Goal: Task Accomplishment & Management: Complete application form

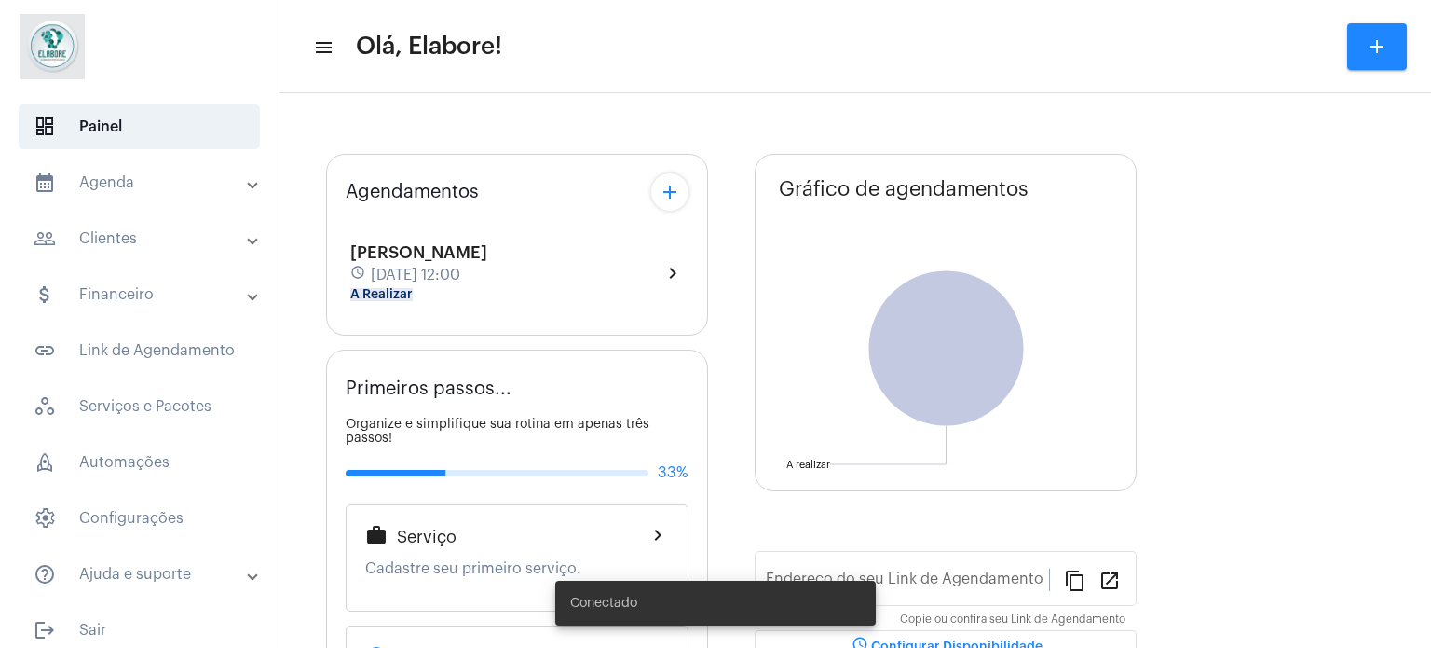
type input "[URL][DOMAIN_NAME]"
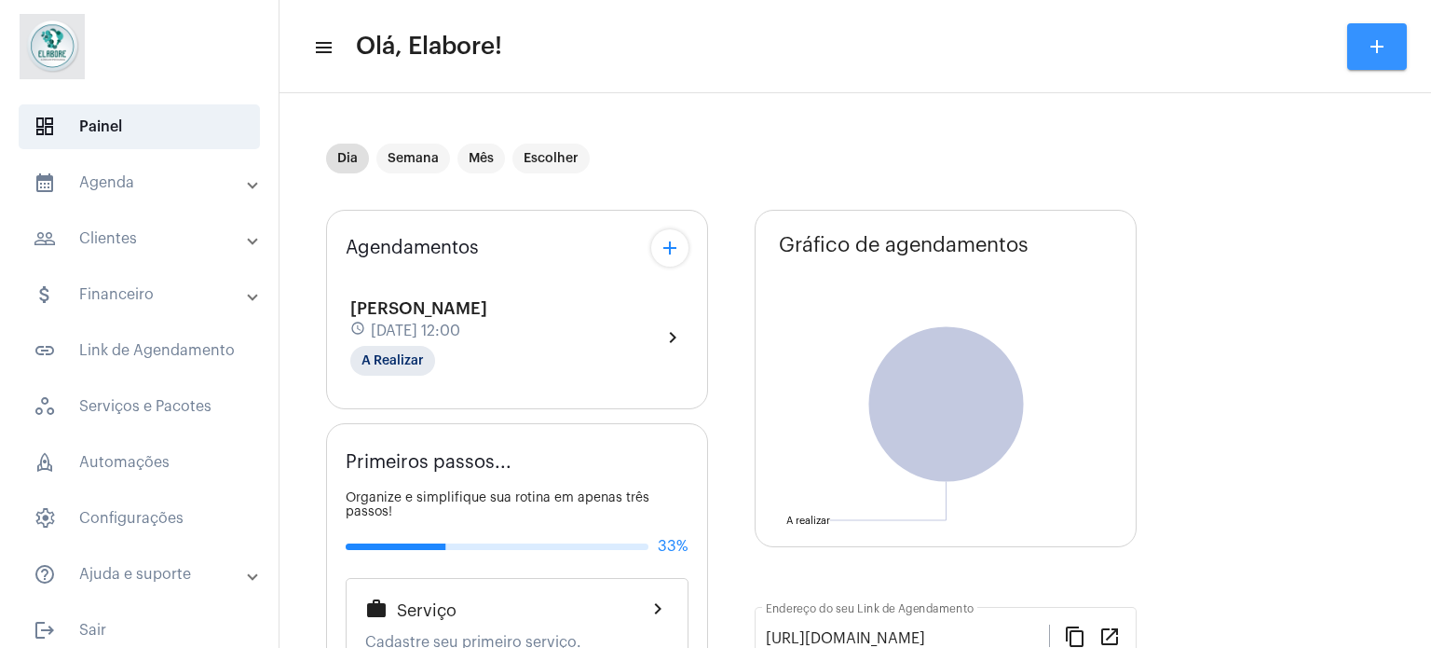
click at [1364, 51] on button "add" at bounding box center [1377, 46] width 60 height 47
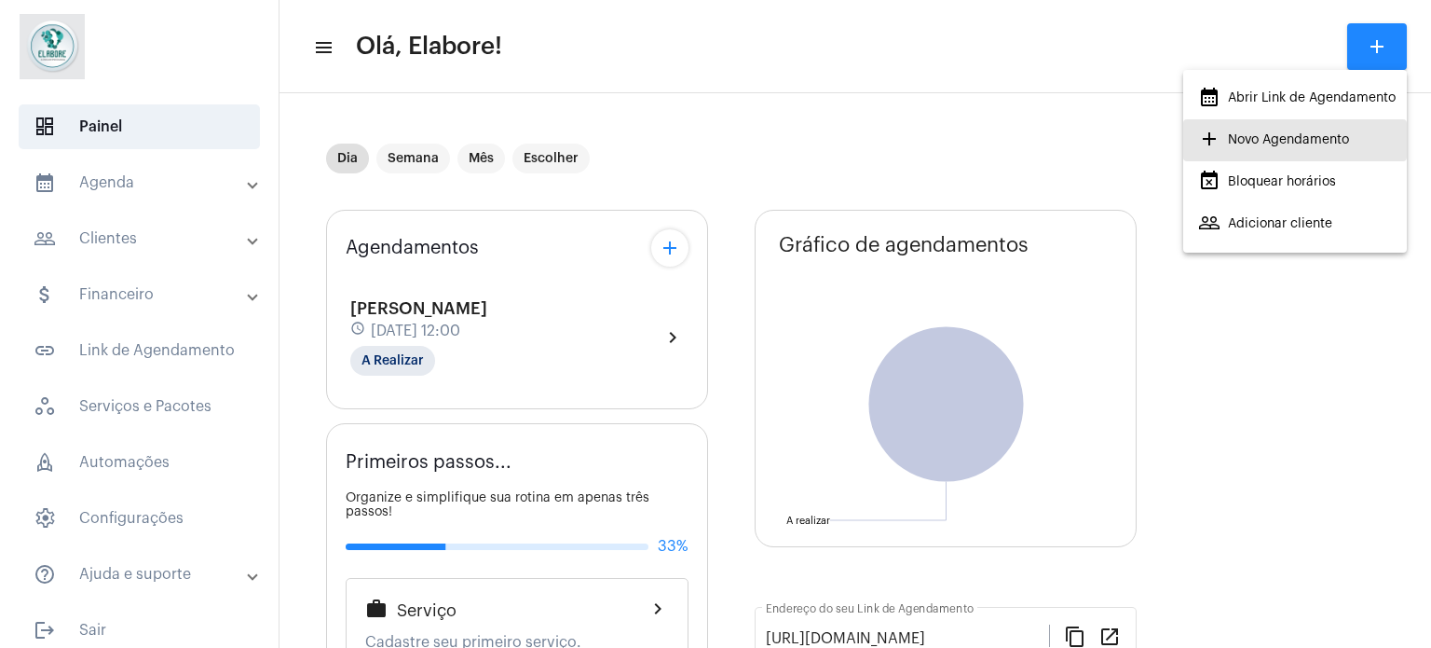
click at [1241, 132] on span "add Novo Agendamento" at bounding box center [1273, 140] width 151 height 34
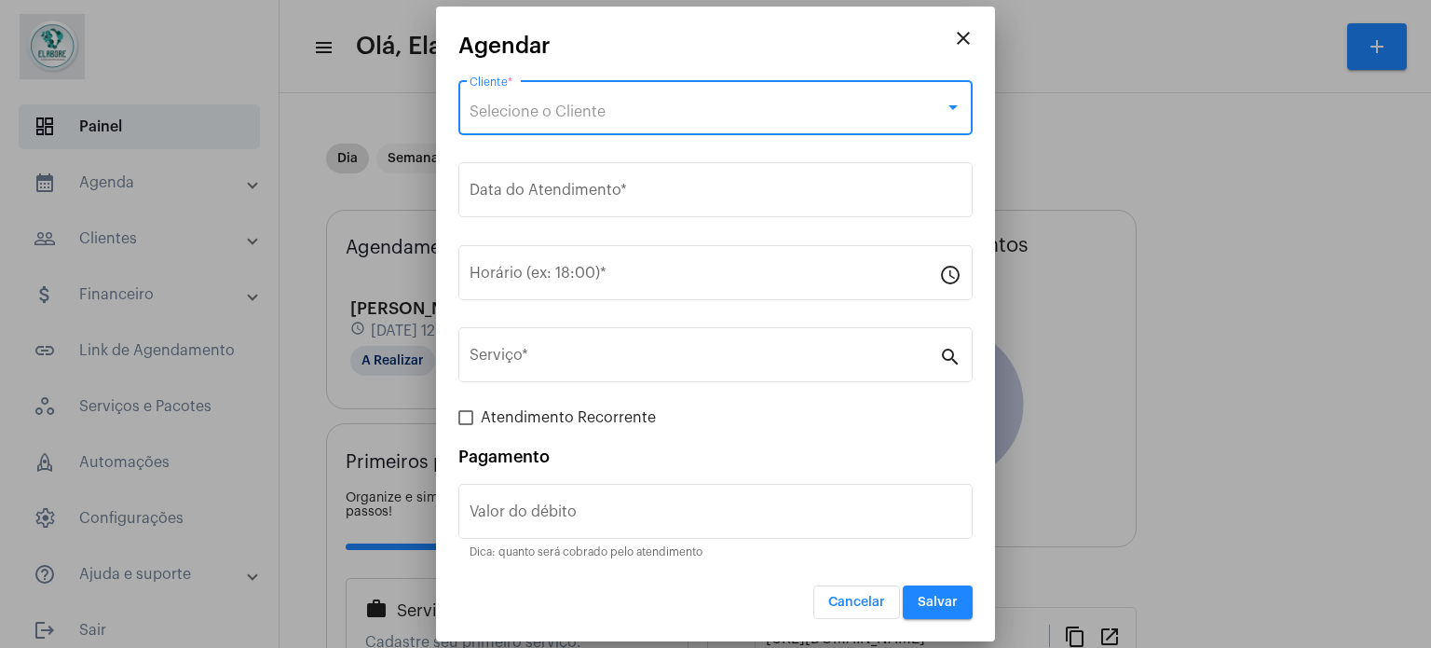
click at [760, 105] on div "Selecione o Cliente" at bounding box center [707, 111] width 475 height 17
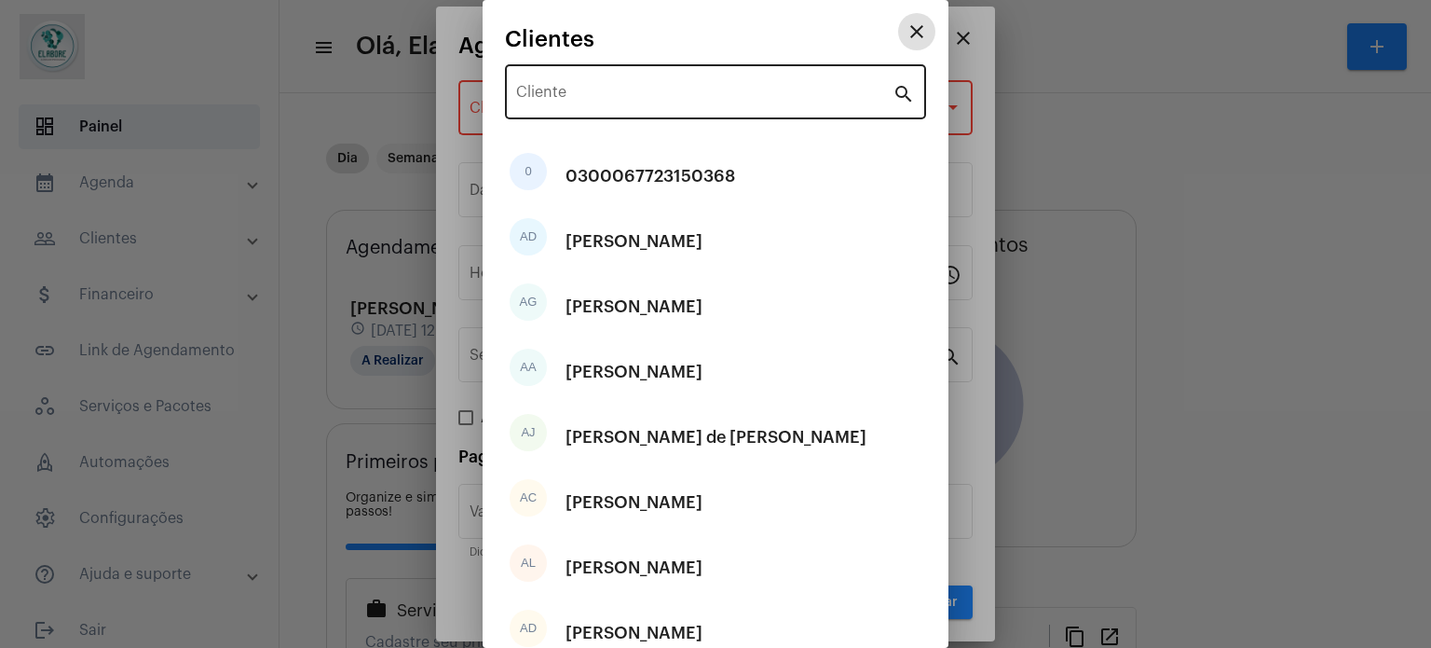
click at [820, 87] on div "Cliente" at bounding box center [704, 90] width 376 height 59
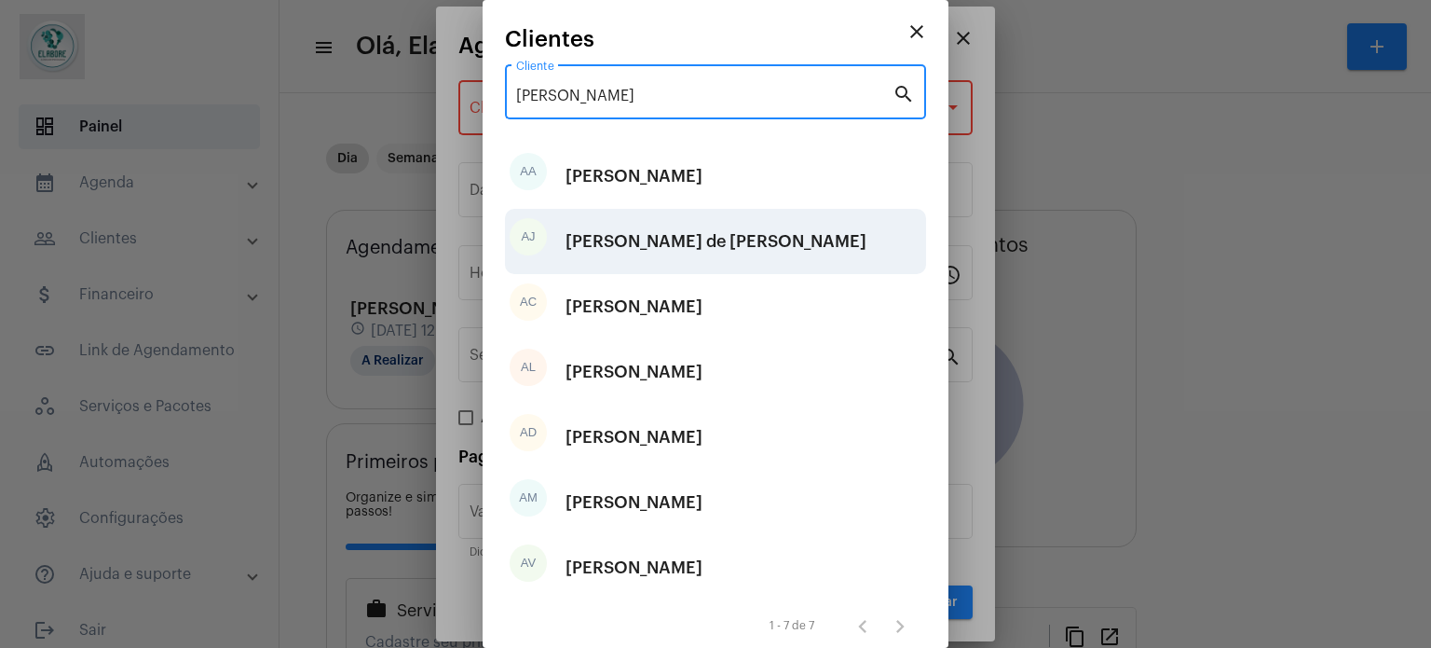
type input "[PERSON_NAME]"
click at [637, 238] on div "[PERSON_NAME] de [PERSON_NAME]" at bounding box center [716, 241] width 301 height 56
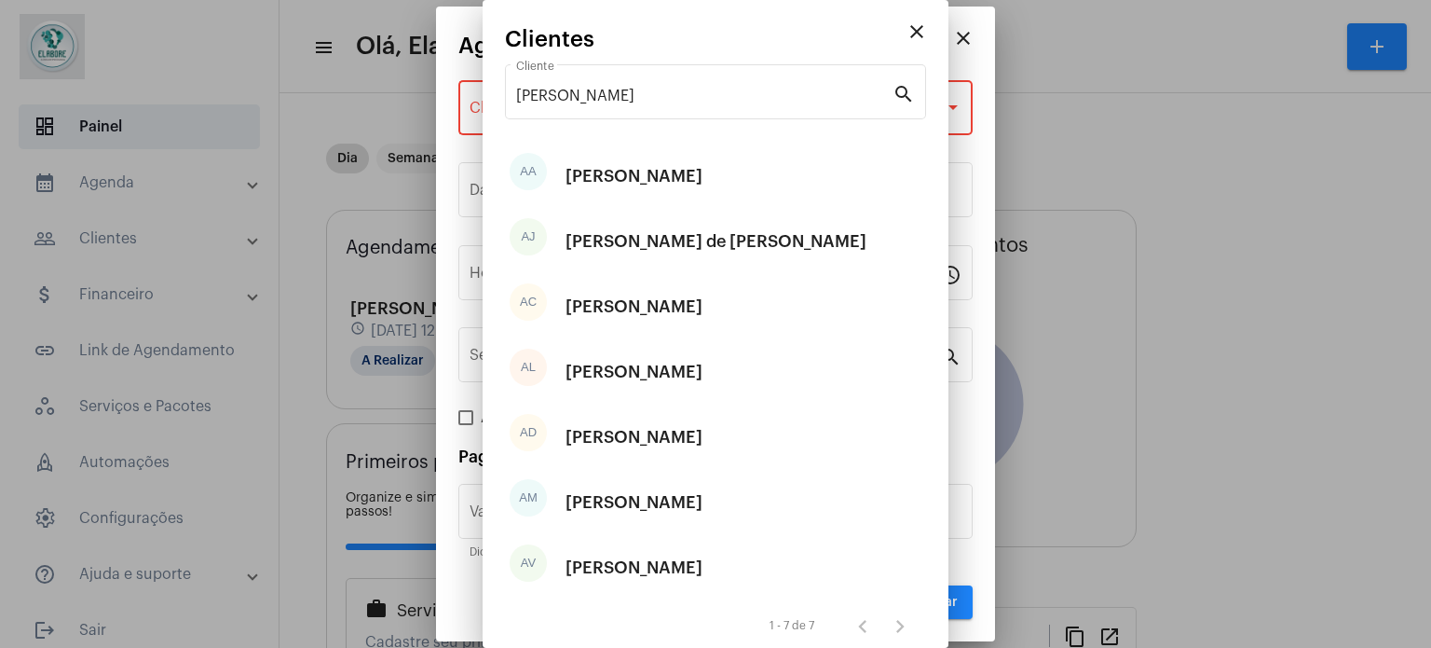
type input "R$"
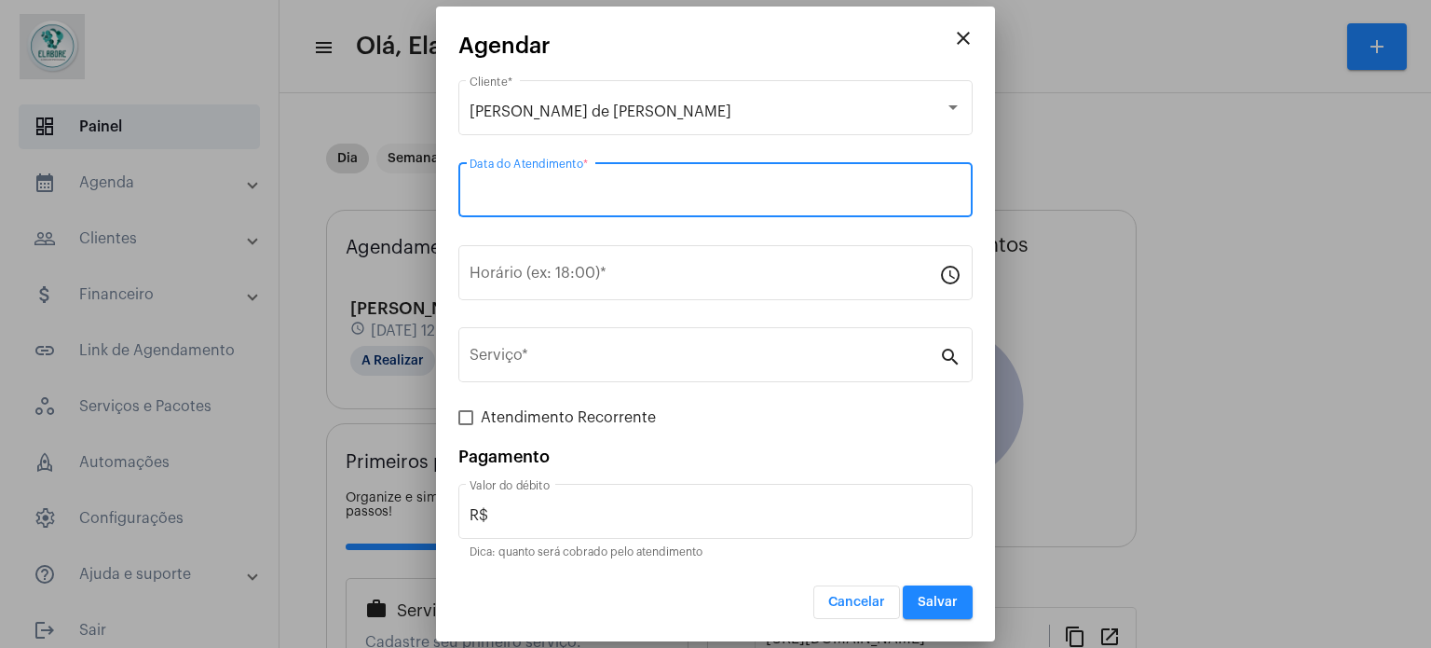
click at [646, 194] on input "Data do Atendimento *" at bounding box center [716, 193] width 492 height 17
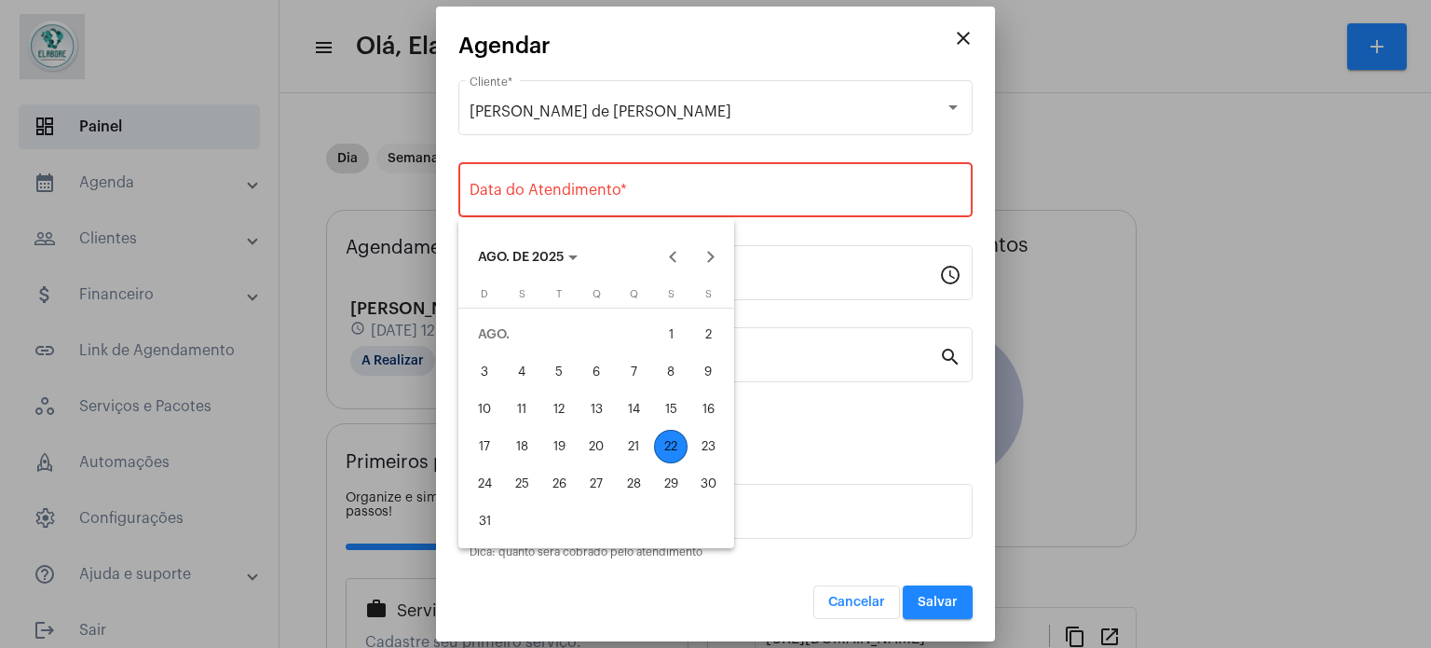
click at [699, 444] on div "23" at bounding box center [708, 447] width 34 height 34
type input "[DATE]"
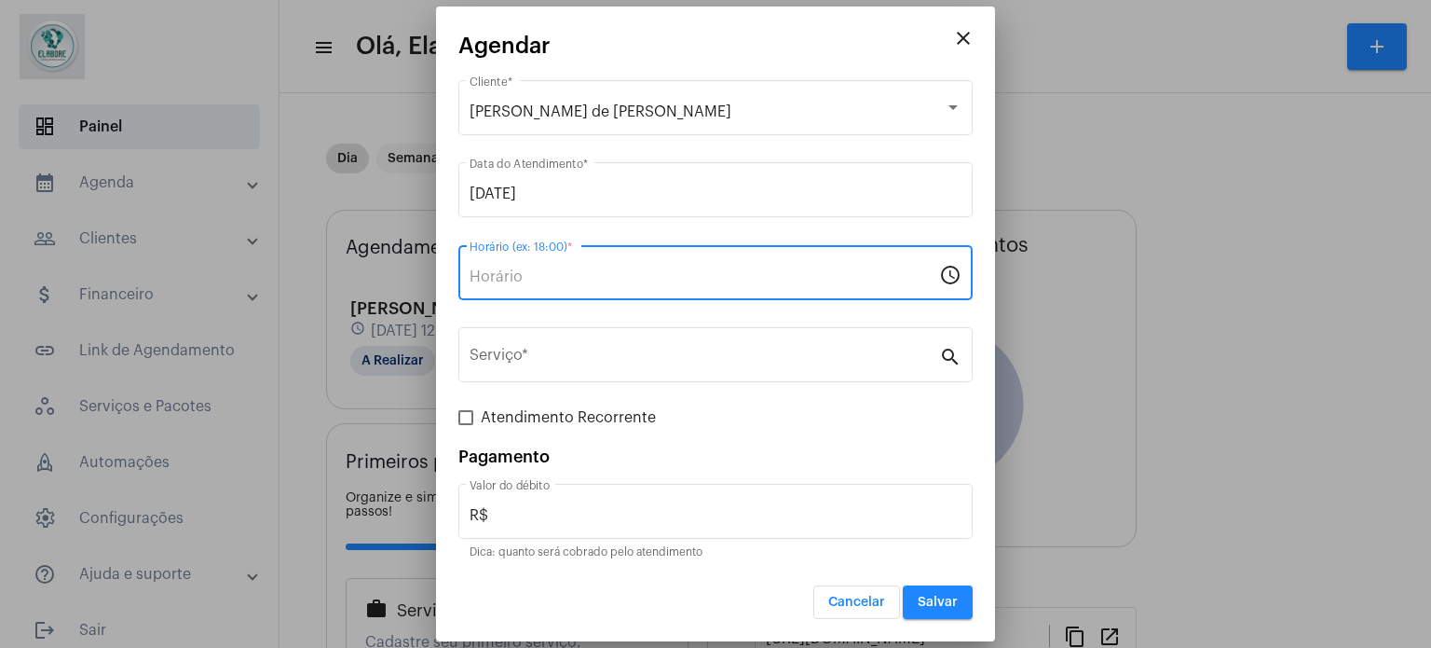
click at [677, 276] on input "Horário (ex: 18:00) *" at bounding box center [705, 276] width 470 height 17
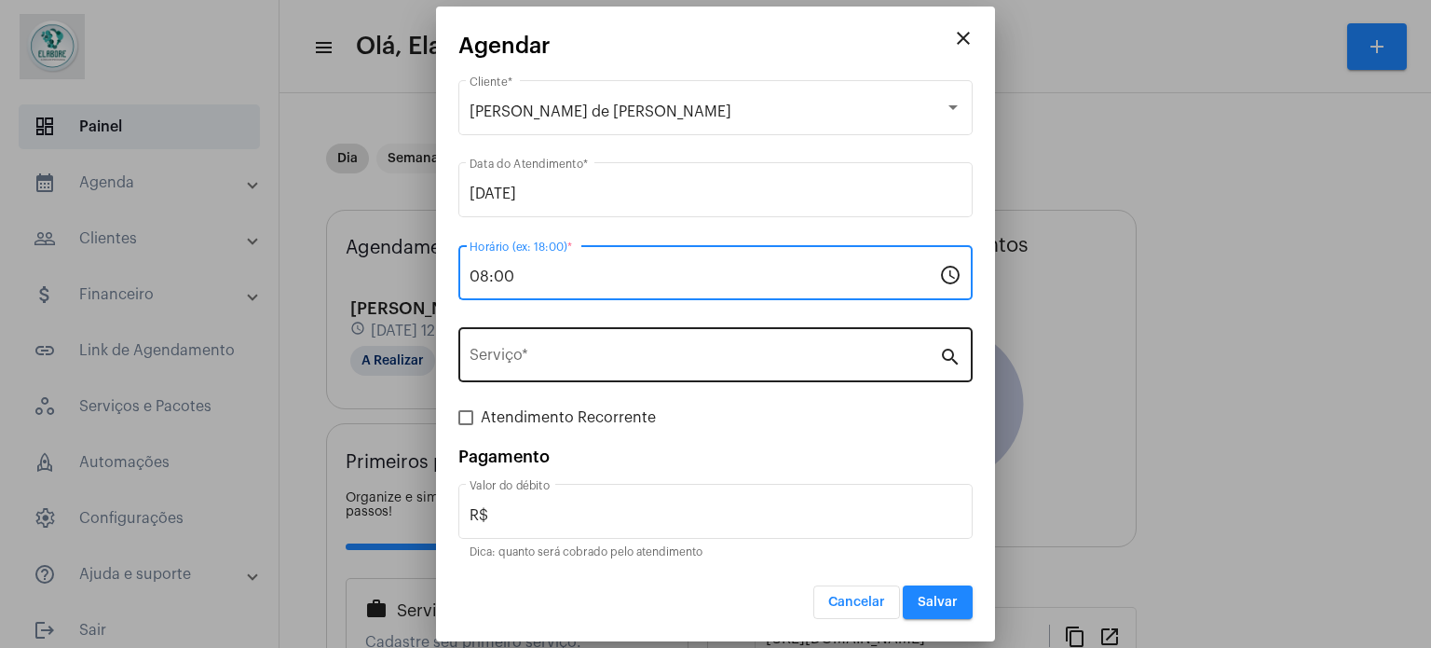
type input "08:00"
click at [734, 338] on div "Serviço *" at bounding box center [705, 352] width 470 height 59
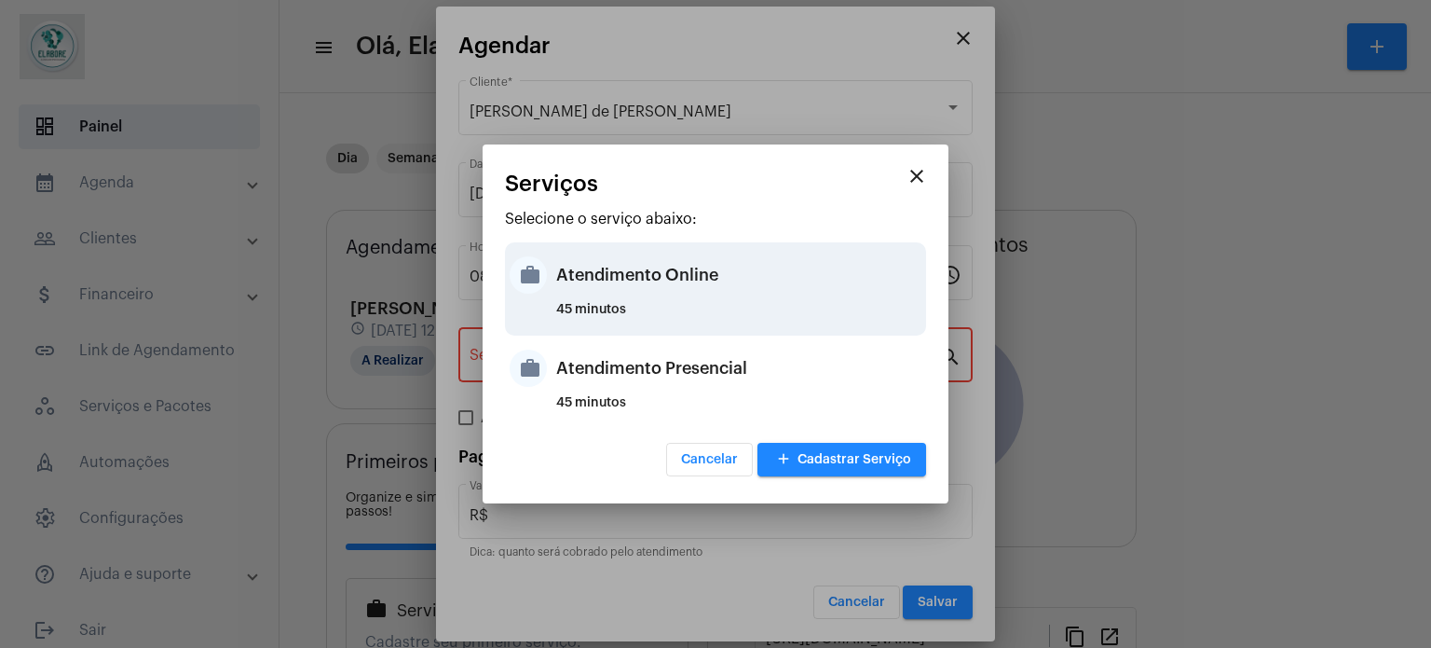
click at [599, 303] on div "45 minutos" at bounding box center [738, 317] width 365 height 28
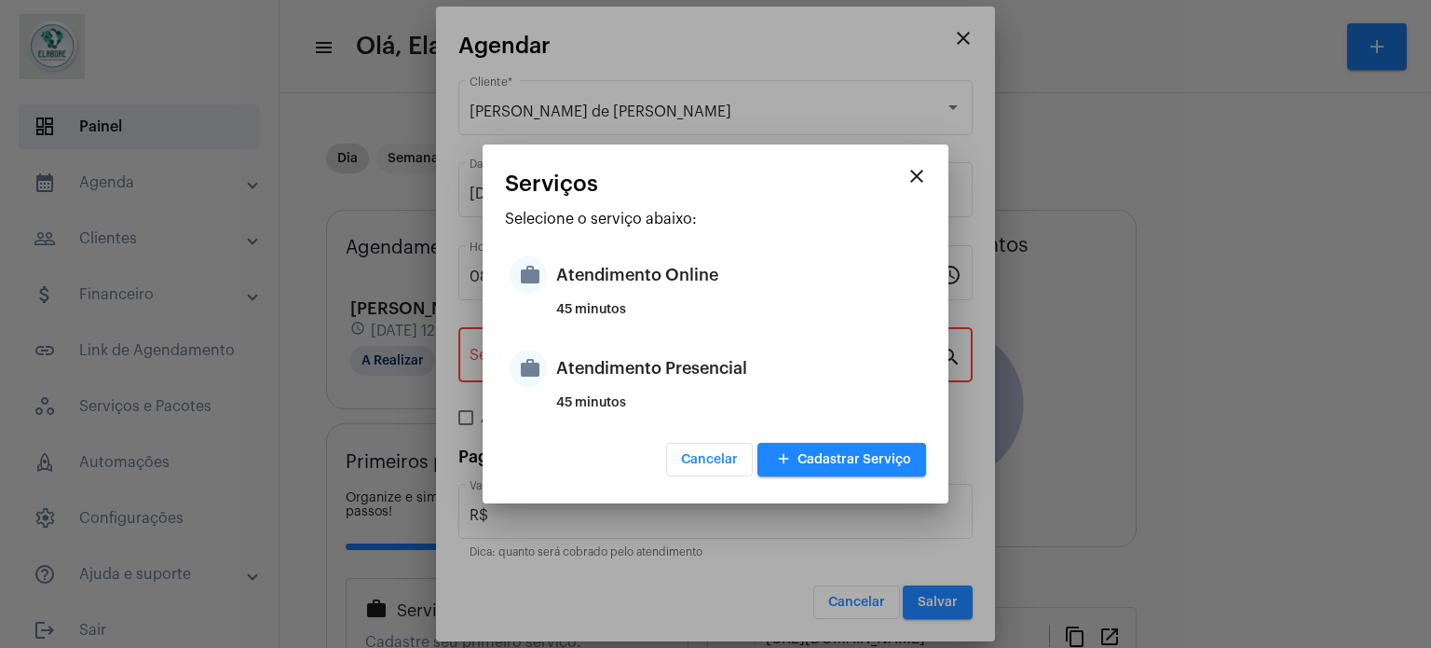
type input "Atendimento Online"
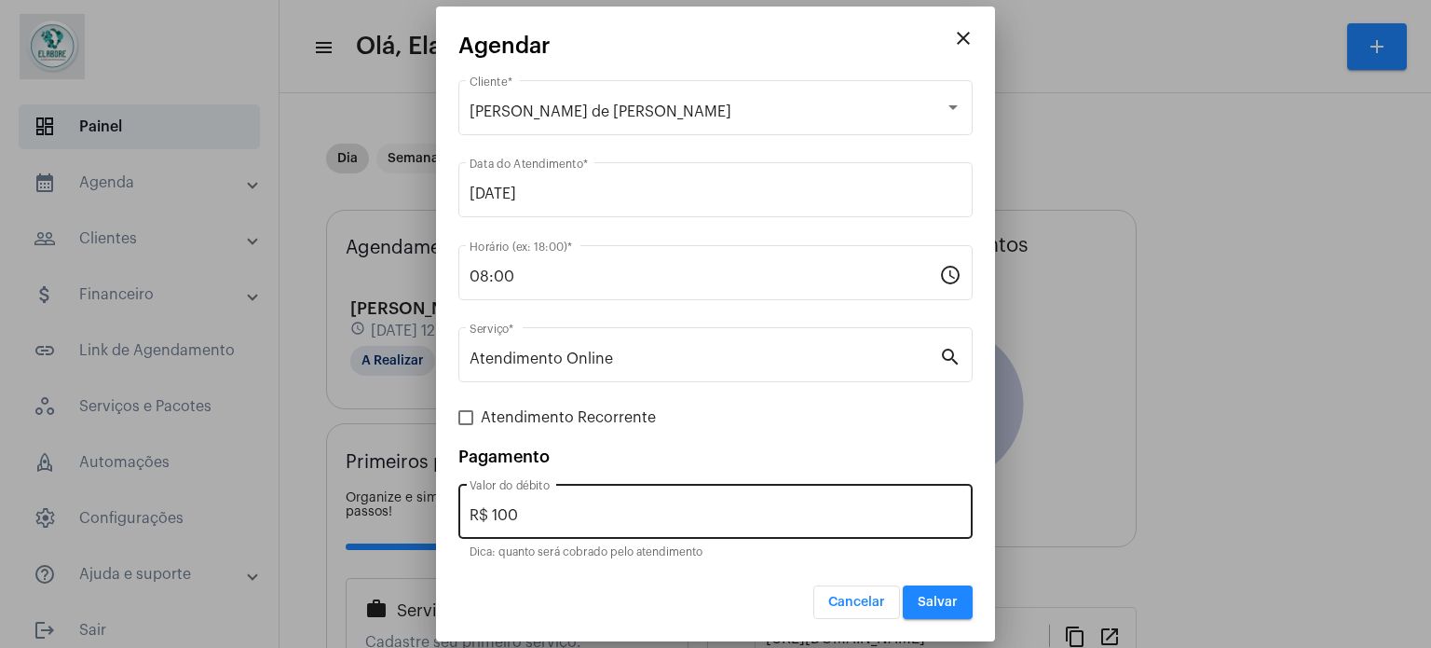
drag, startPoint x: 555, startPoint y: 503, endPoint x: 497, endPoint y: 510, distance: 59.1
click at [497, 510] on div "R$ 100 Valor do débito" at bounding box center [716, 509] width 492 height 59
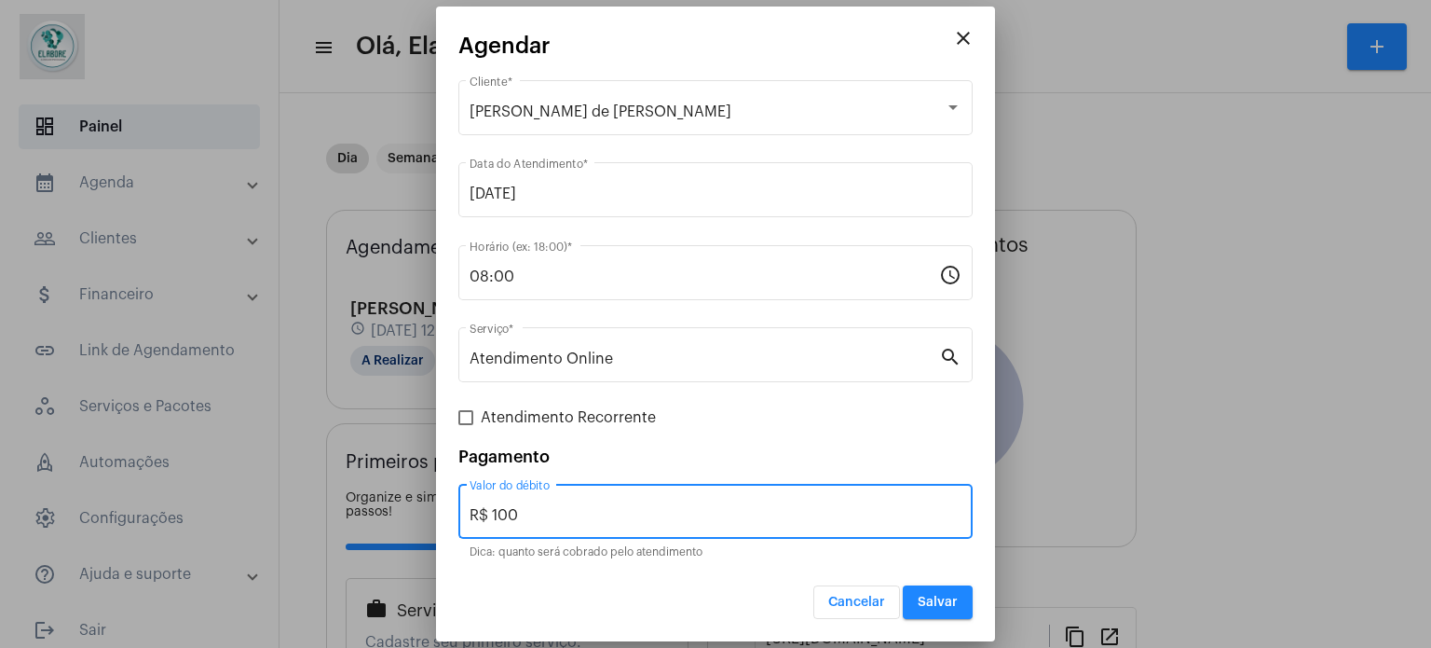
drag, startPoint x: 533, startPoint y: 514, endPoint x: 451, endPoint y: 515, distance: 82.0
click at [451, 515] on mat-dialog-container "close Agendar [PERSON_NAME] de [PERSON_NAME] Cliente * [DATE] Data do Atendimen…" at bounding box center [715, 324] width 559 height 635
type input "R$ 0"
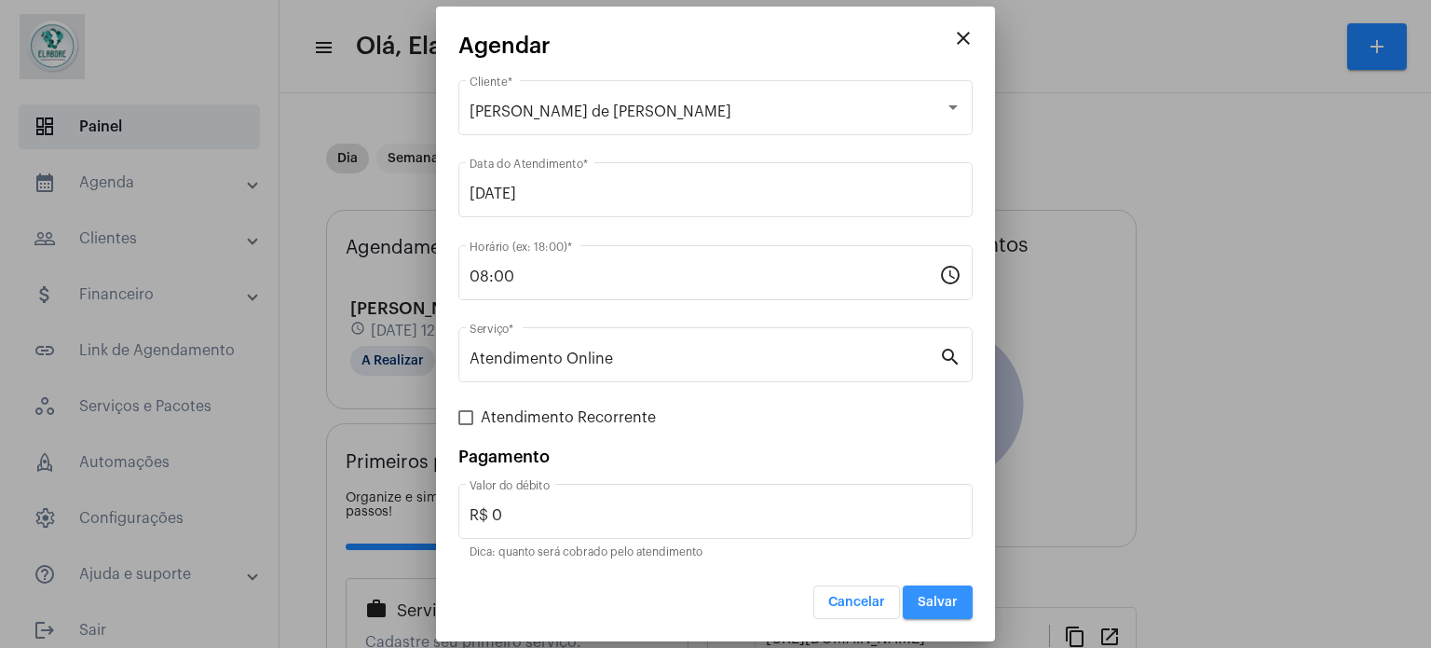
click at [919, 610] on button "Salvar" at bounding box center [938, 602] width 70 height 34
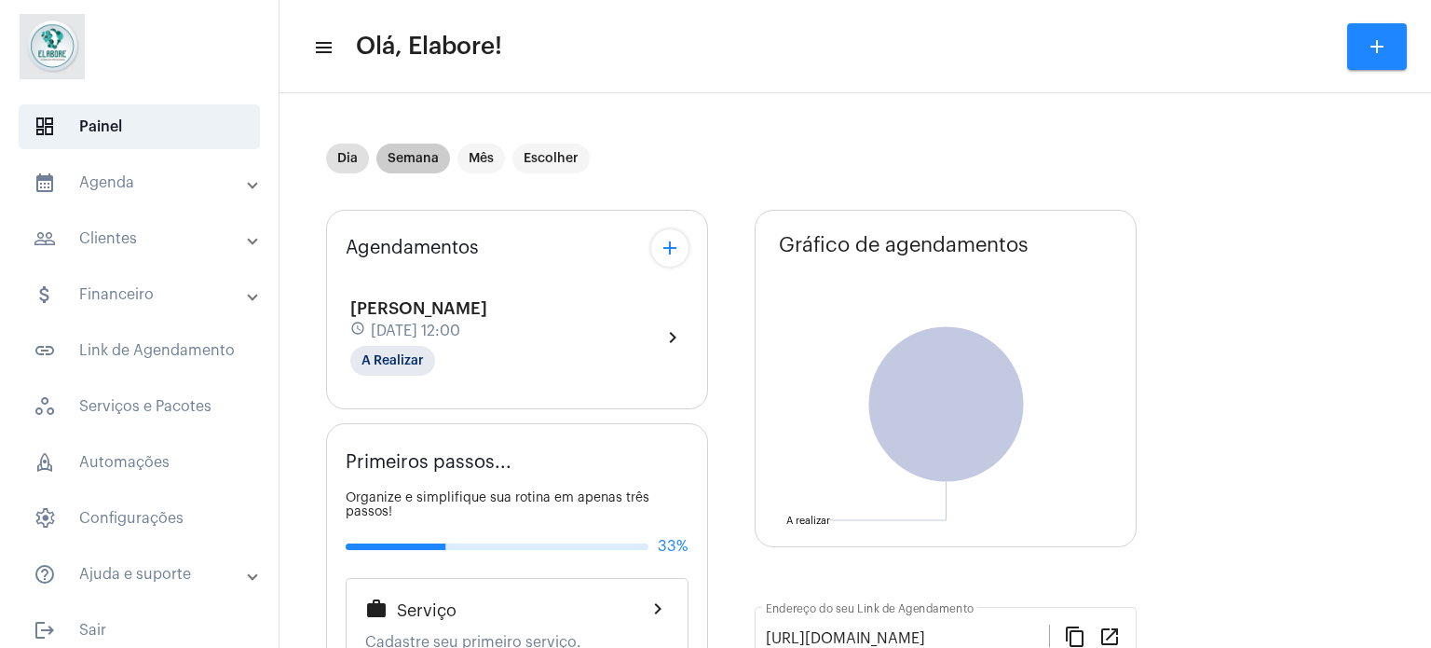
click at [418, 156] on mat-chip "Semana" at bounding box center [413, 158] width 74 height 30
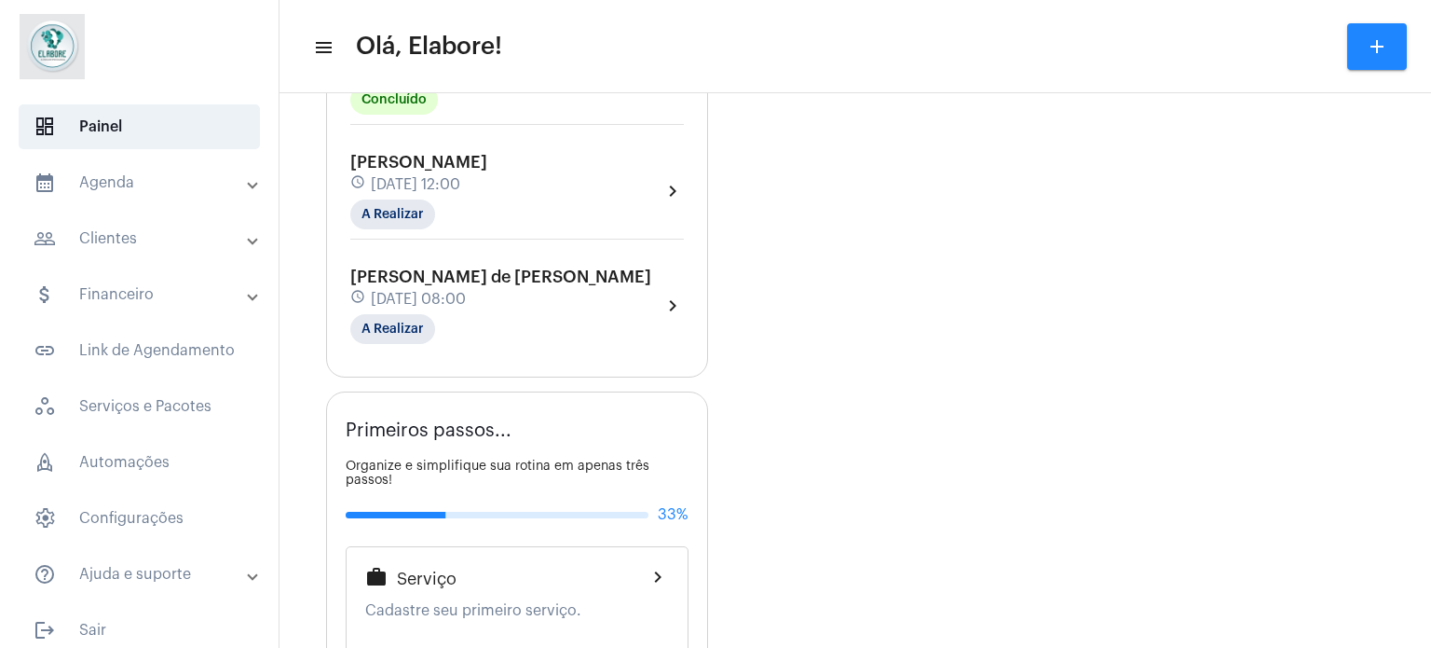
scroll to position [1491, 0]
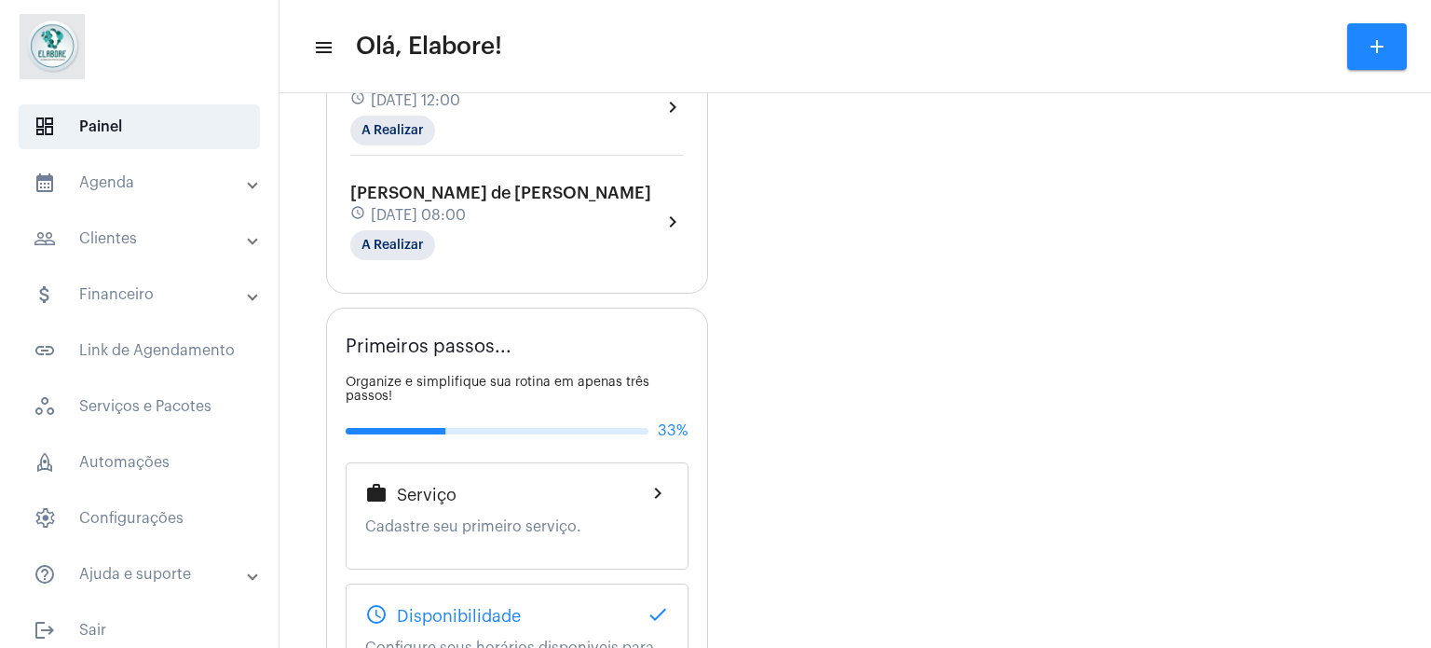
click at [468, 219] on div "[PERSON_NAME] de [PERSON_NAME] schedule [DATE] 08:00 A Realizar" at bounding box center [500, 222] width 301 height 76
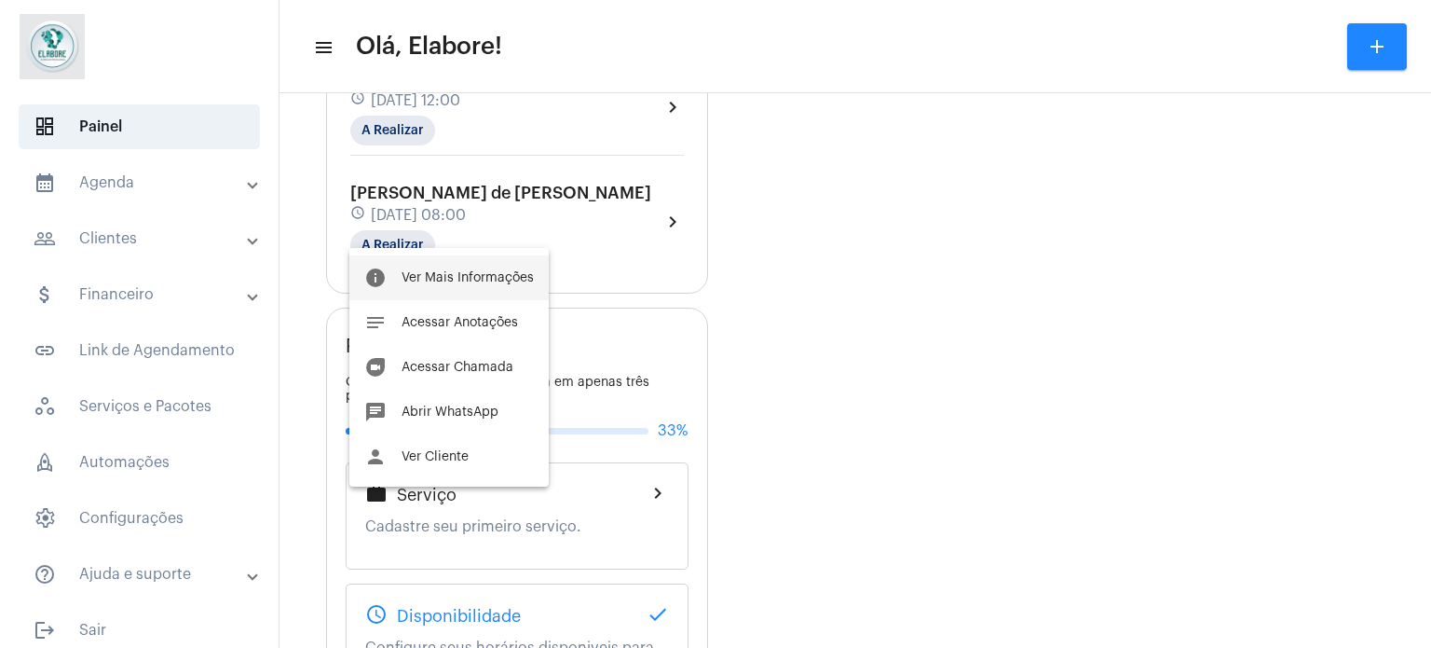
click at [488, 276] on span "Ver Mais Informações" at bounding box center [468, 277] width 132 height 13
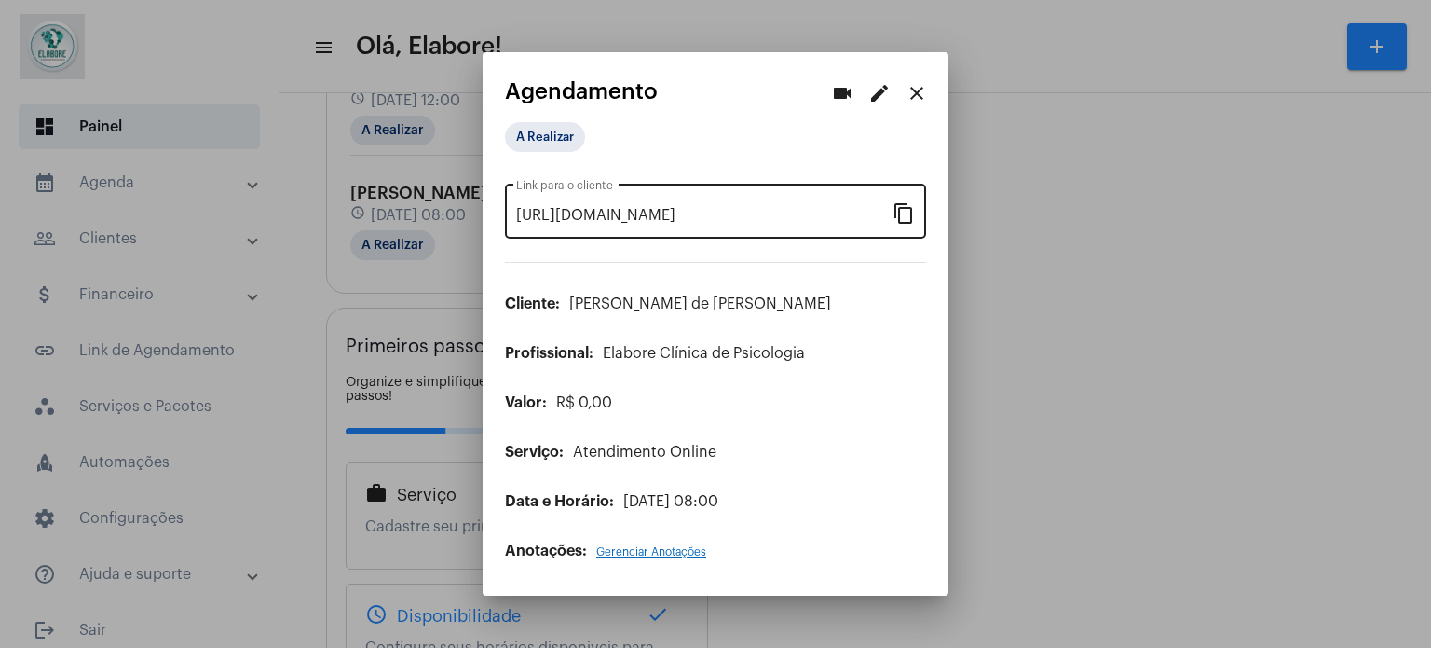
click at [899, 214] on mat-icon "content_copy" at bounding box center [904, 212] width 22 height 22
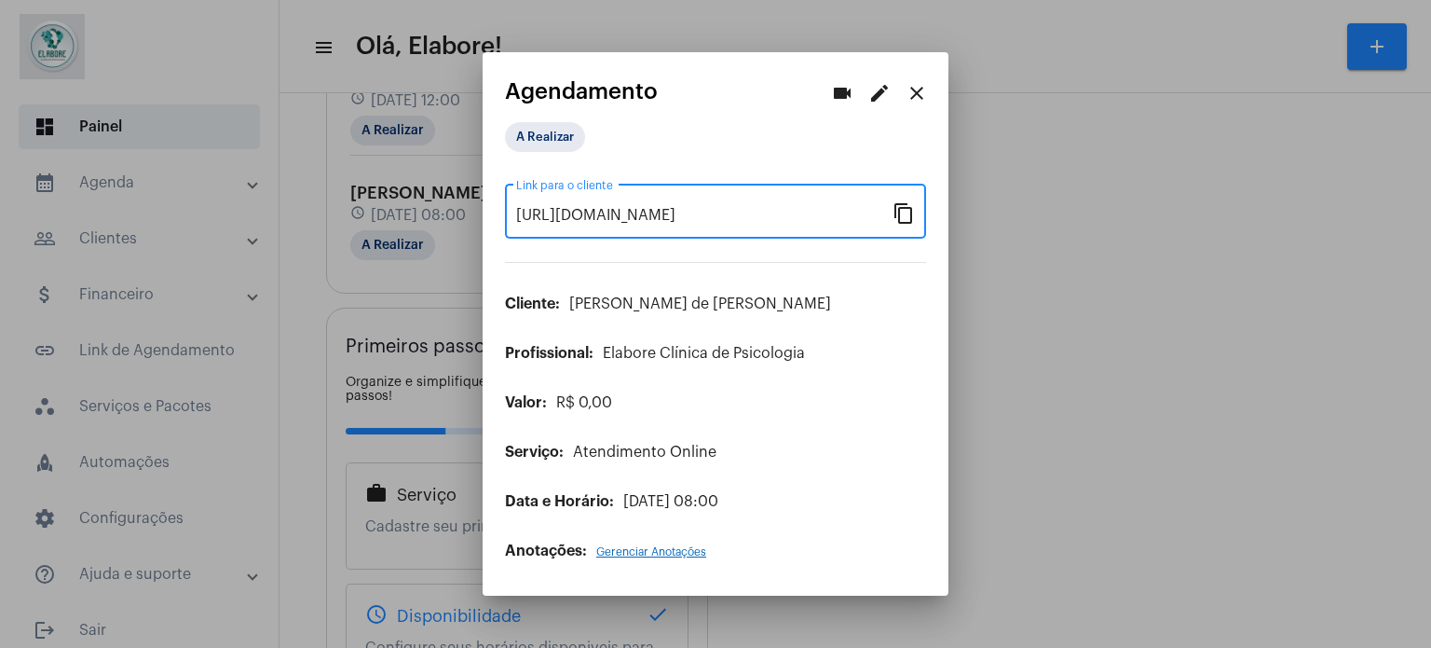
click at [927, 90] on mat-icon "close" at bounding box center [917, 93] width 22 height 22
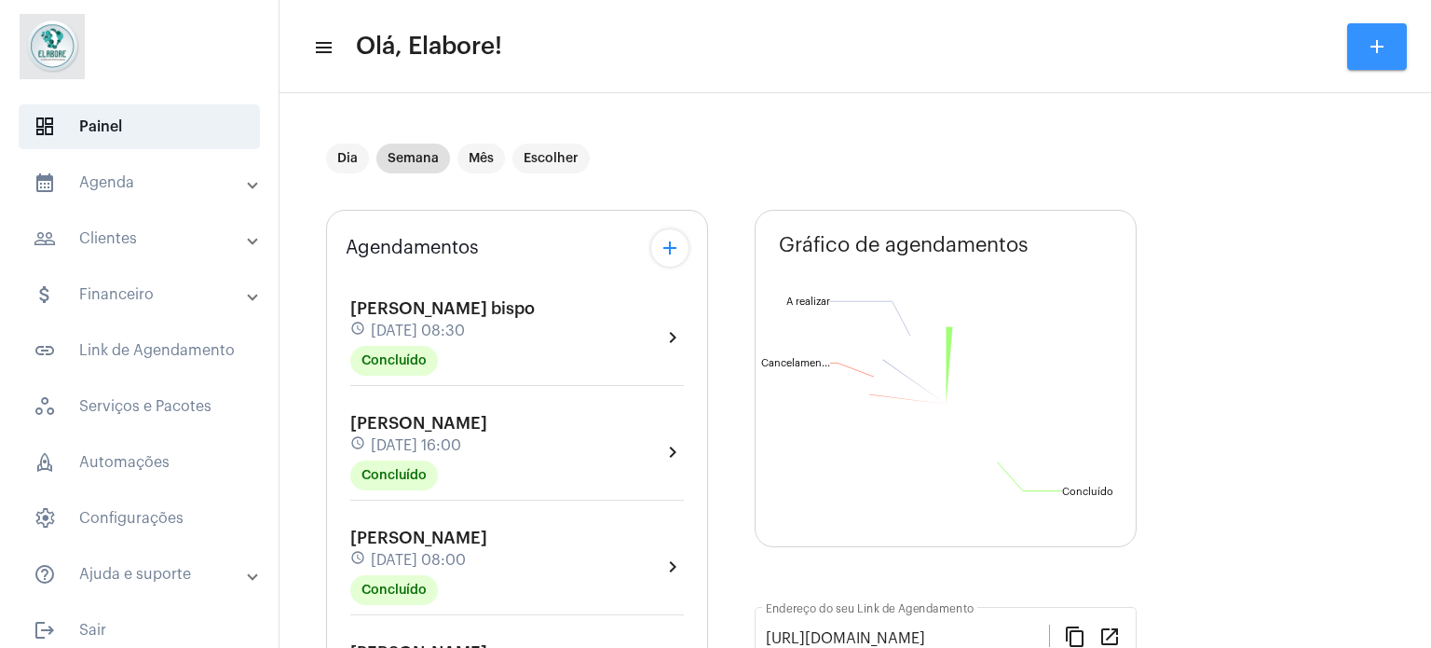
click at [1386, 46] on mat-icon "add" at bounding box center [1377, 46] width 22 height 22
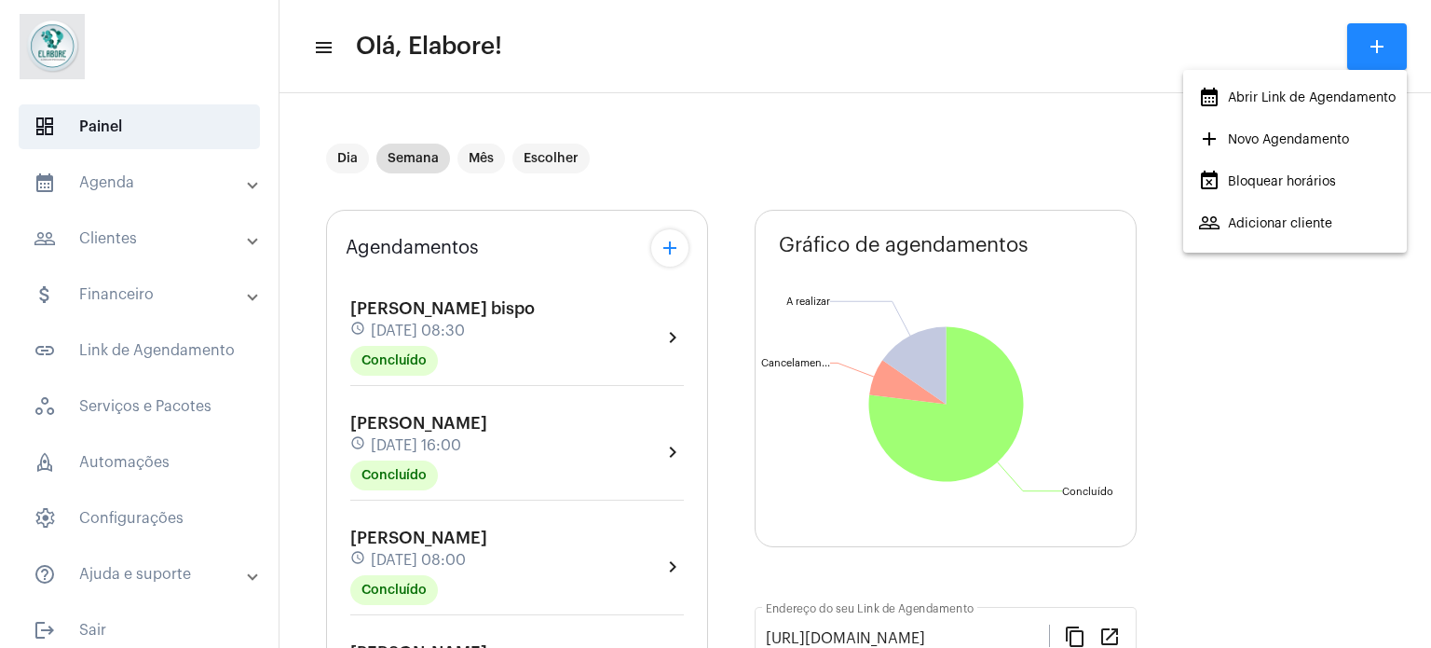
click at [1265, 138] on span "add Novo Agendamento" at bounding box center [1273, 140] width 151 height 34
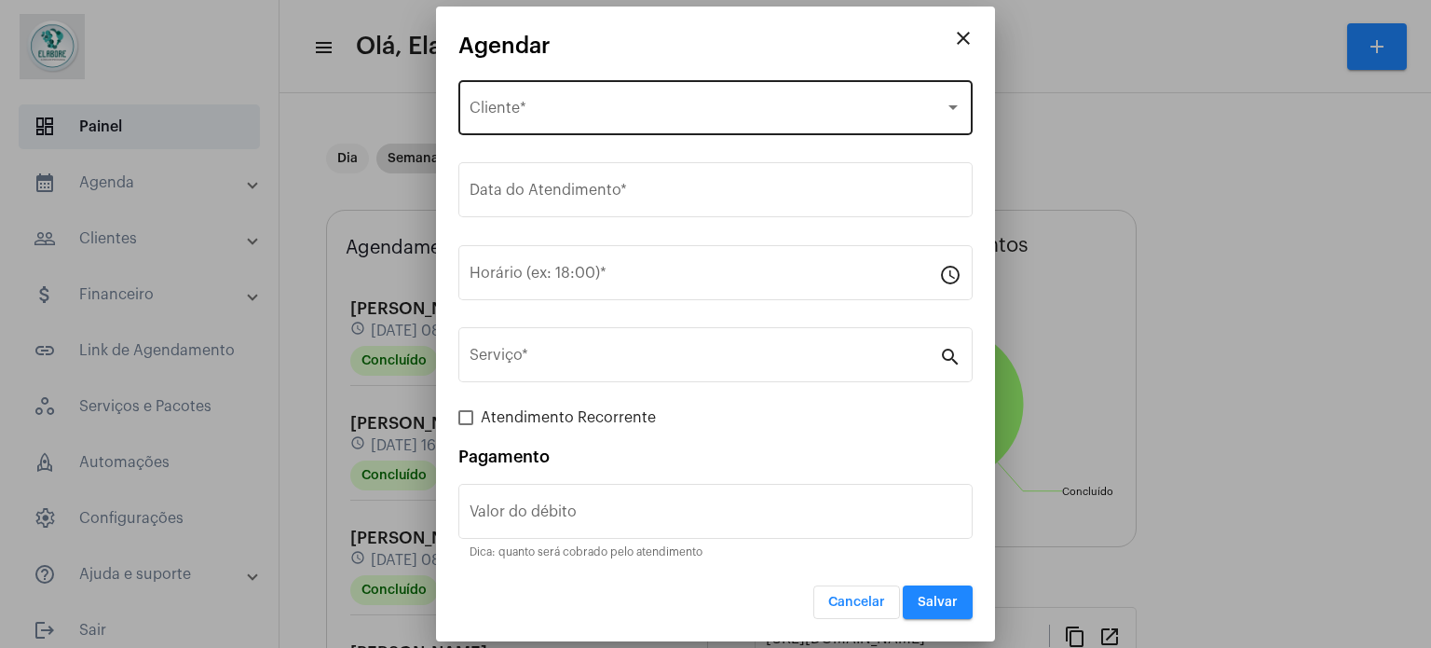
click at [637, 107] on div "Selecione o Cliente" at bounding box center [707, 111] width 475 height 17
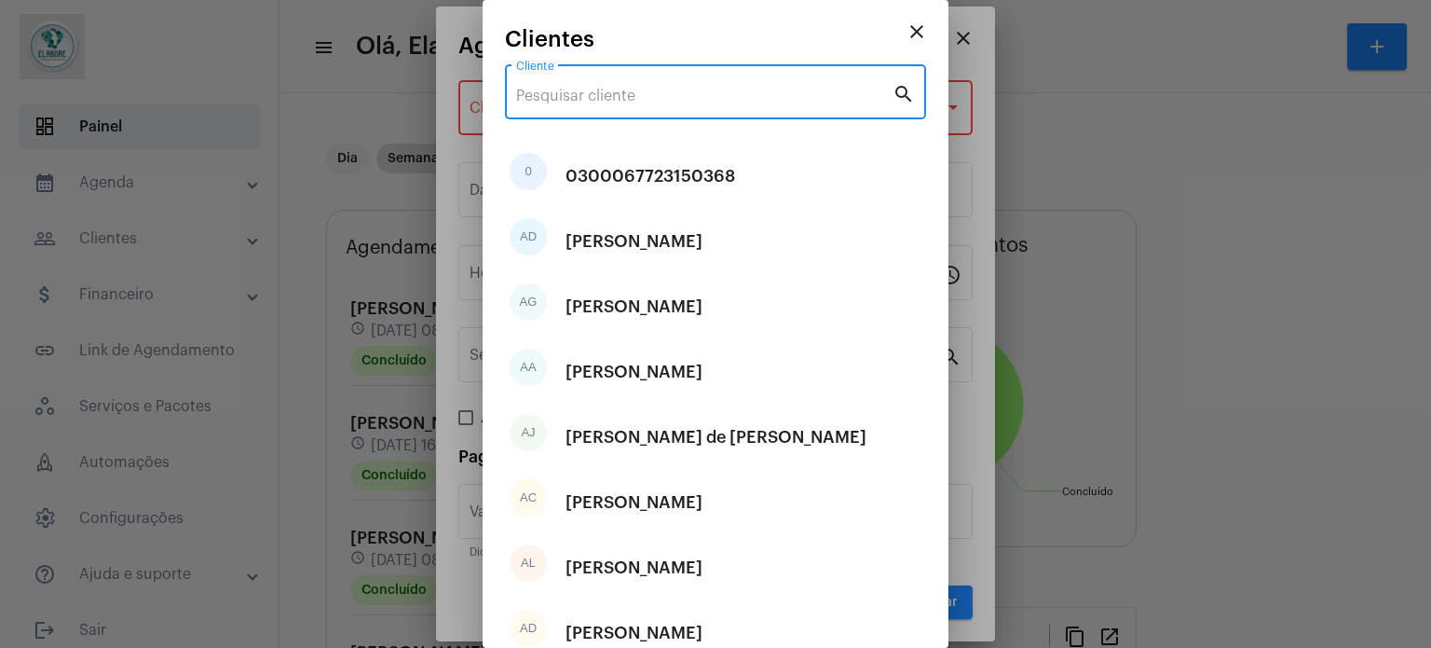
click at [749, 98] on input "Cliente" at bounding box center [704, 96] width 376 height 17
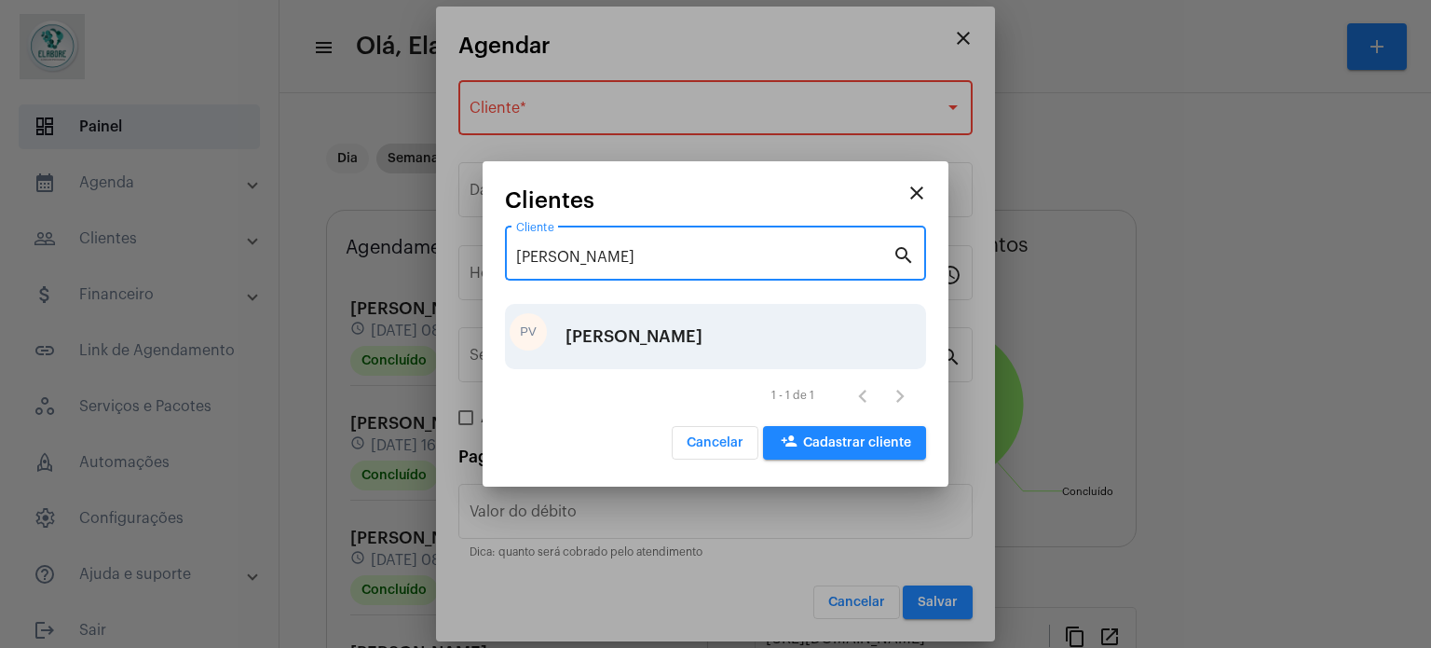
type input "[PERSON_NAME]"
click at [642, 349] on div "[PERSON_NAME]" at bounding box center [634, 336] width 137 height 56
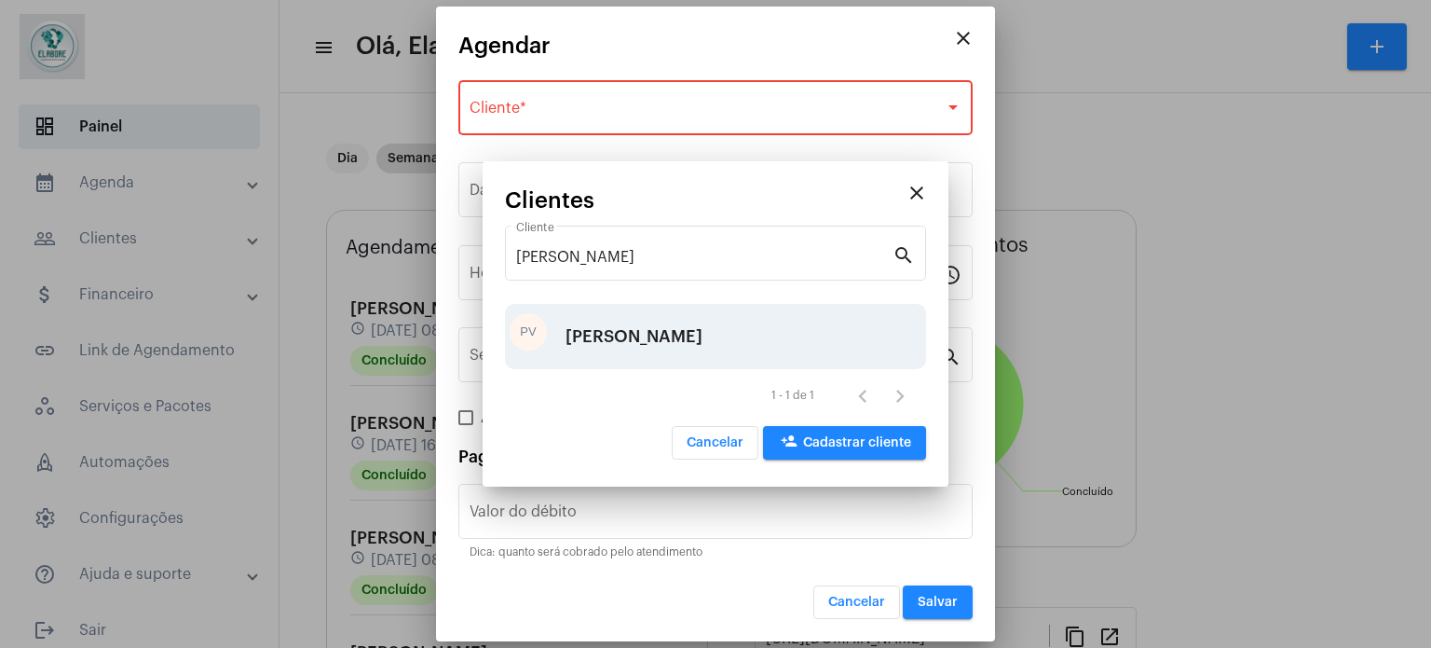
type input "R$"
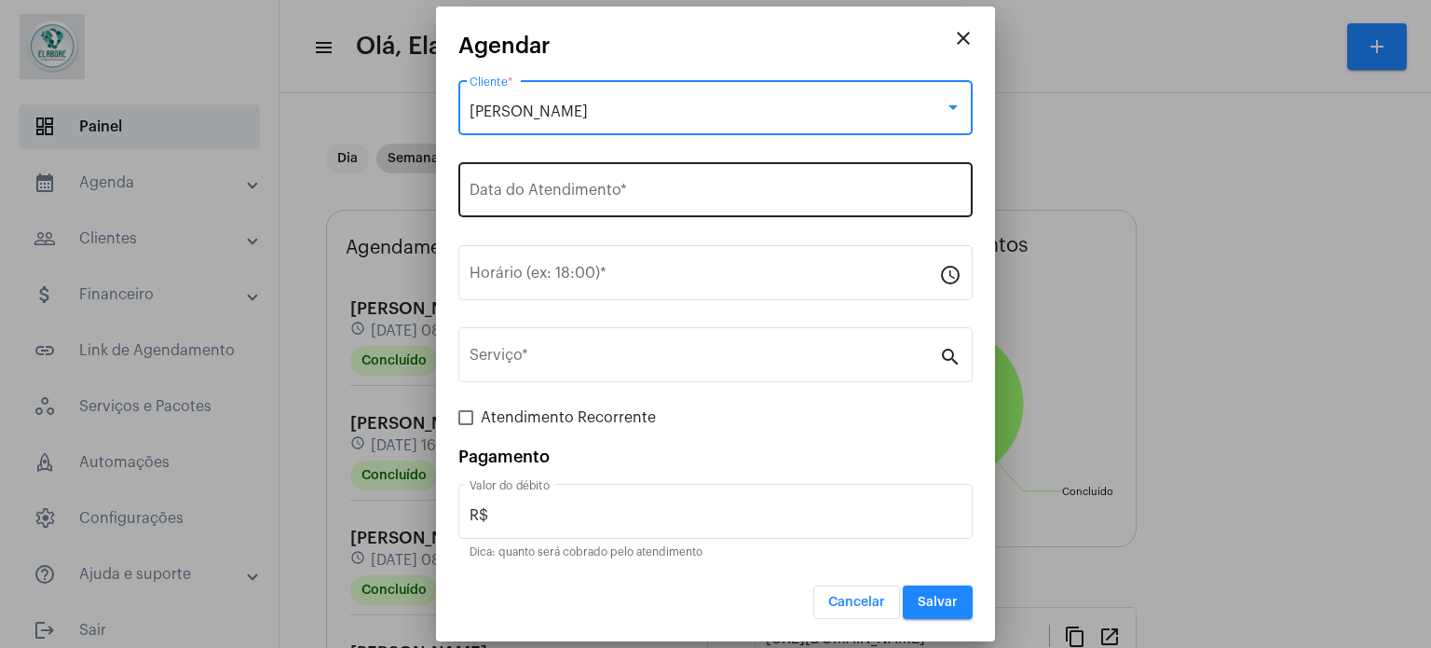
click at [654, 198] on input "Data do Atendimento *" at bounding box center [716, 193] width 492 height 17
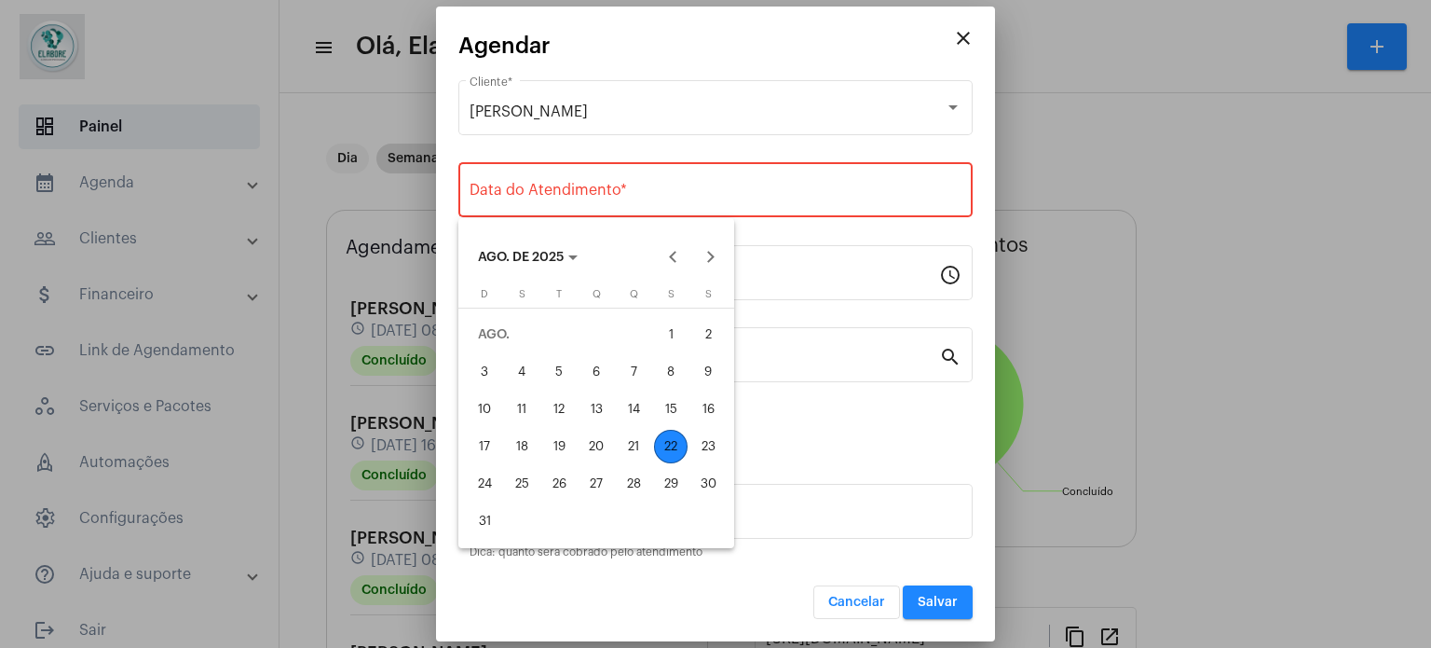
click at [717, 443] on div "23" at bounding box center [708, 447] width 34 height 34
type input "[DATE]"
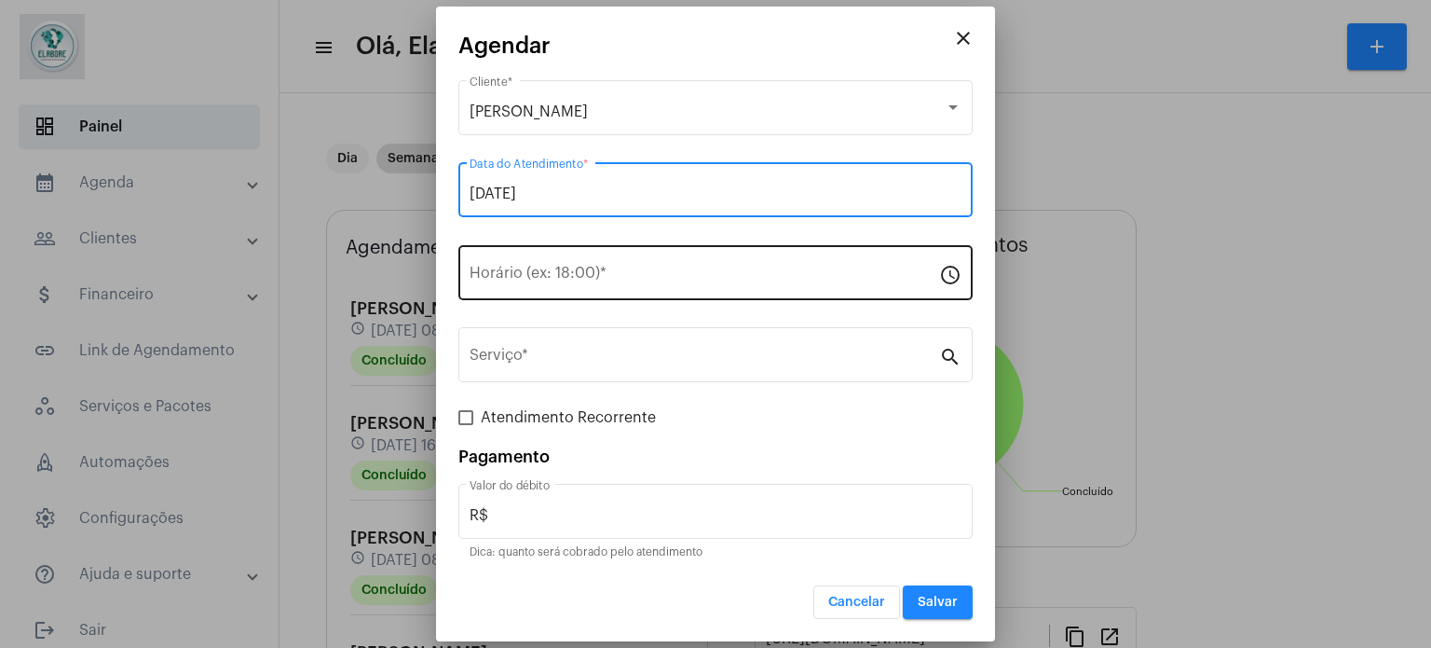
click at [673, 274] on input "Horário (ex: 18:00) *" at bounding box center [705, 276] width 470 height 17
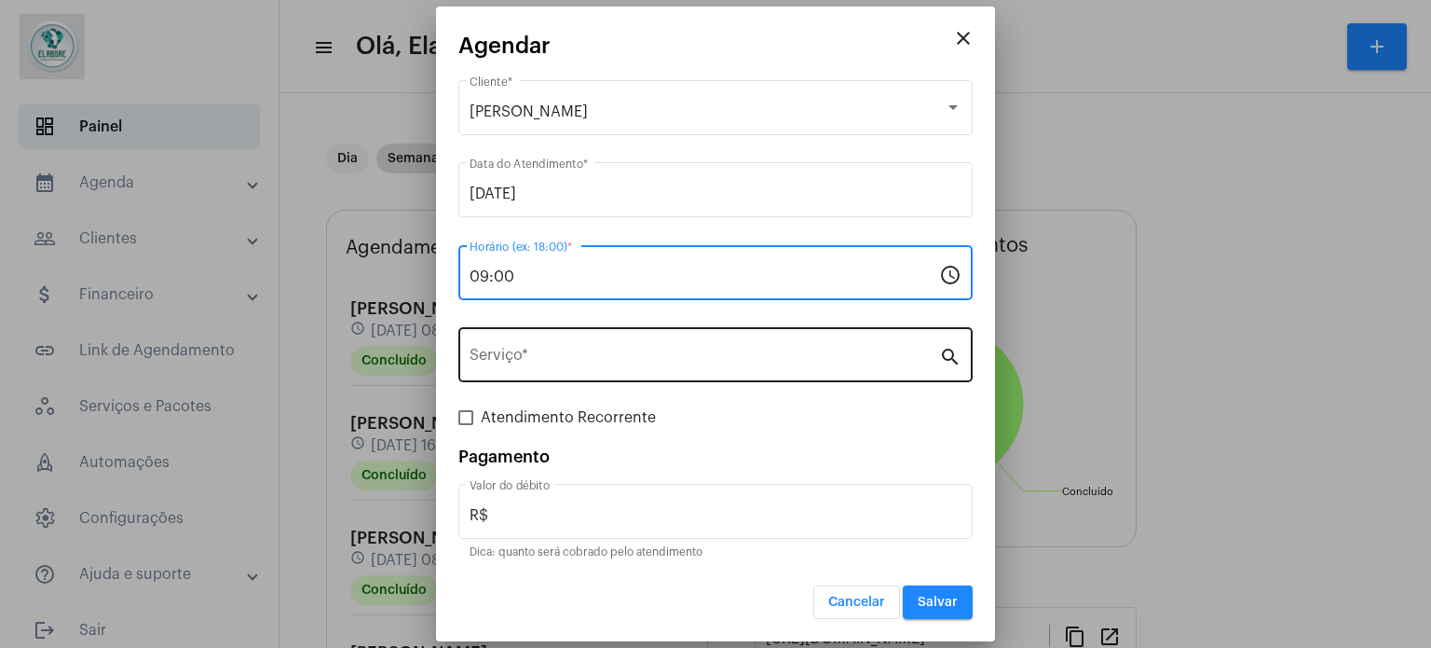
type input "09:00"
click at [621, 361] on input "Serviço *" at bounding box center [705, 358] width 470 height 17
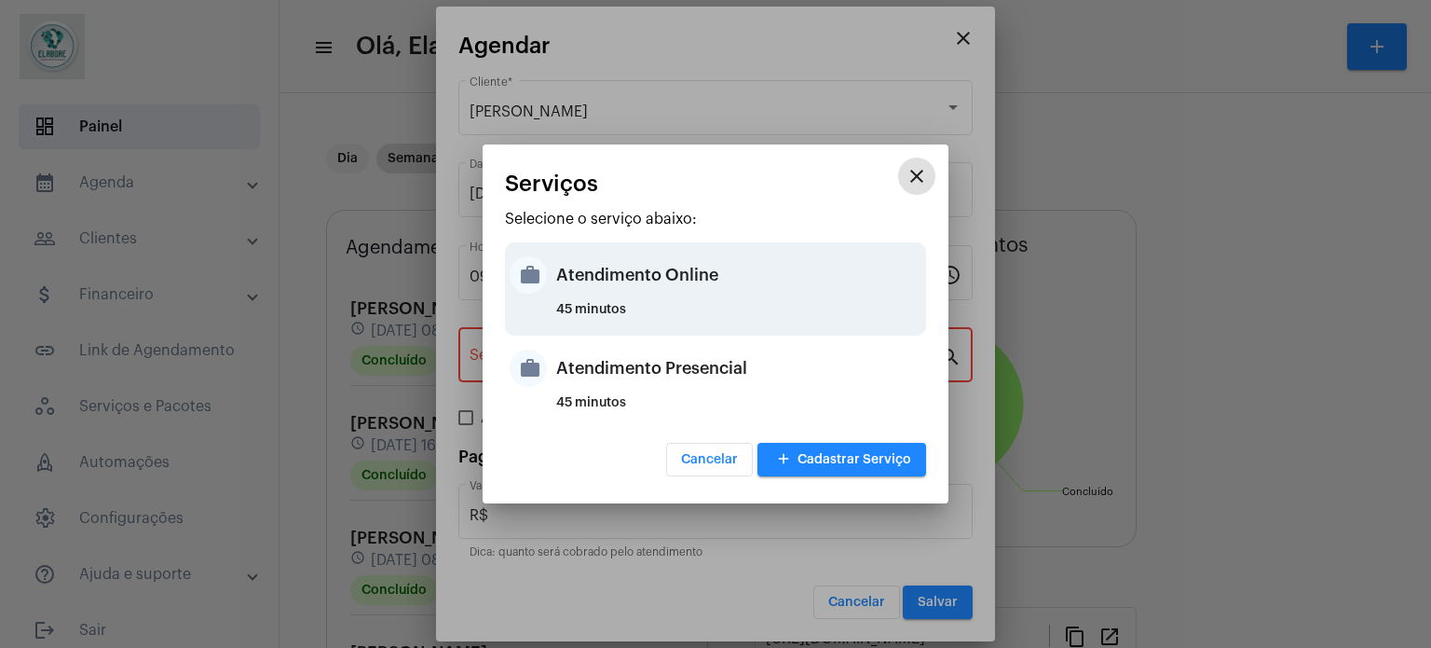
click at [663, 293] on div "Atendimento Online" at bounding box center [738, 275] width 365 height 56
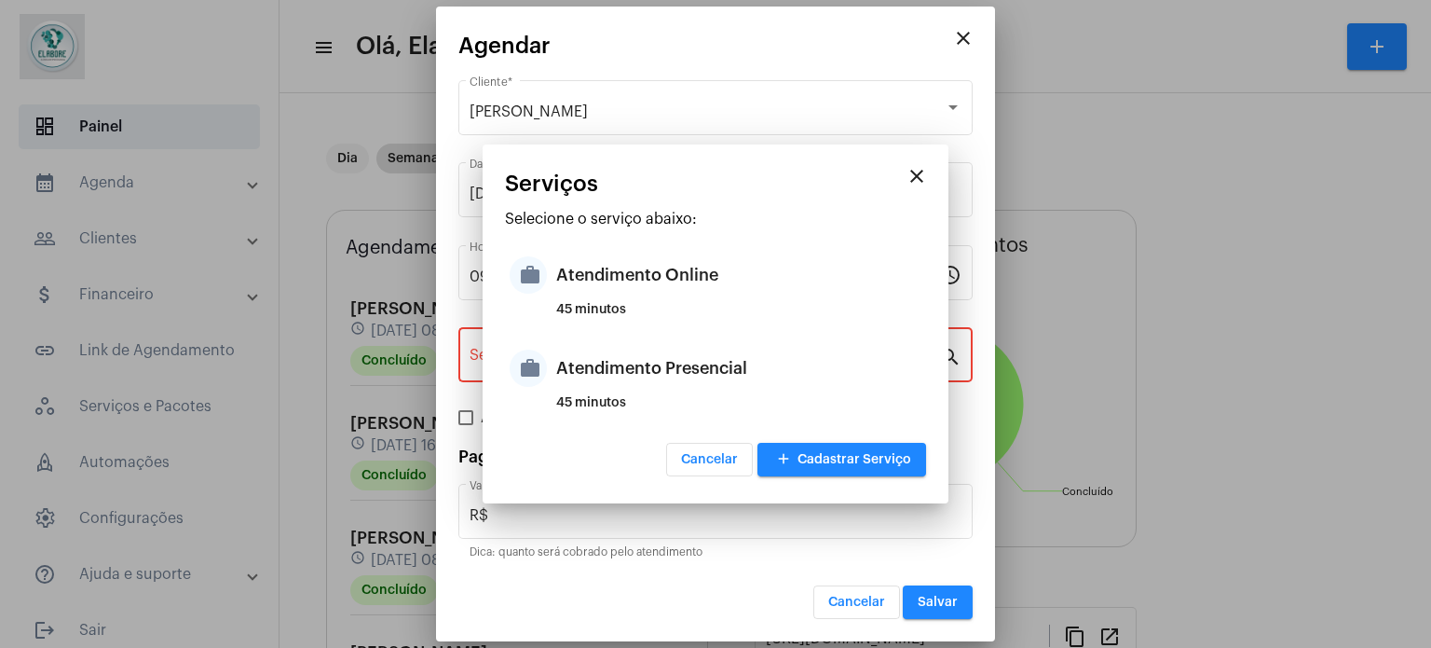
type input "Atendimento Online"
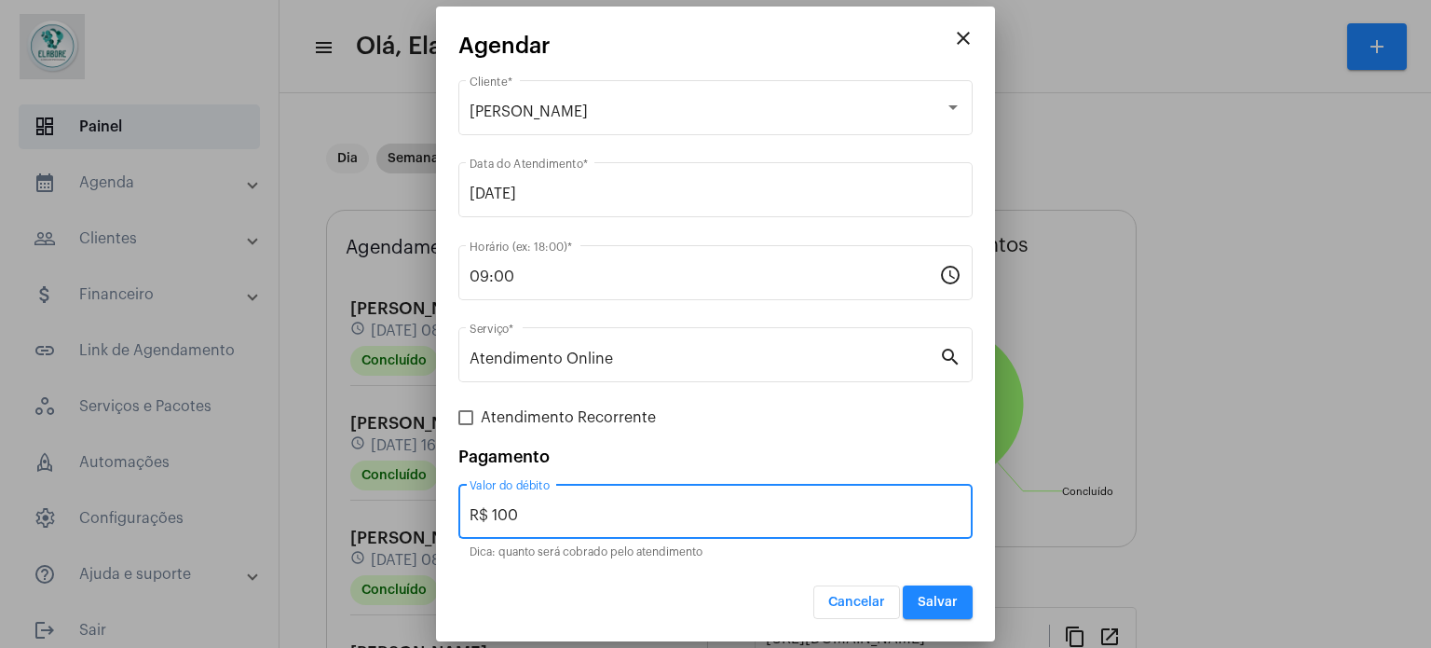
drag, startPoint x: 559, startPoint y: 510, endPoint x: 471, endPoint y: 516, distance: 87.8
click at [471, 516] on input "R$ 100" at bounding box center [716, 515] width 492 height 17
type input "R$ 0"
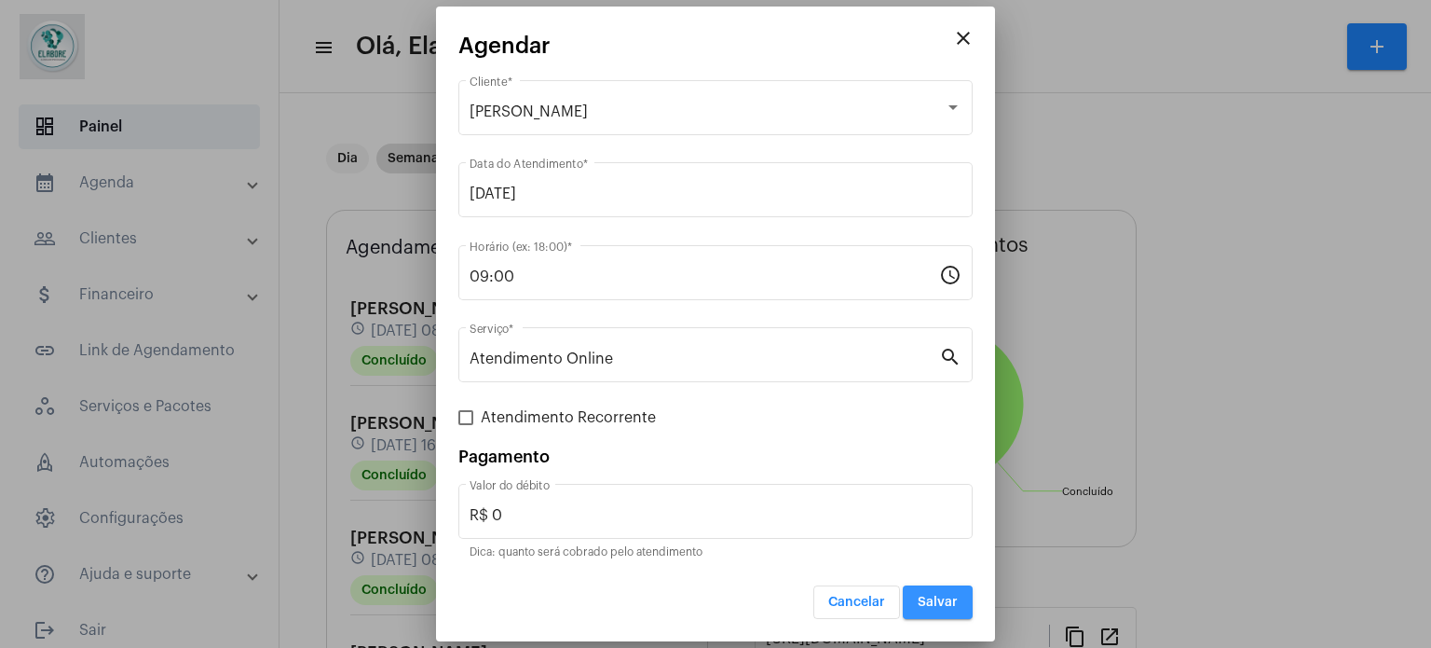
click at [943, 613] on button "Salvar" at bounding box center [938, 602] width 70 height 34
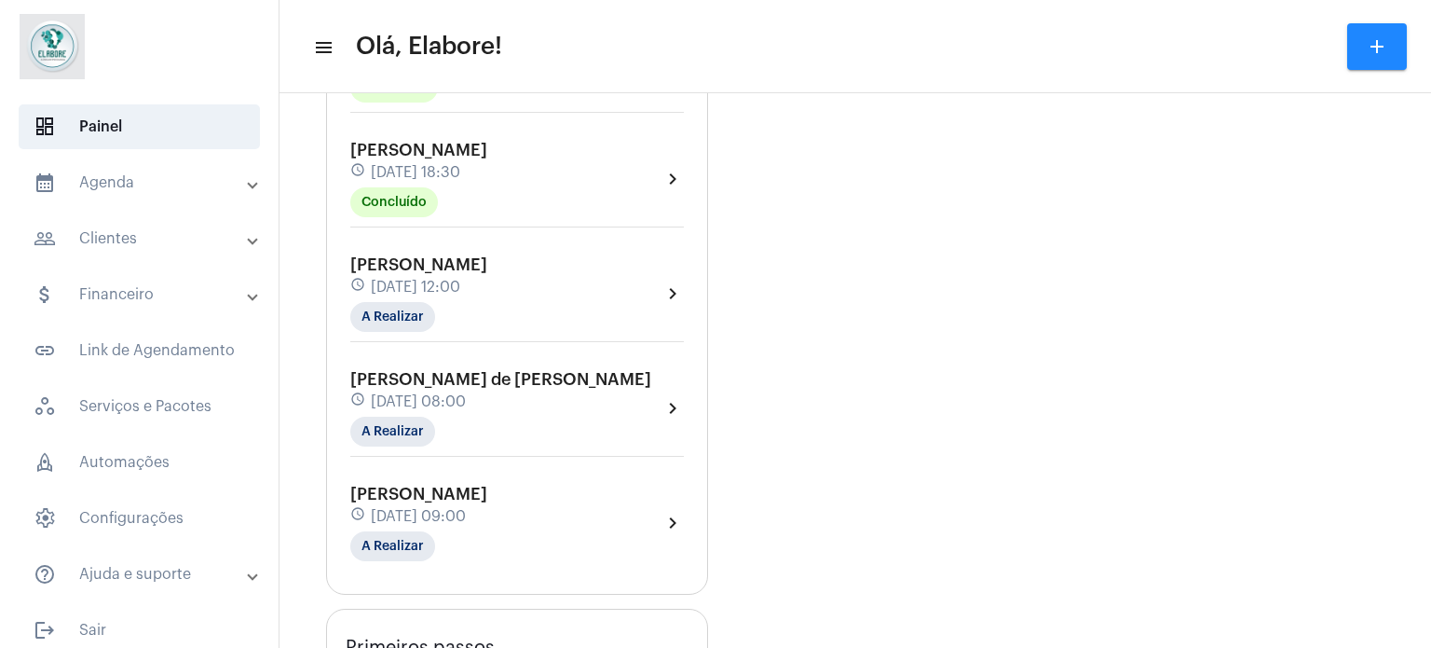
scroll to position [1398, 0]
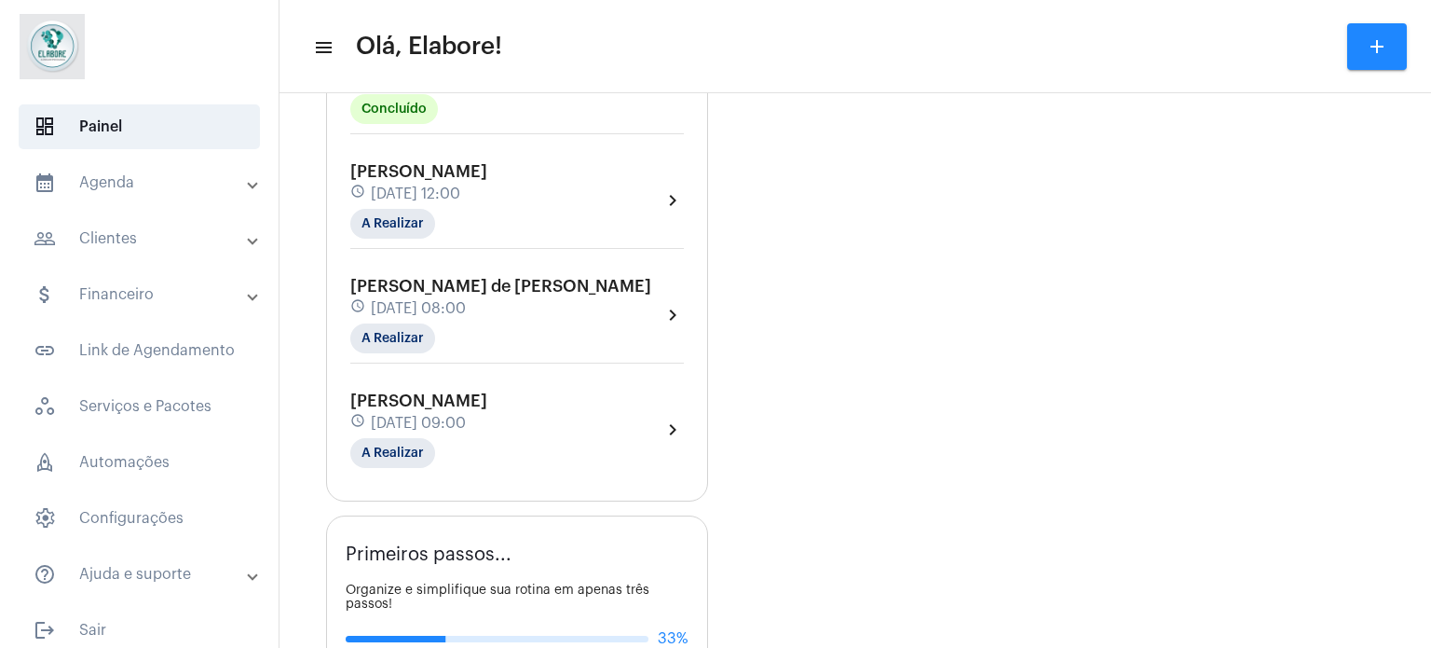
click at [621, 413] on div "[PERSON_NAME] schedule [DATE] 09:00 A Realizar chevron_right" at bounding box center [517, 429] width 334 height 76
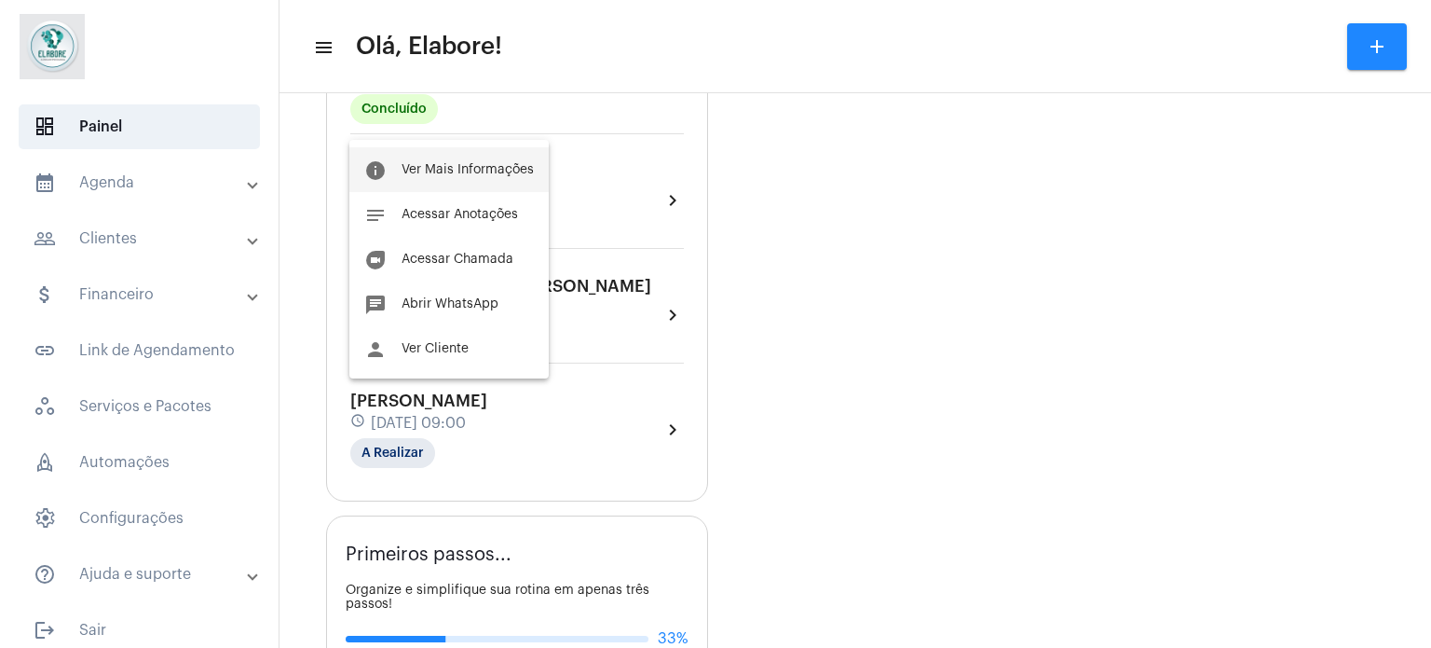
click at [496, 157] on button "info Ver Mais Informações" at bounding box center [448, 169] width 199 height 45
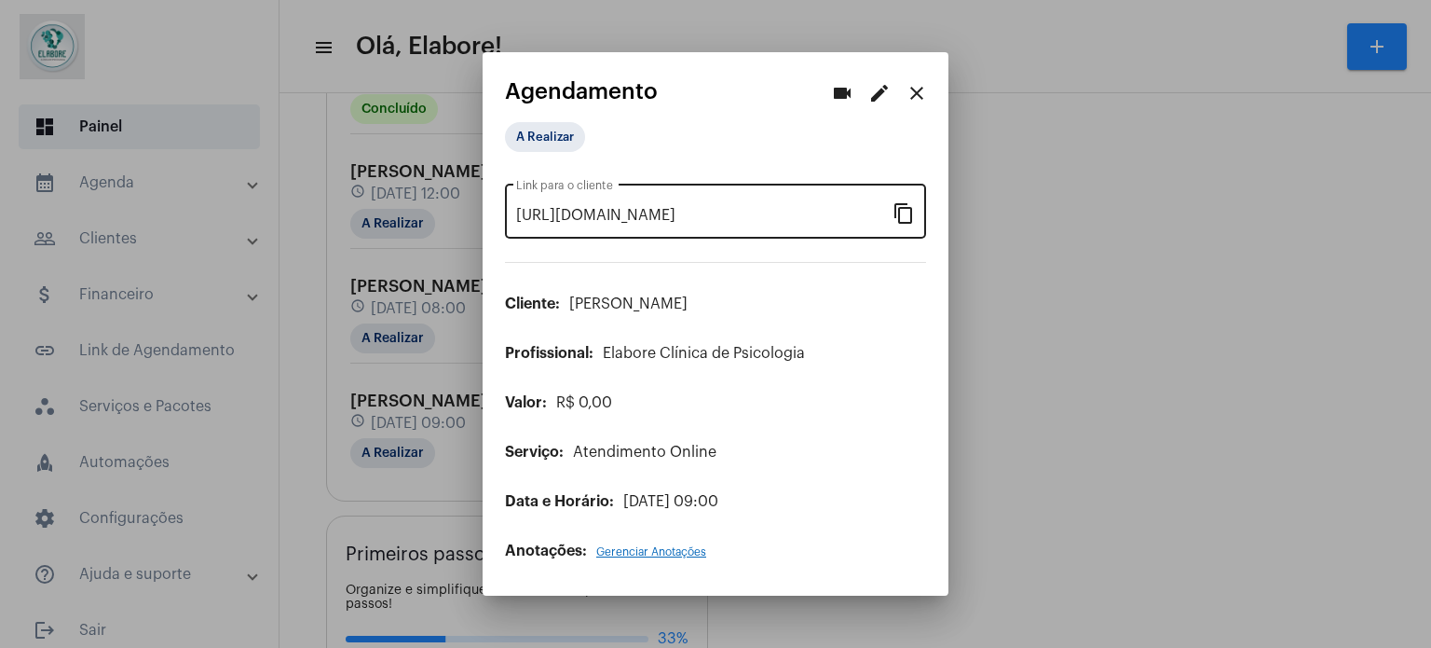
click at [904, 219] on mat-icon "content_copy" at bounding box center [904, 212] width 22 height 22
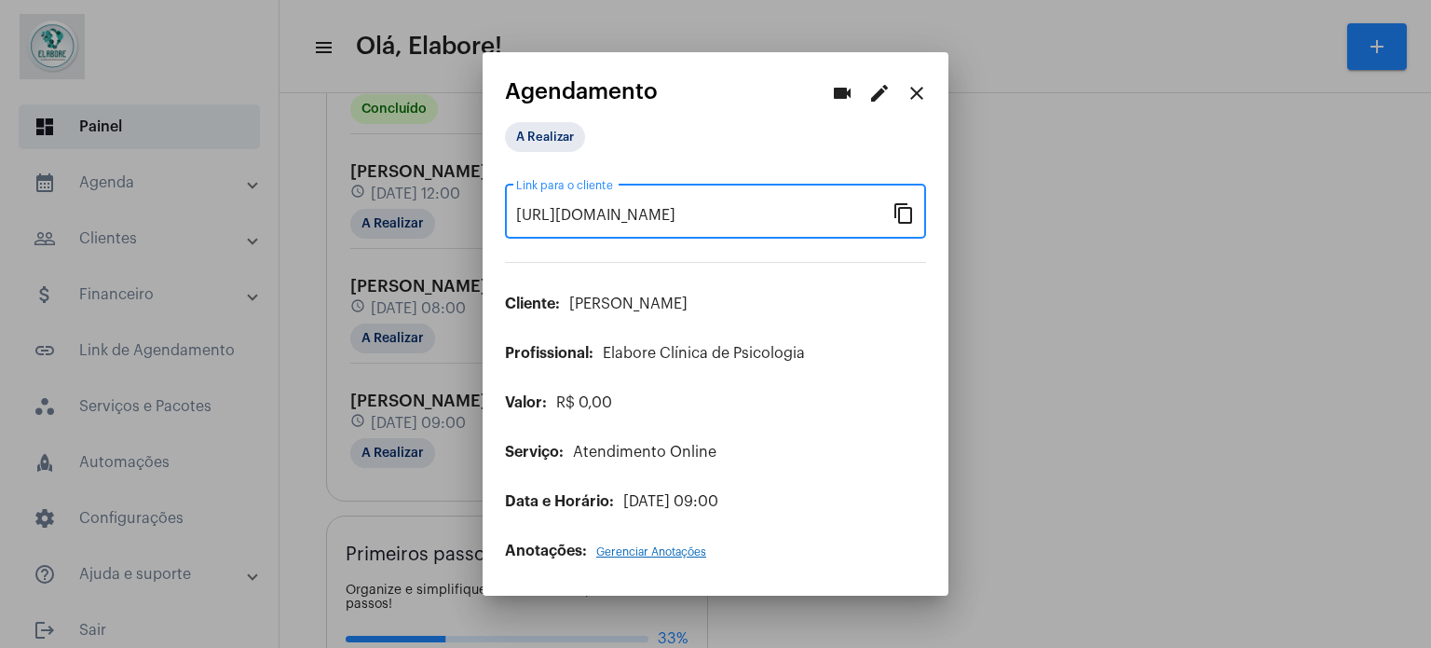
click at [923, 101] on mat-icon "close" at bounding box center [917, 93] width 22 height 22
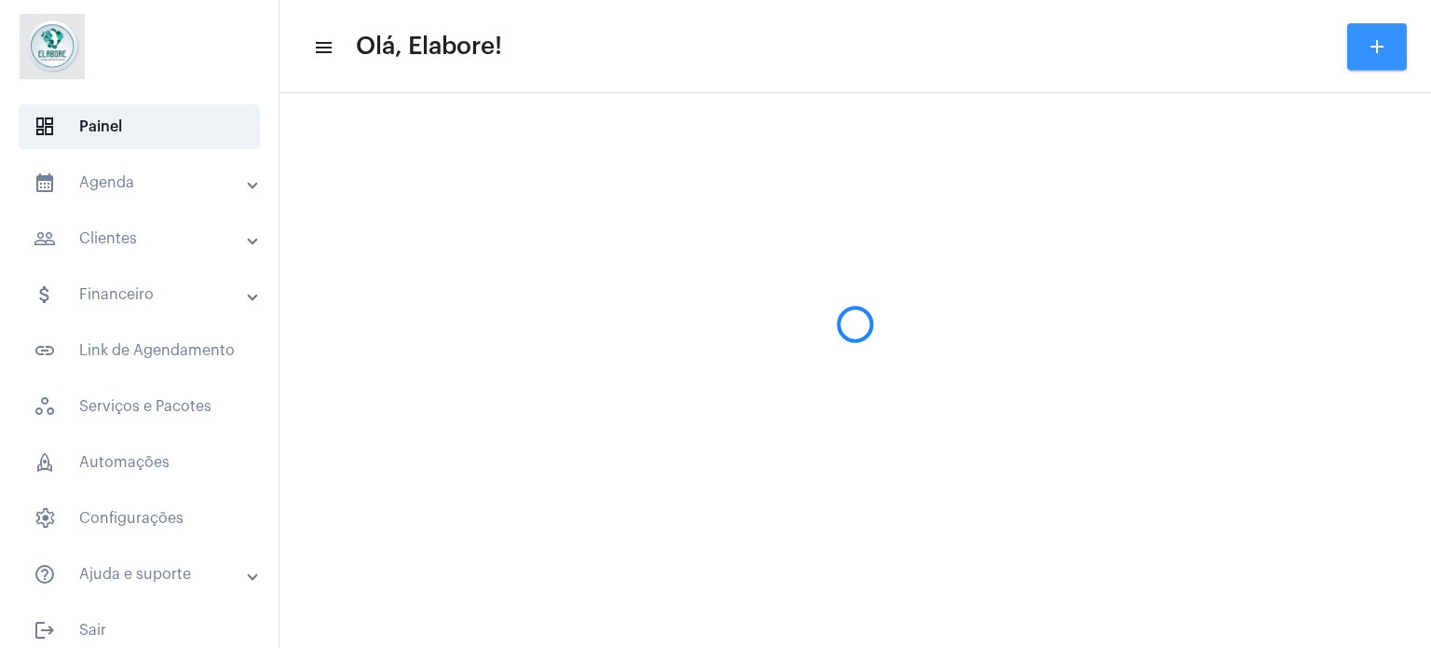
click at [1372, 50] on mat-icon "add" at bounding box center [1377, 46] width 22 height 22
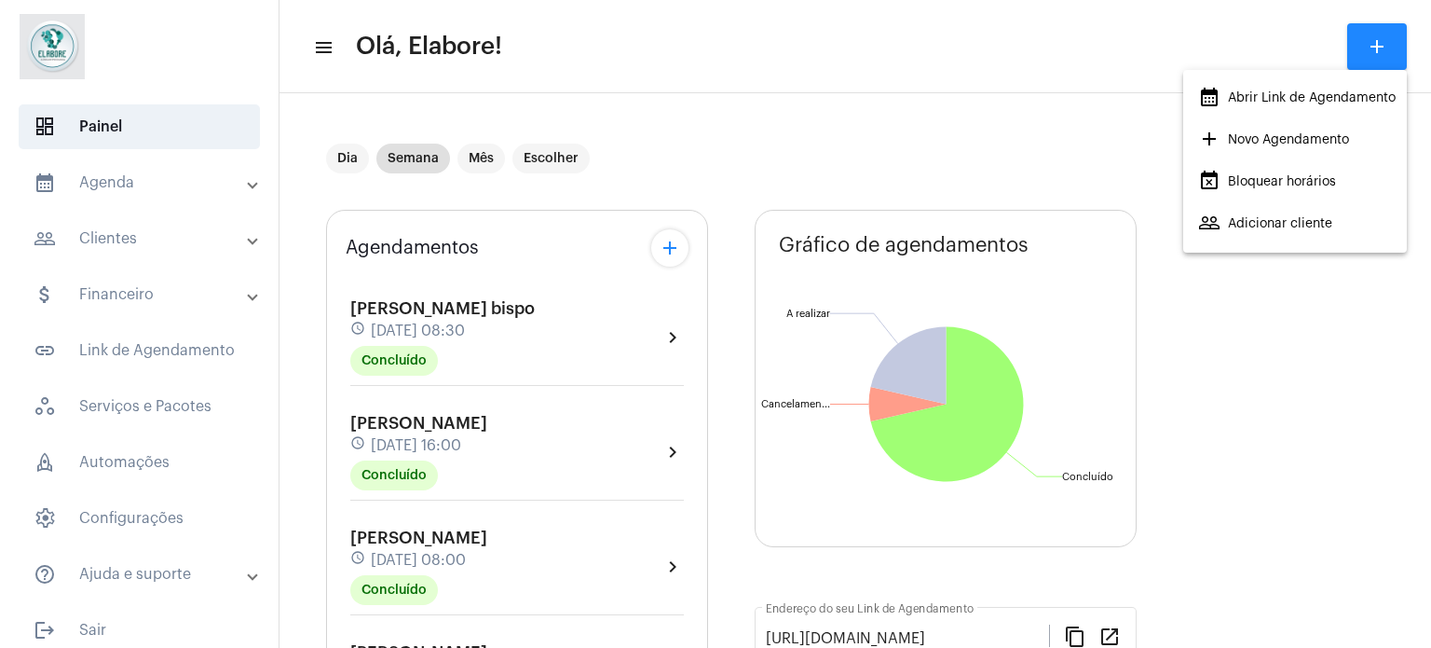
click at [1221, 137] on span "add Novo Agendamento" at bounding box center [1273, 140] width 151 height 34
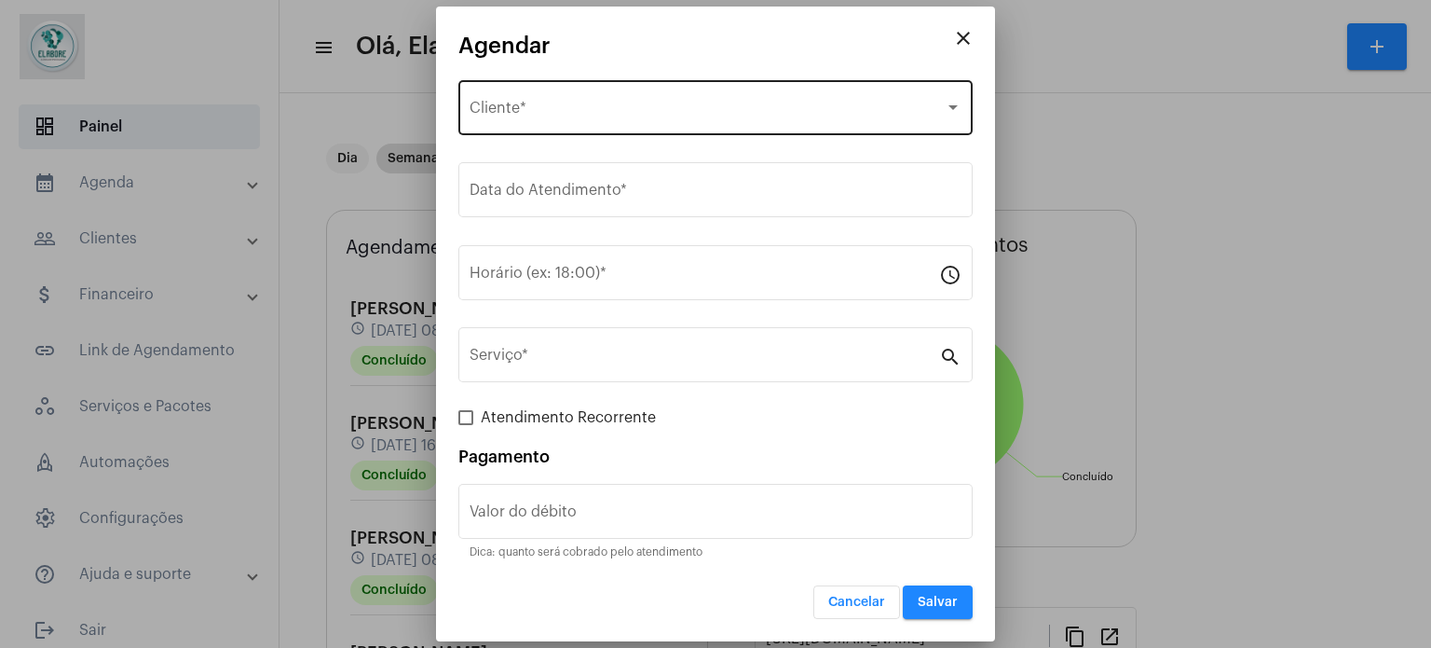
click at [632, 111] on div "Selecione o Cliente" at bounding box center [707, 111] width 475 height 17
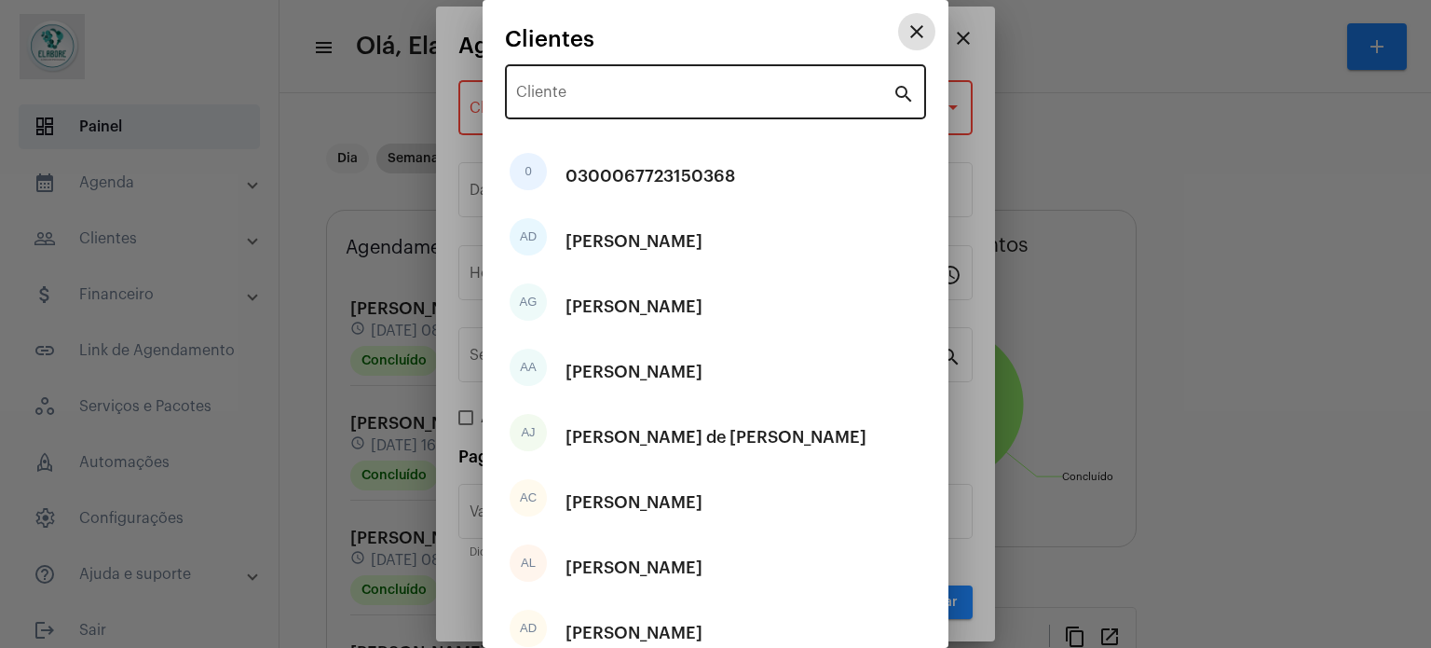
click at [689, 66] on div "Cliente" at bounding box center [704, 90] width 376 height 59
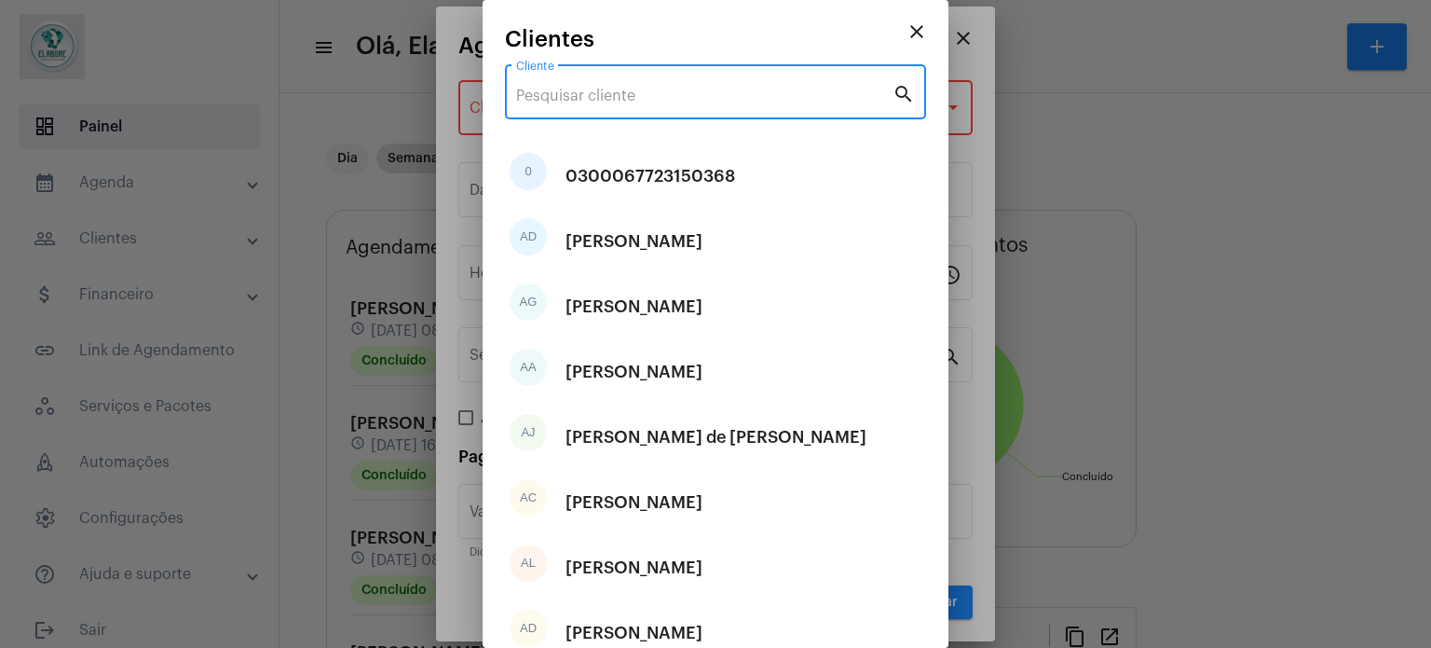
click at [678, 89] on input "Cliente" at bounding box center [704, 96] width 376 height 17
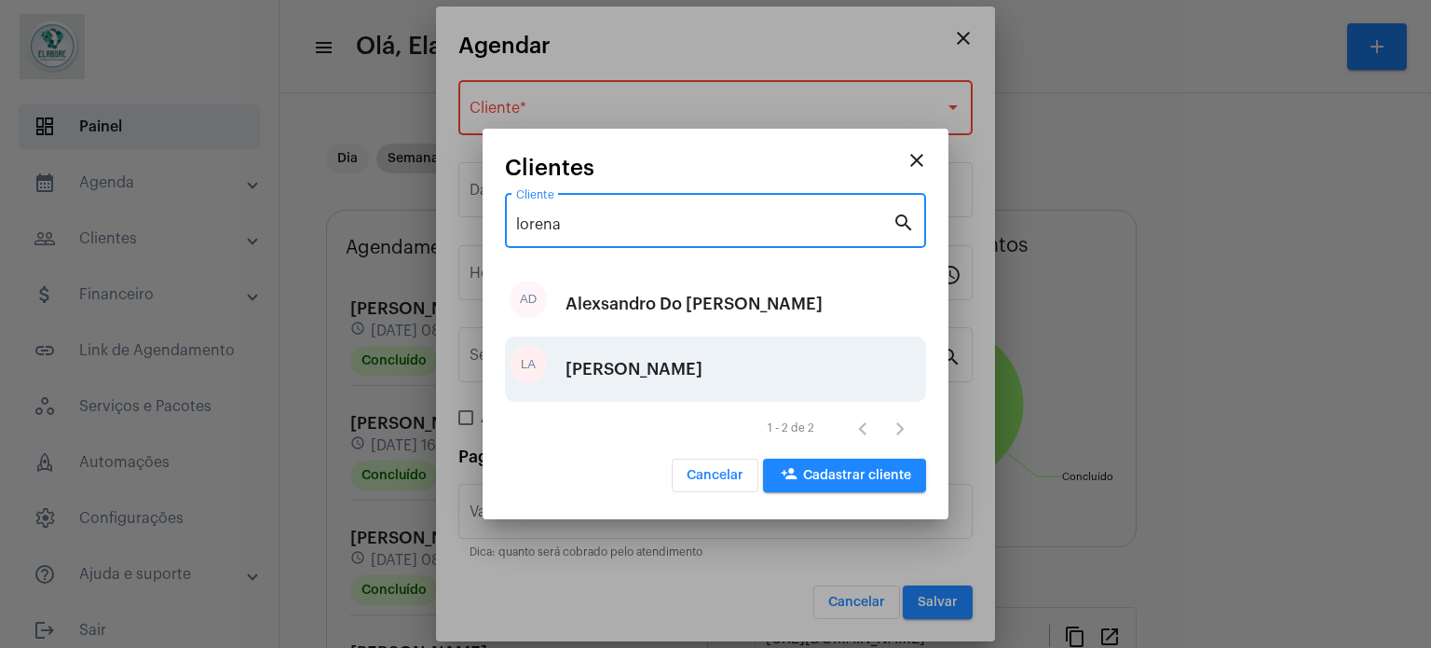
type input "lorena"
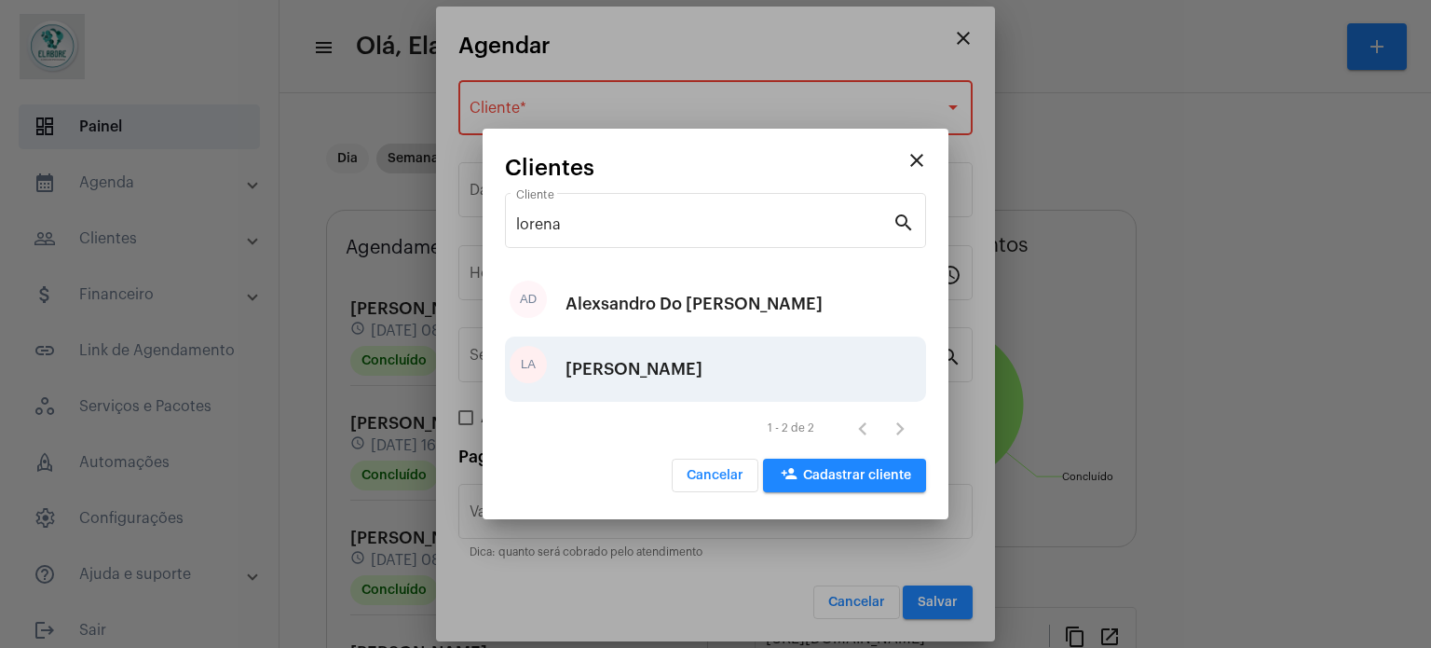
click at [626, 367] on div "[PERSON_NAME]" at bounding box center [634, 369] width 137 height 56
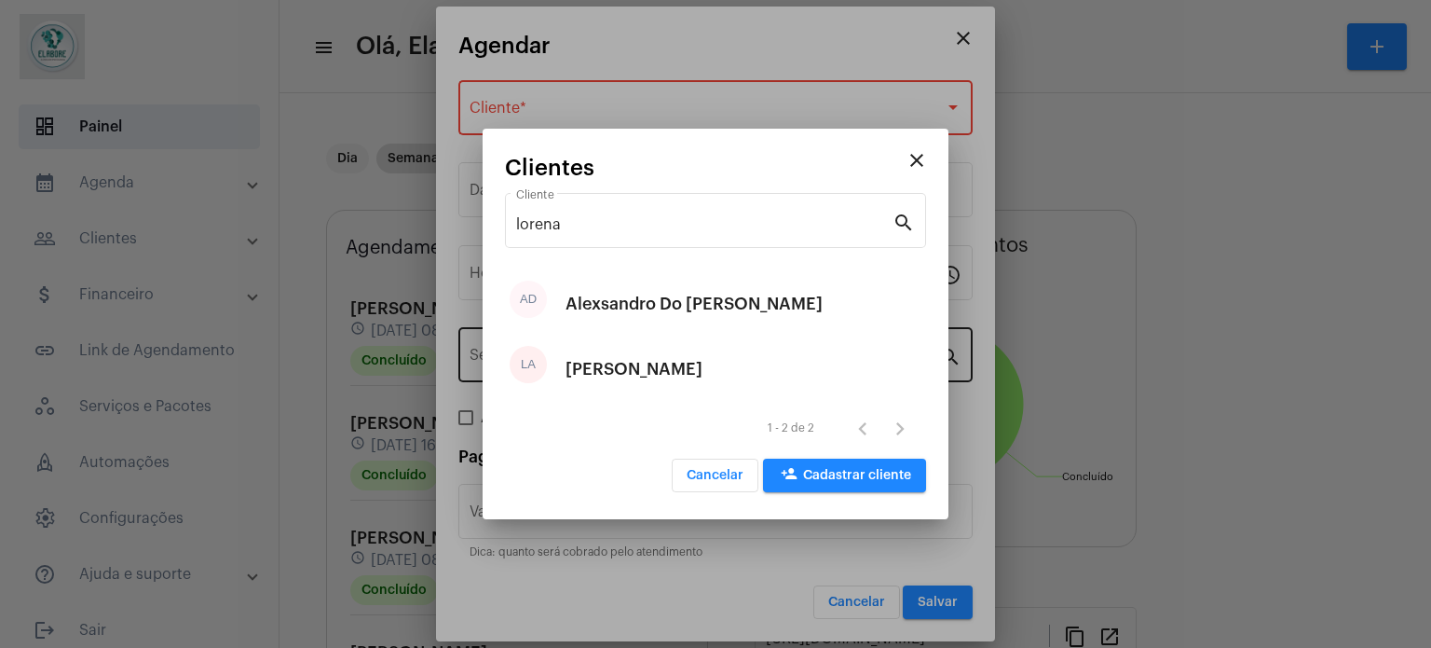
type input "R$"
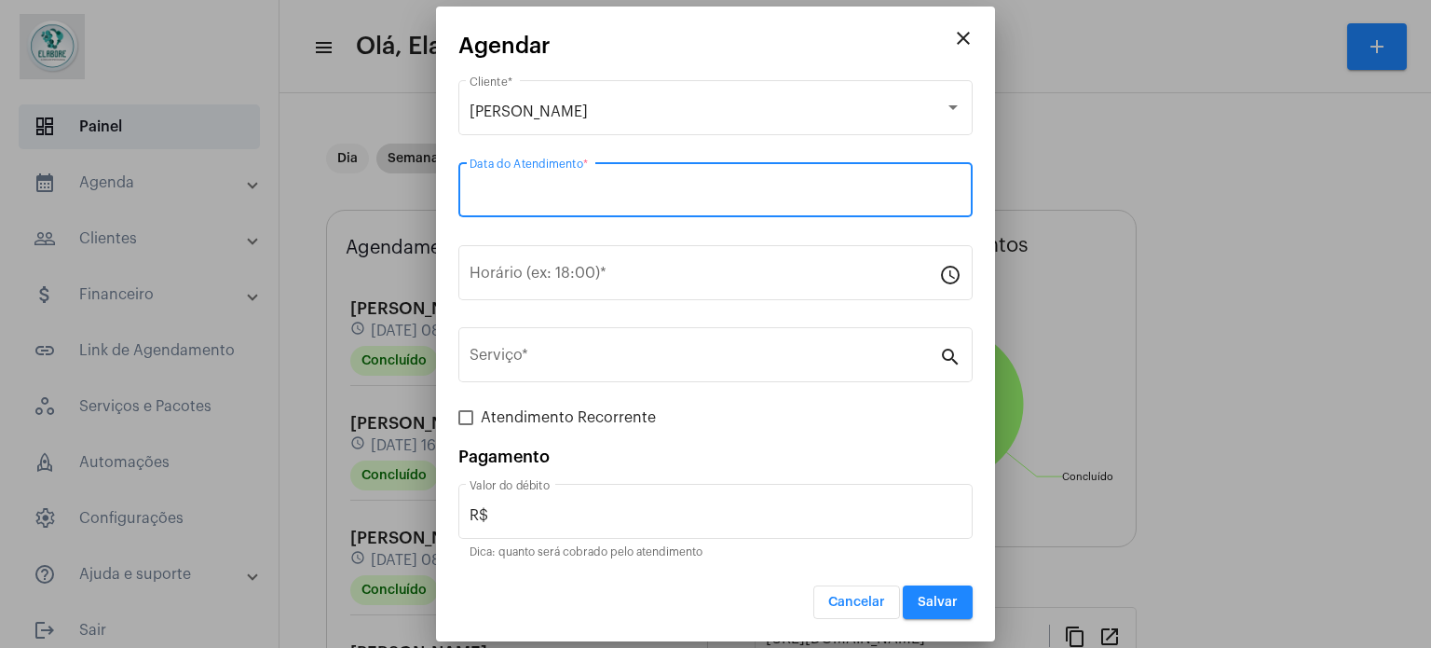
click at [662, 193] on input "Data do Atendimento *" at bounding box center [716, 193] width 492 height 17
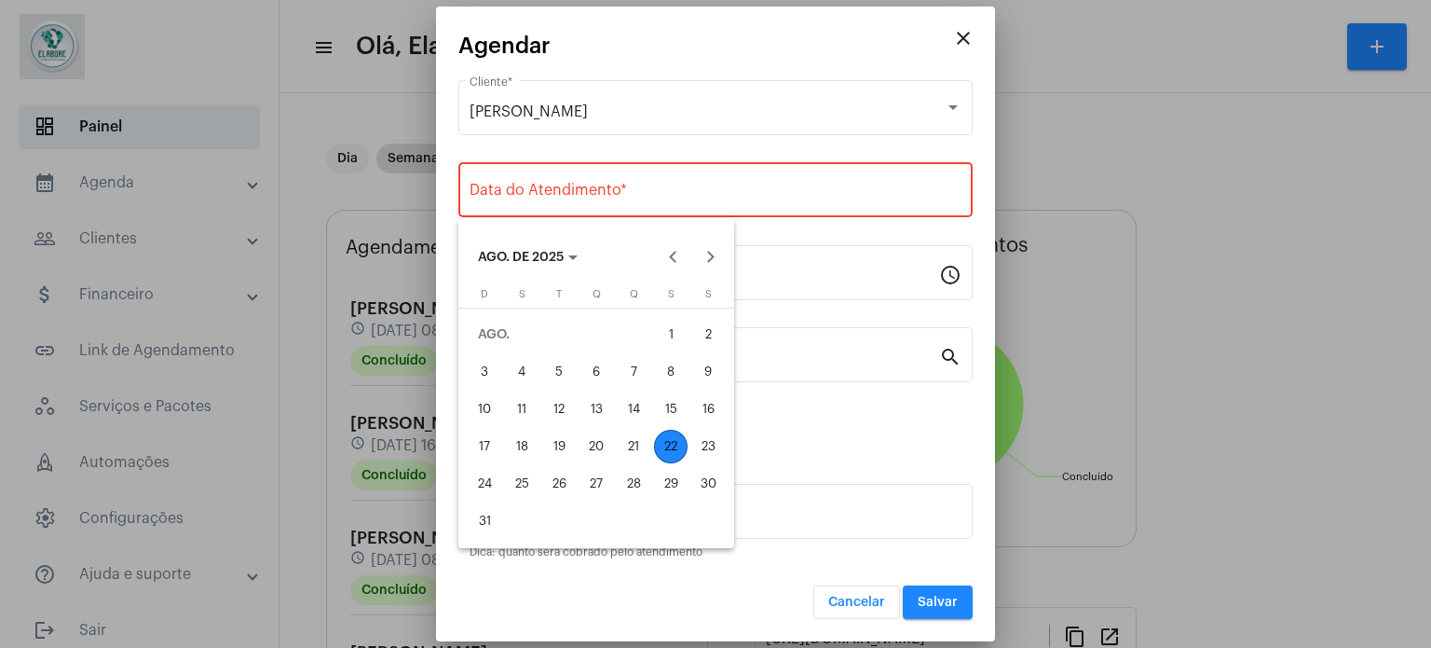
click at [676, 439] on div "22" at bounding box center [671, 447] width 34 height 34
type input "[DATE]"
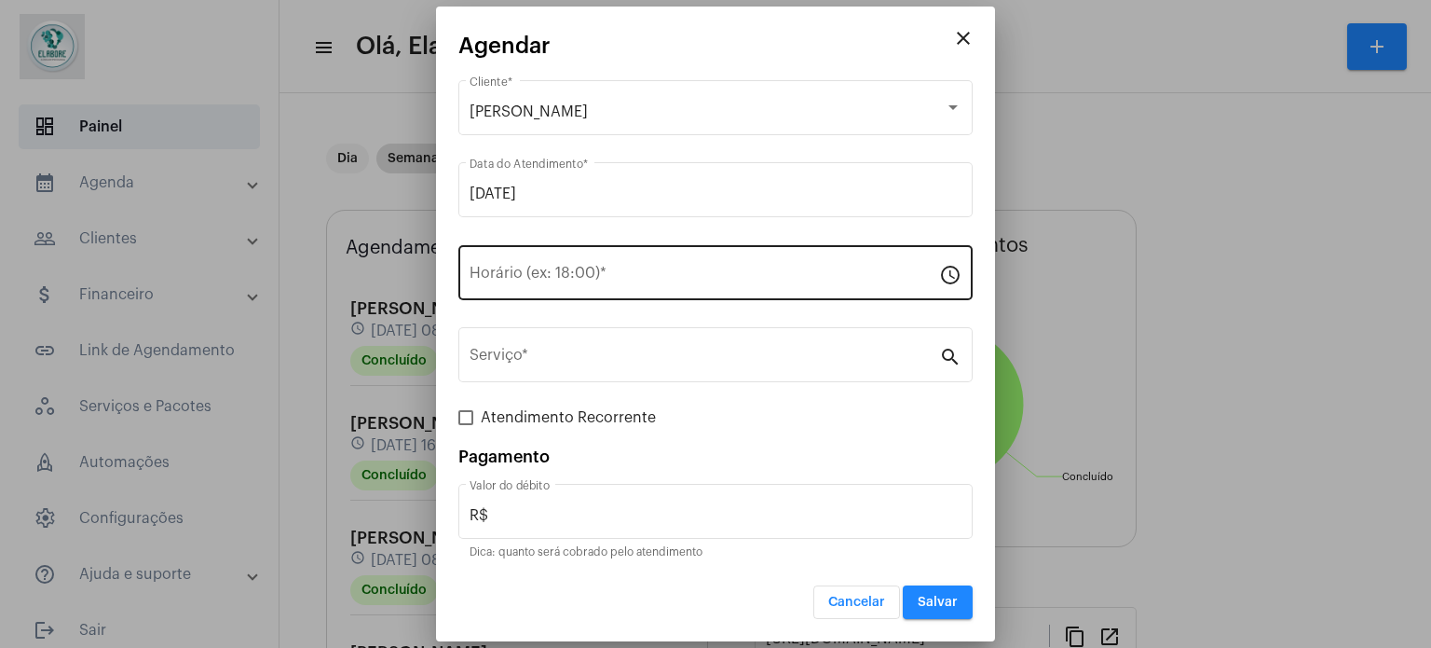
click at [661, 256] on div "Horário (ex: 18:00) *" at bounding box center [705, 270] width 470 height 59
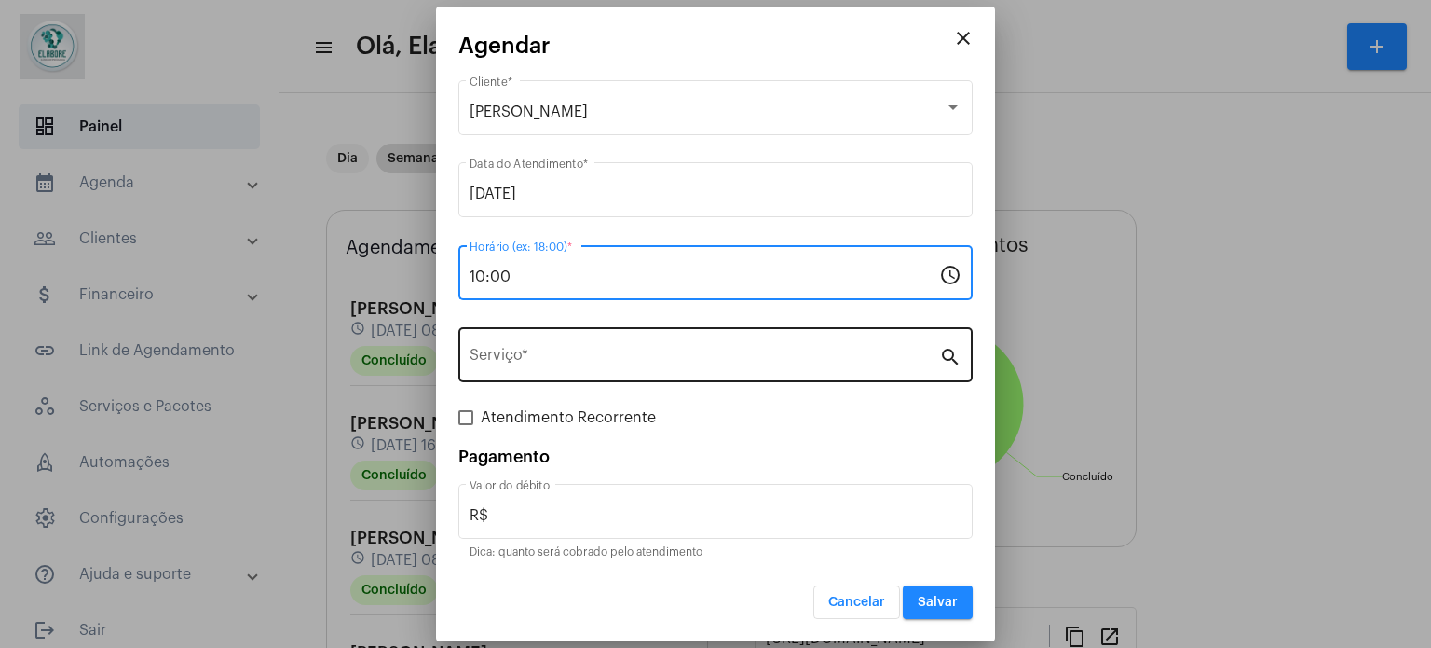
type input "10:00"
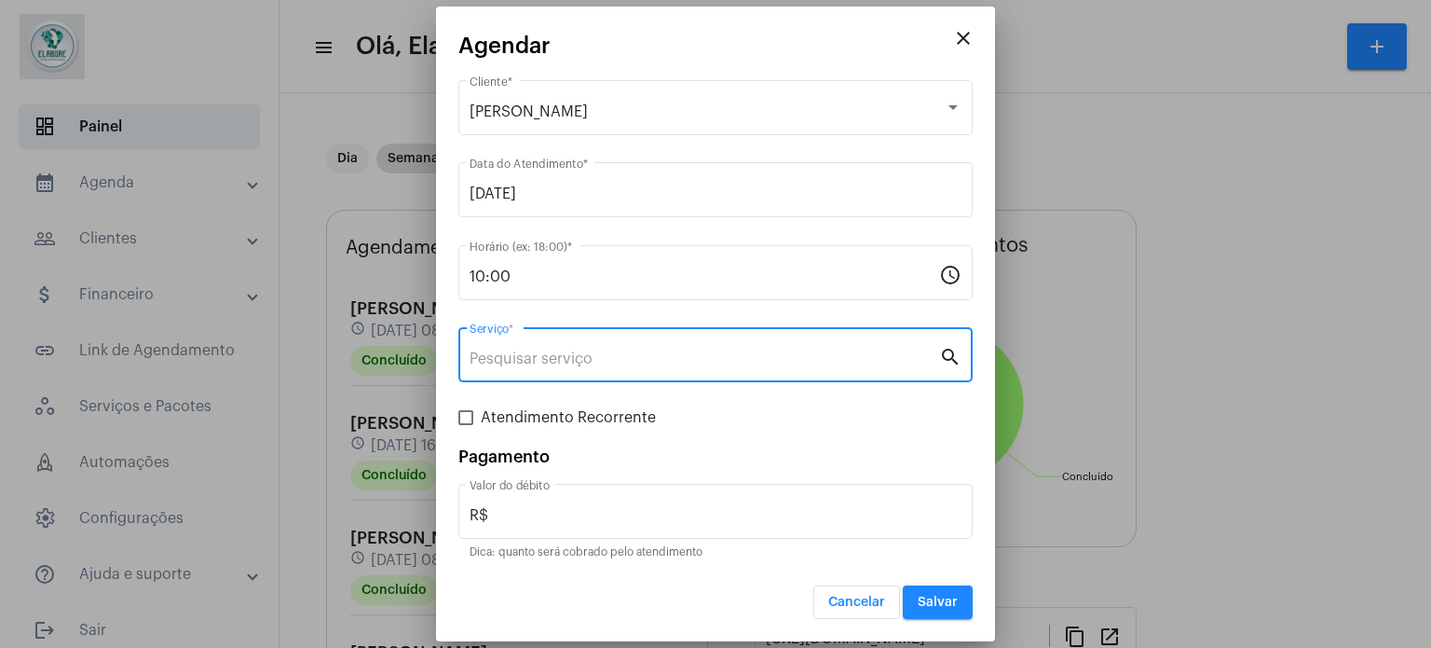
click at [507, 358] on input "Serviço *" at bounding box center [705, 358] width 470 height 17
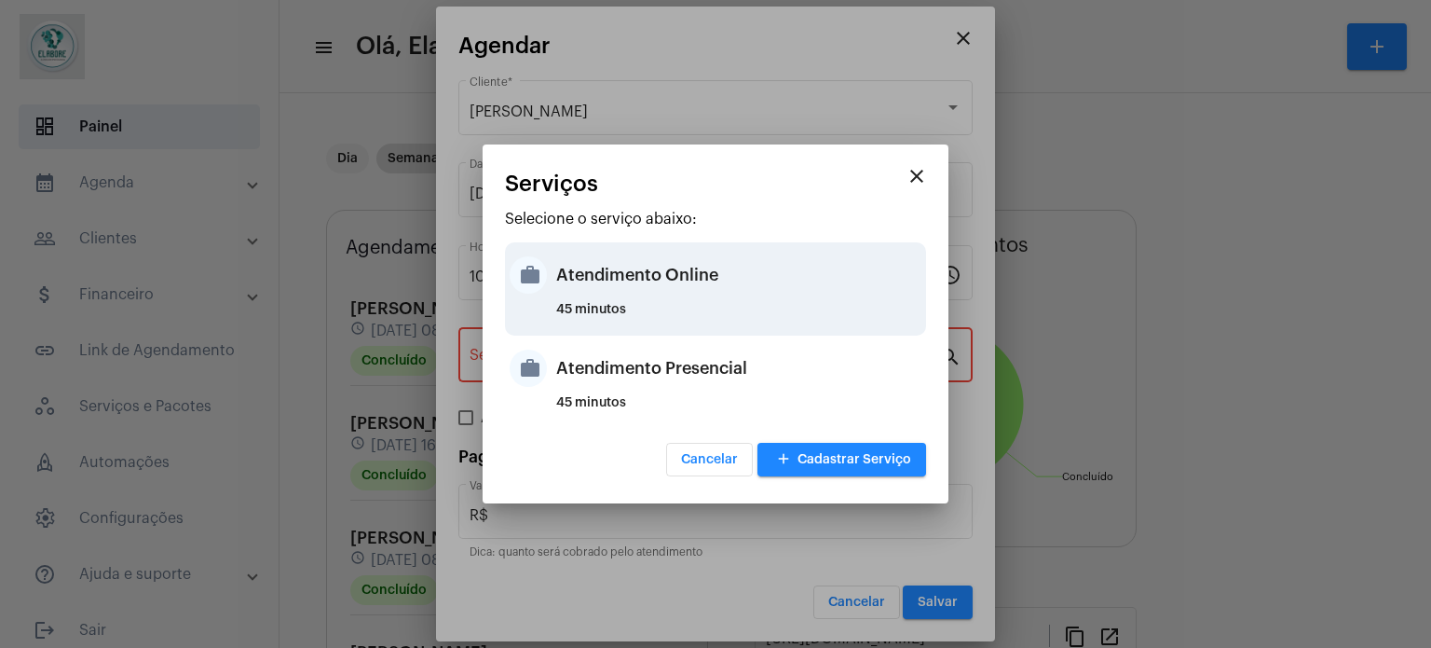
click at [736, 290] on div "Atendimento Online" at bounding box center [738, 275] width 365 height 56
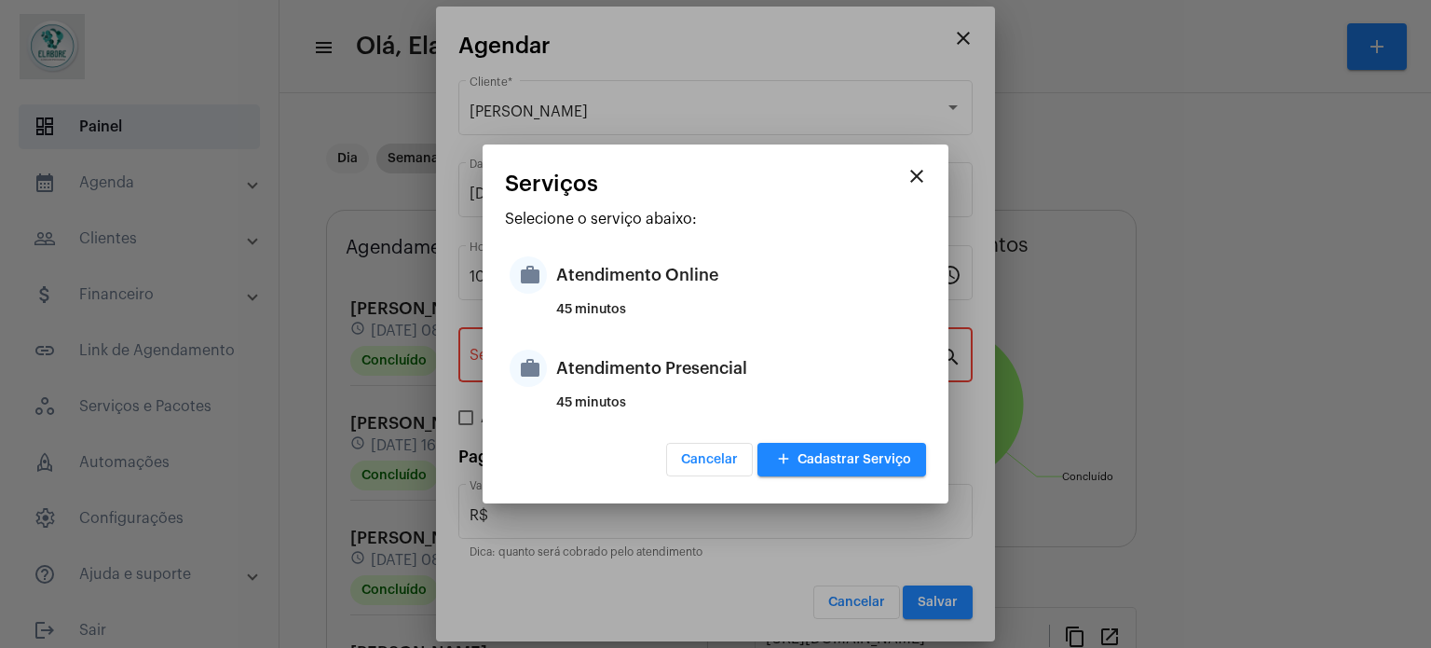
type input "Atendimento Online"
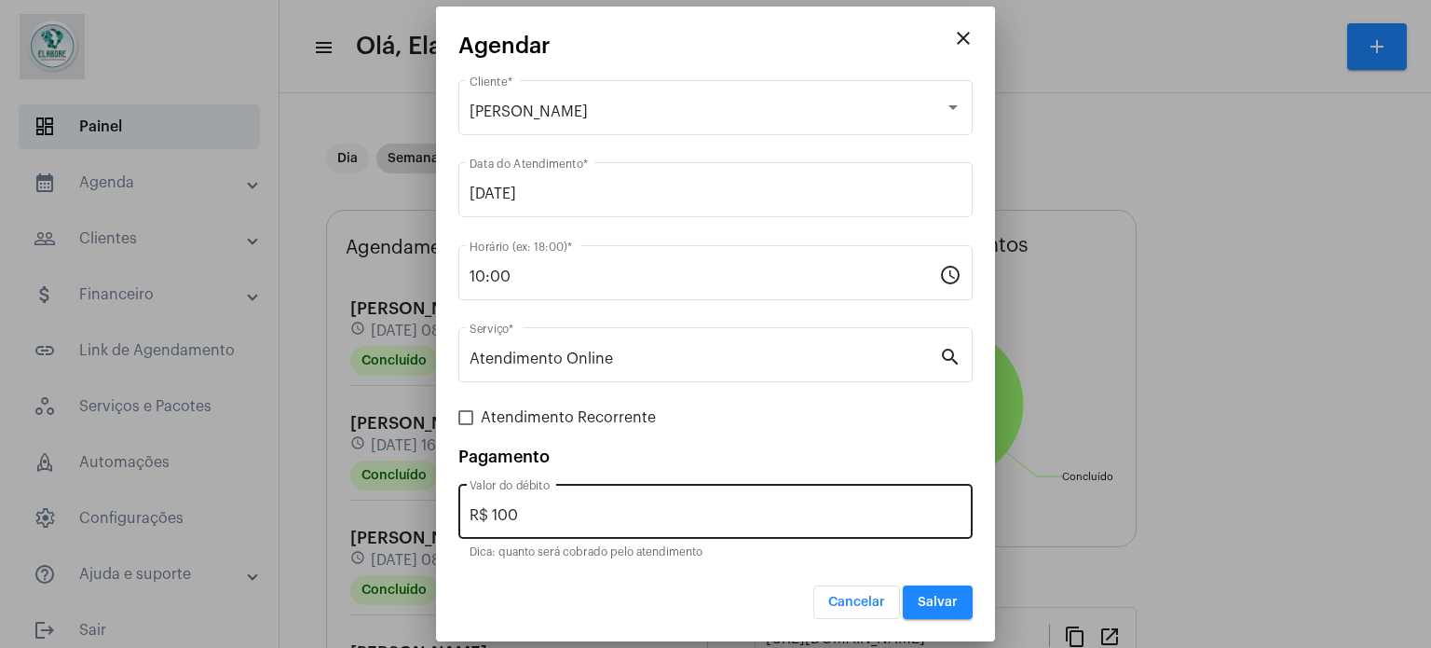
drag, startPoint x: 706, startPoint y: 528, endPoint x: 618, endPoint y: 519, distance: 89.0
click at [638, 525] on div "R$ 100 Valor do débito" at bounding box center [716, 509] width 492 height 59
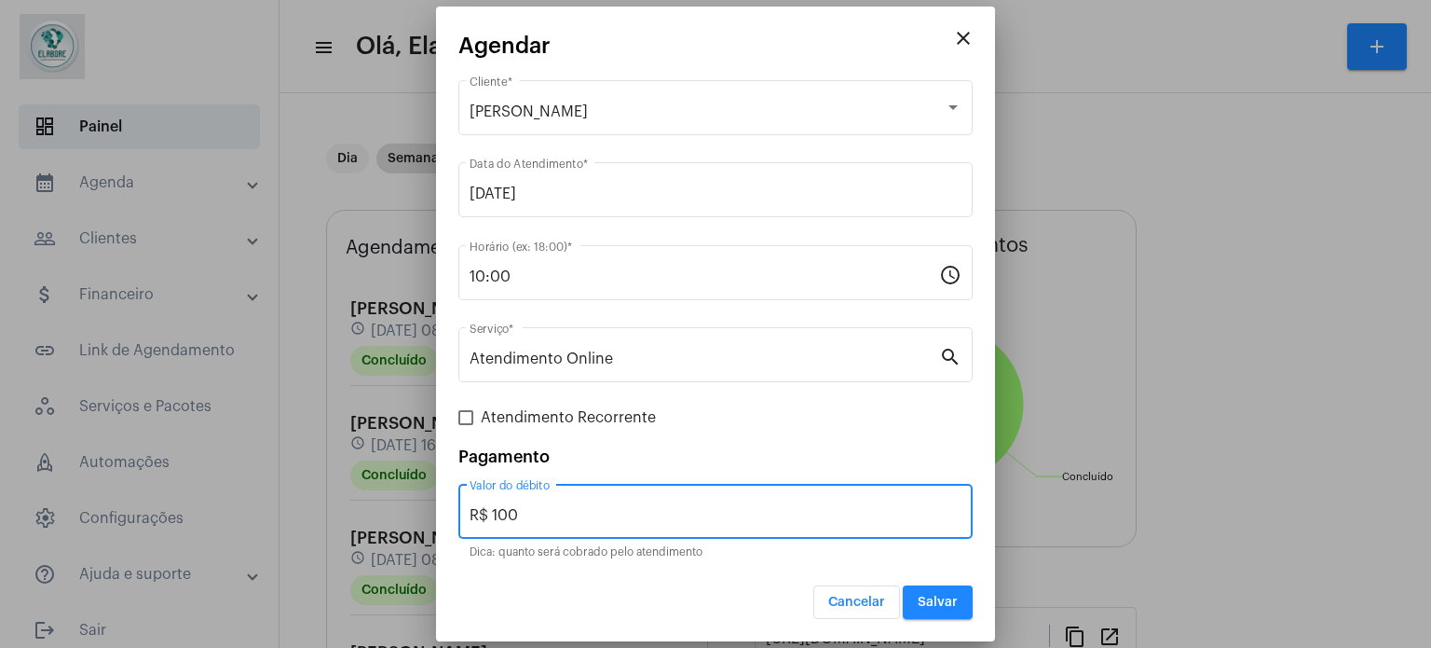
drag, startPoint x: 509, startPoint y: 522, endPoint x: 446, endPoint y: 519, distance: 62.5
click at [438, 522] on mat-dialog-container "close [PERSON_NAME] Cliente * [DATE] Data do Atendimento * 10:00 Horário (ex: 1…" at bounding box center [715, 324] width 559 height 635
type input "R$ 0"
click at [958, 609] on button "Salvar" at bounding box center [938, 602] width 70 height 34
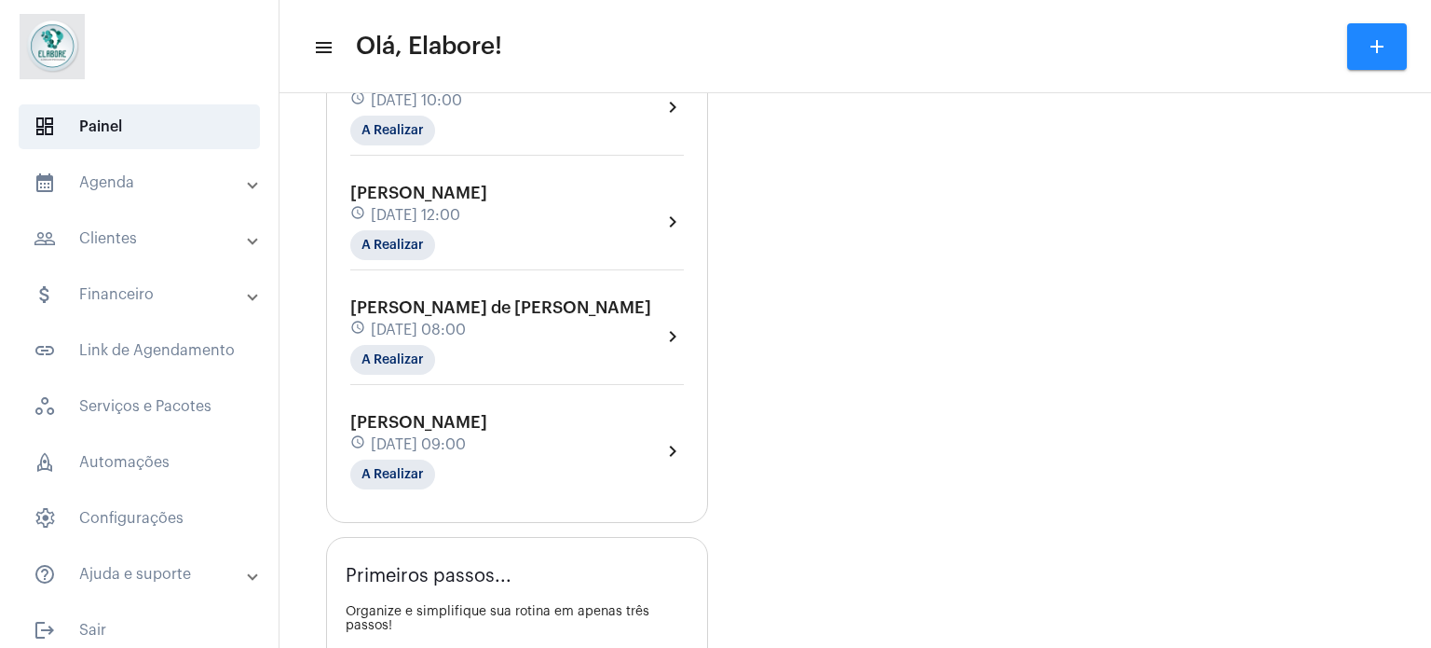
scroll to position [1398, 0]
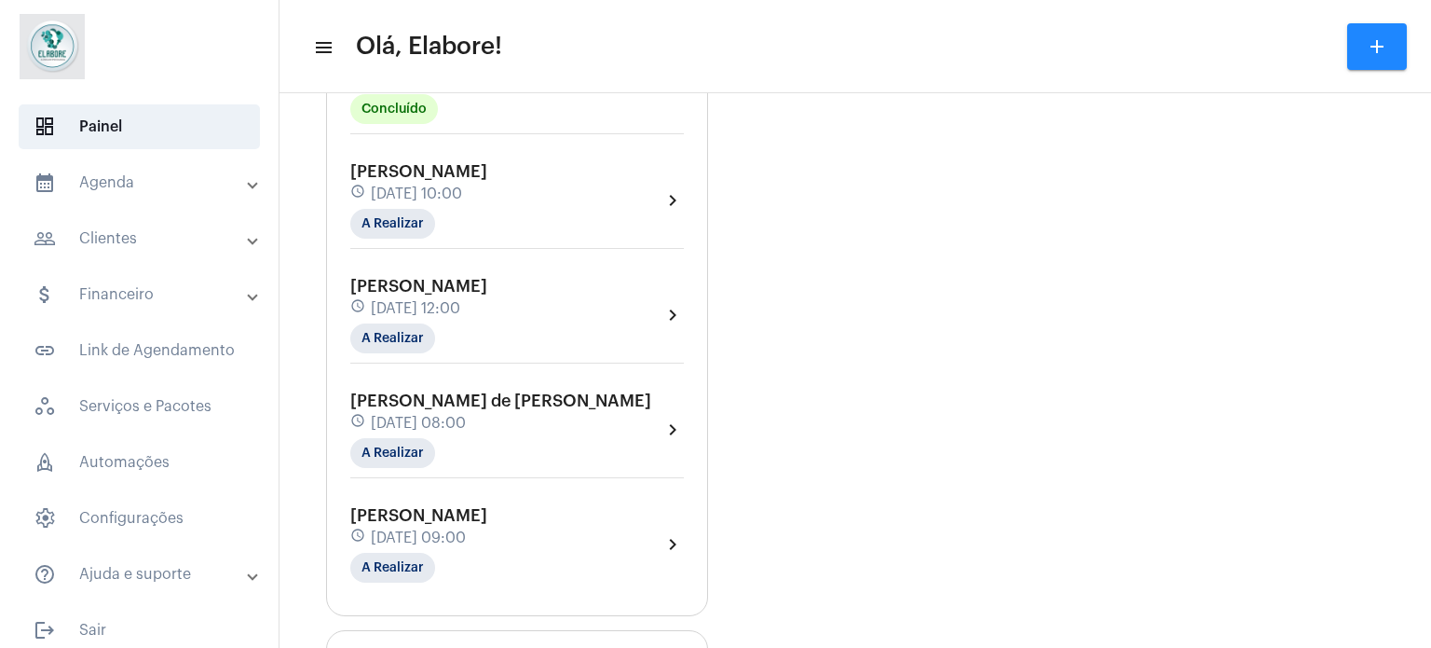
click at [554, 193] on div "[PERSON_NAME] de Brito schedule [DATE] 10:00 A Realizar chevron_right" at bounding box center [517, 200] width 334 height 76
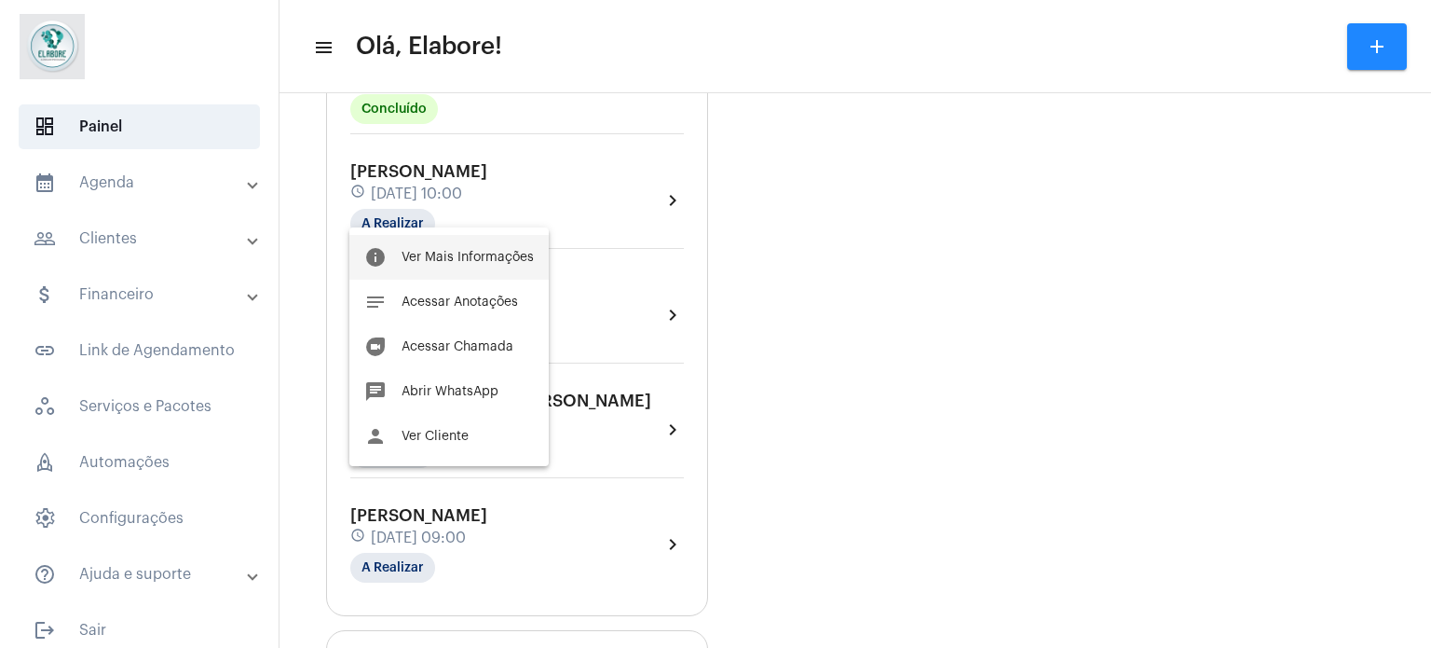
click at [498, 248] on button "info Ver Mais Informações" at bounding box center [448, 257] width 199 height 45
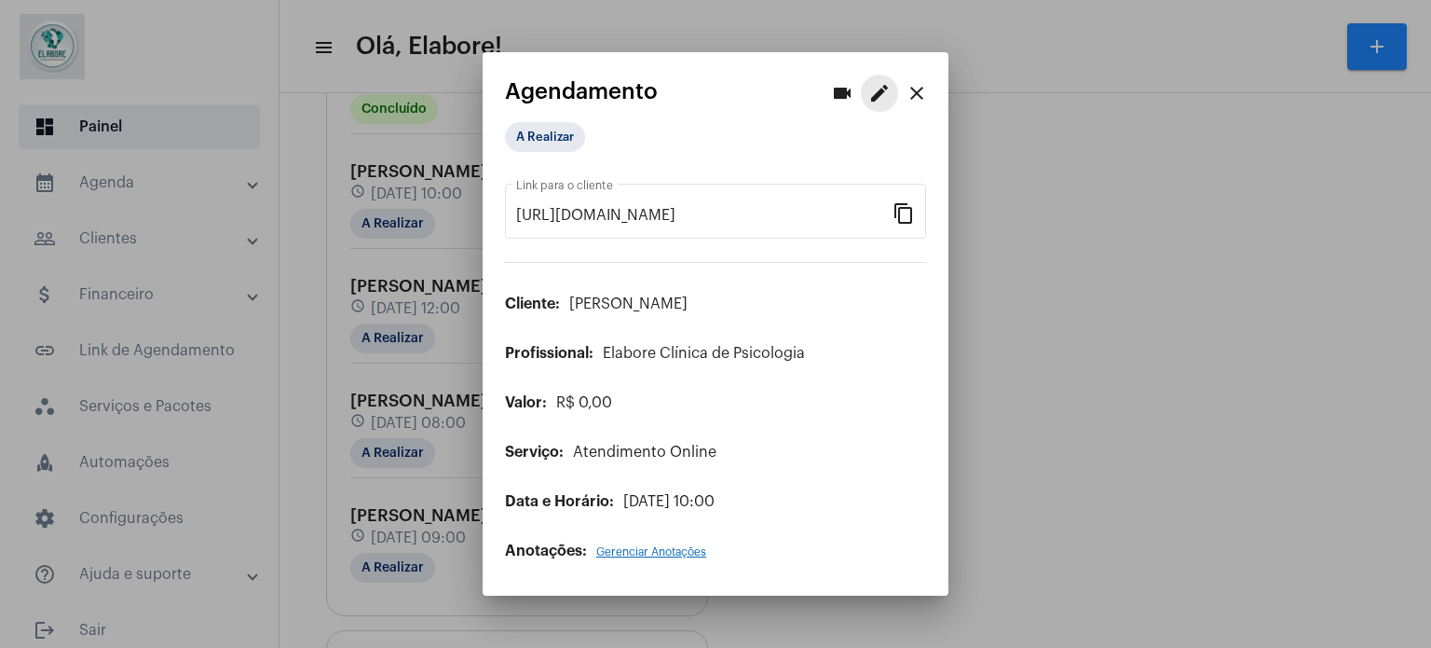
click at [878, 94] on mat-icon "edit" at bounding box center [879, 93] width 22 height 22
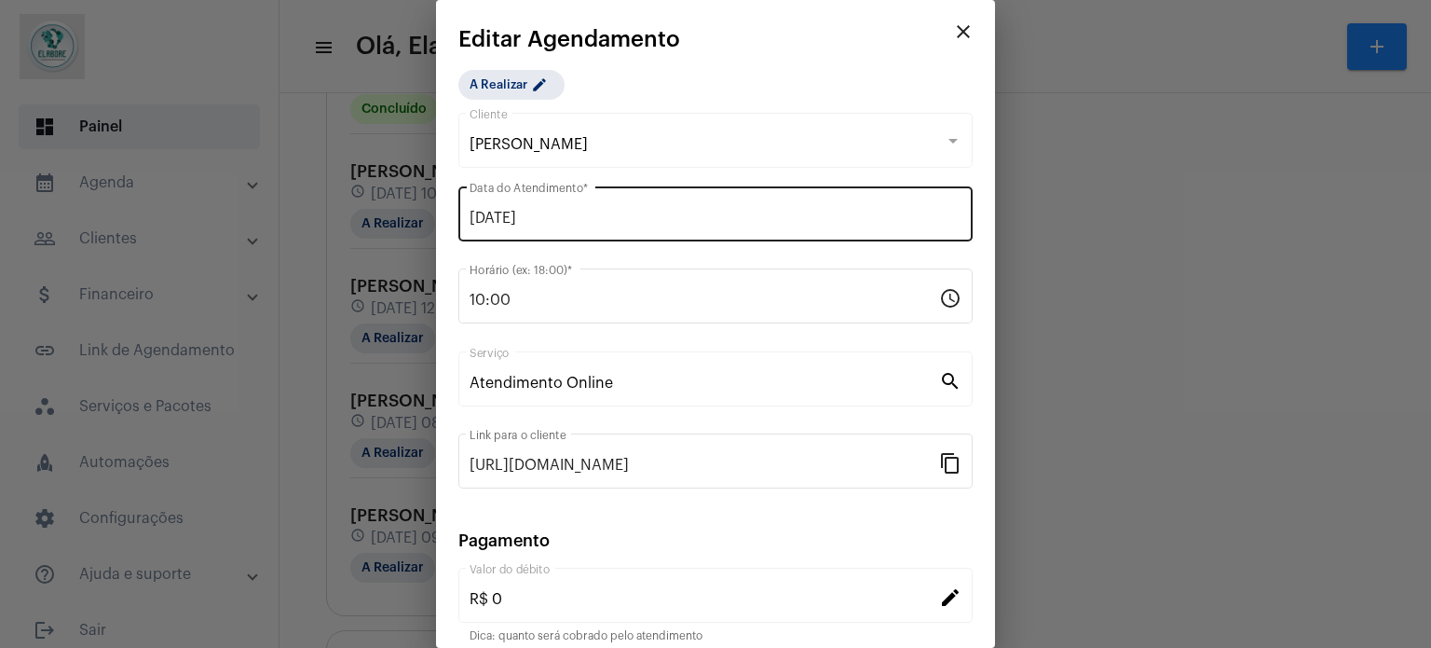
click at [732, 207] on div "[DATE] Data do Atendimento *" at bounding box center [716, 212] width 492 height 59
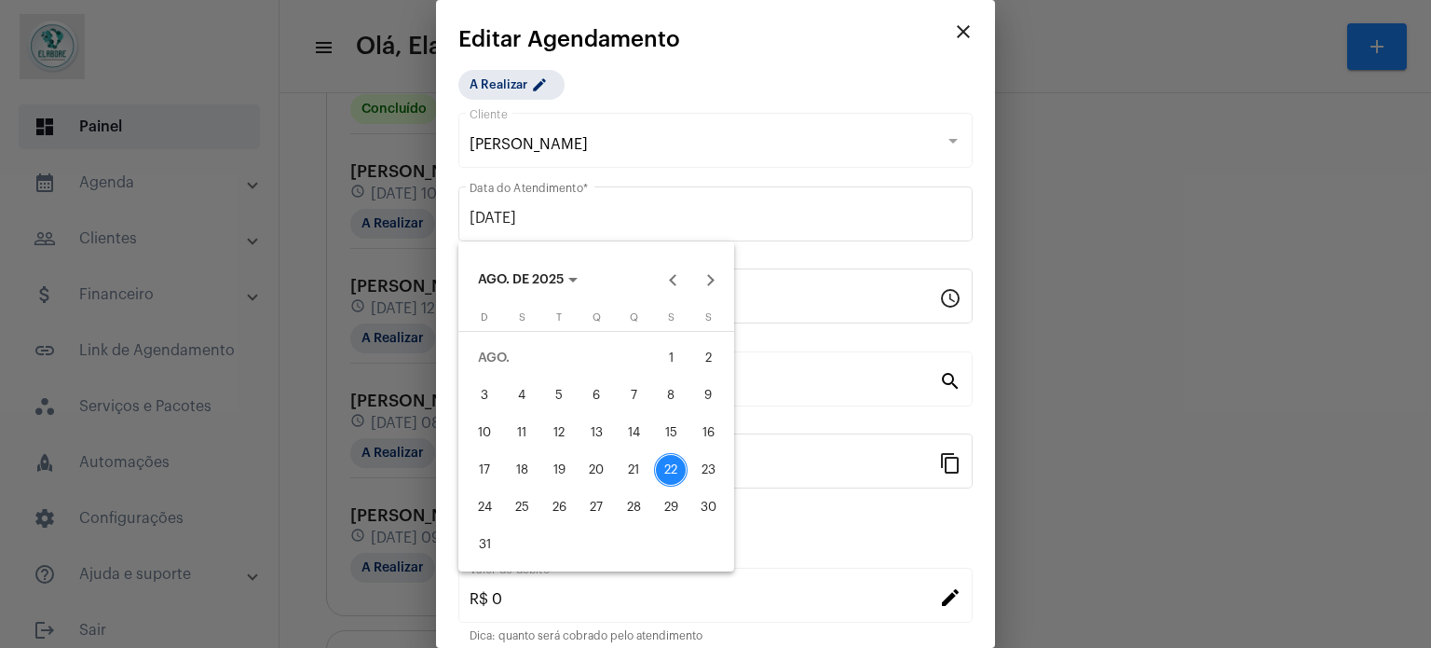
click at [714, 463] on div "23" at bounding box center [708, 470] width 34 height 34
type input "[DATE]"
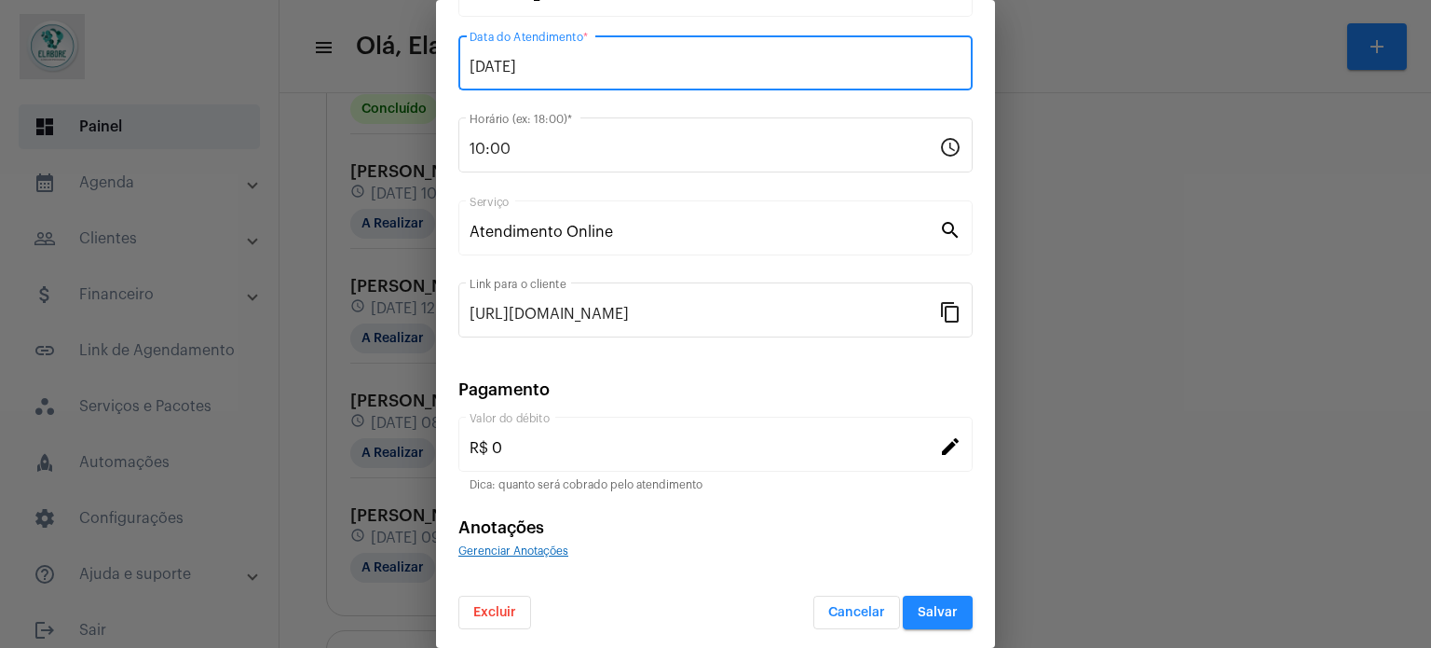
scroll to position [152, 0]
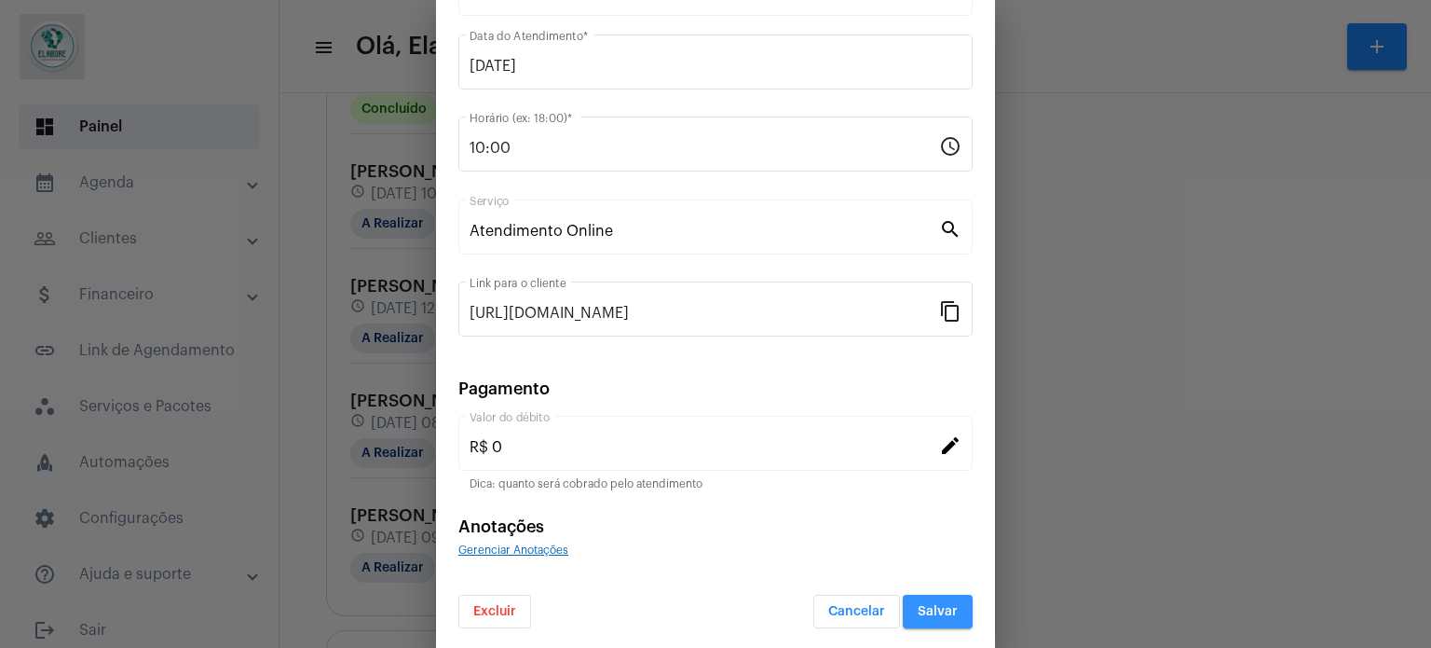
click at [933, 614] on span "Salvar" at bounding box center [938, 611] width 40 height 13
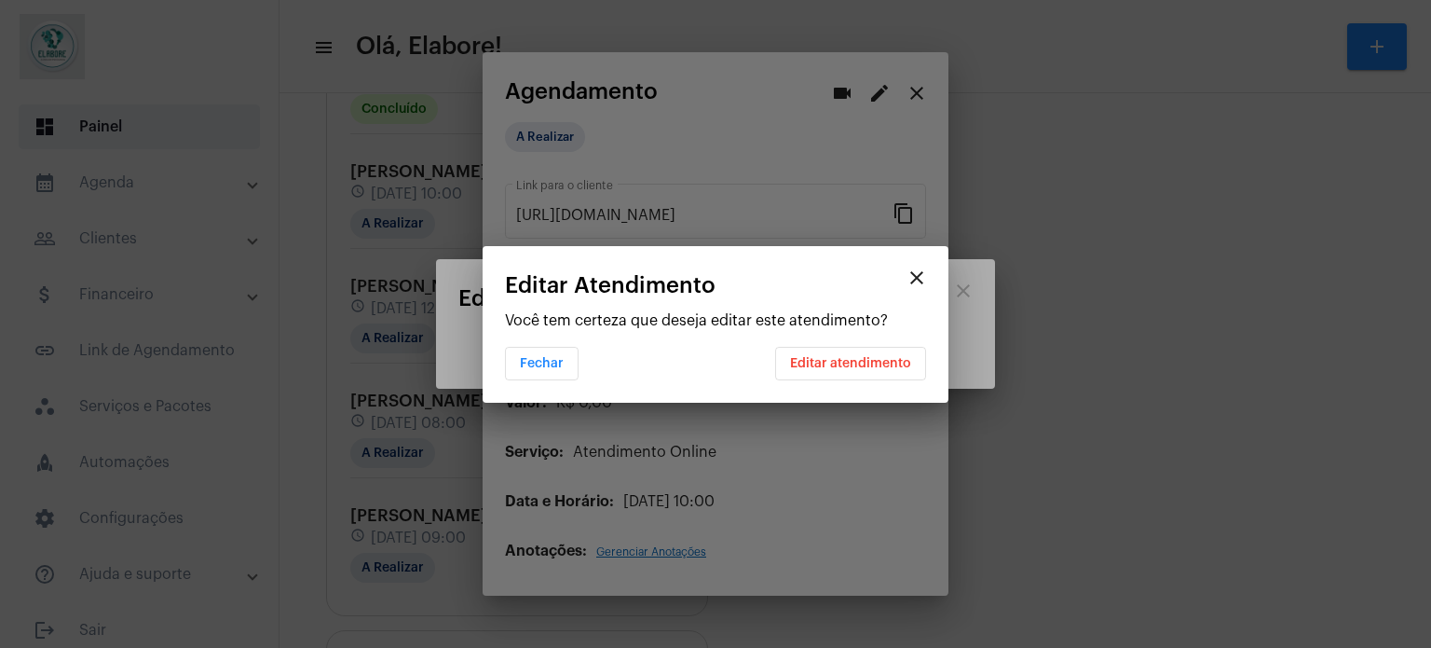
scroll to position [0, 0]
click at [848, 372] on button "Editar atendimento" at bounding box center [850, 364] width 151 height 34
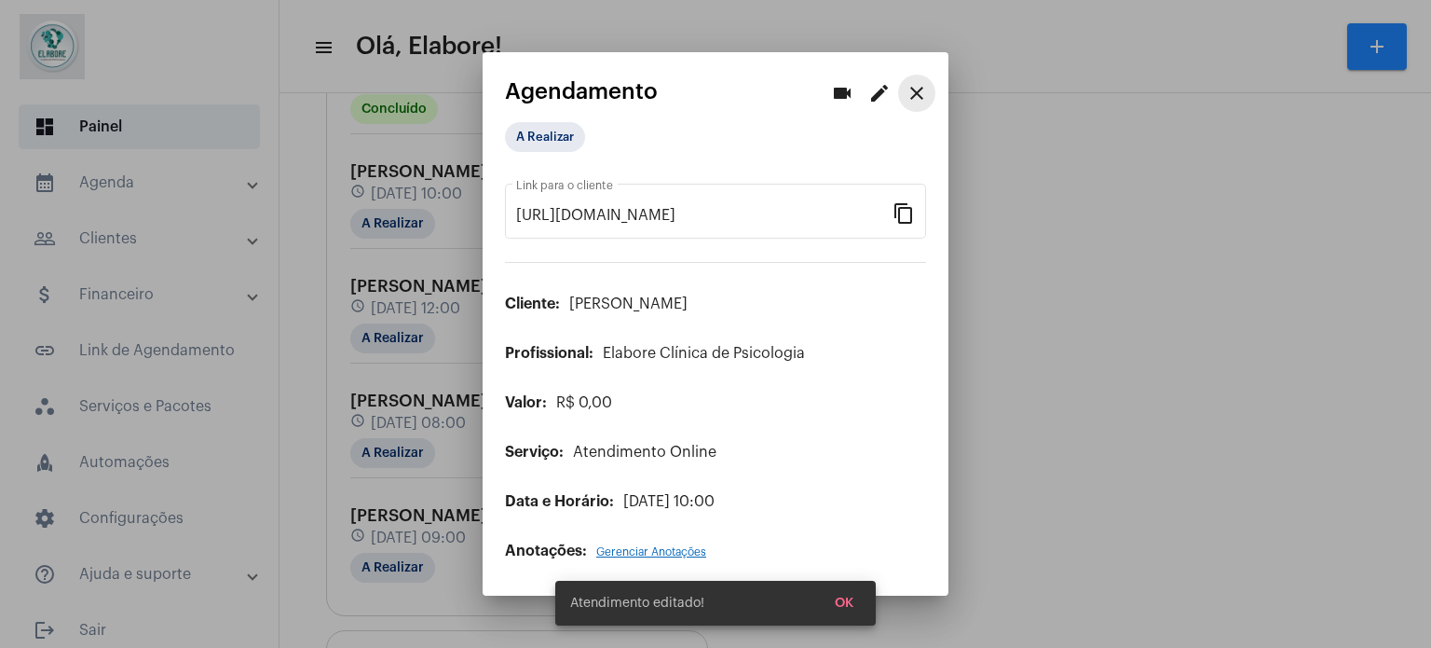
click at [919, 99] on mat-icon "close" at bounding box center [917, 93] width 22 height 22
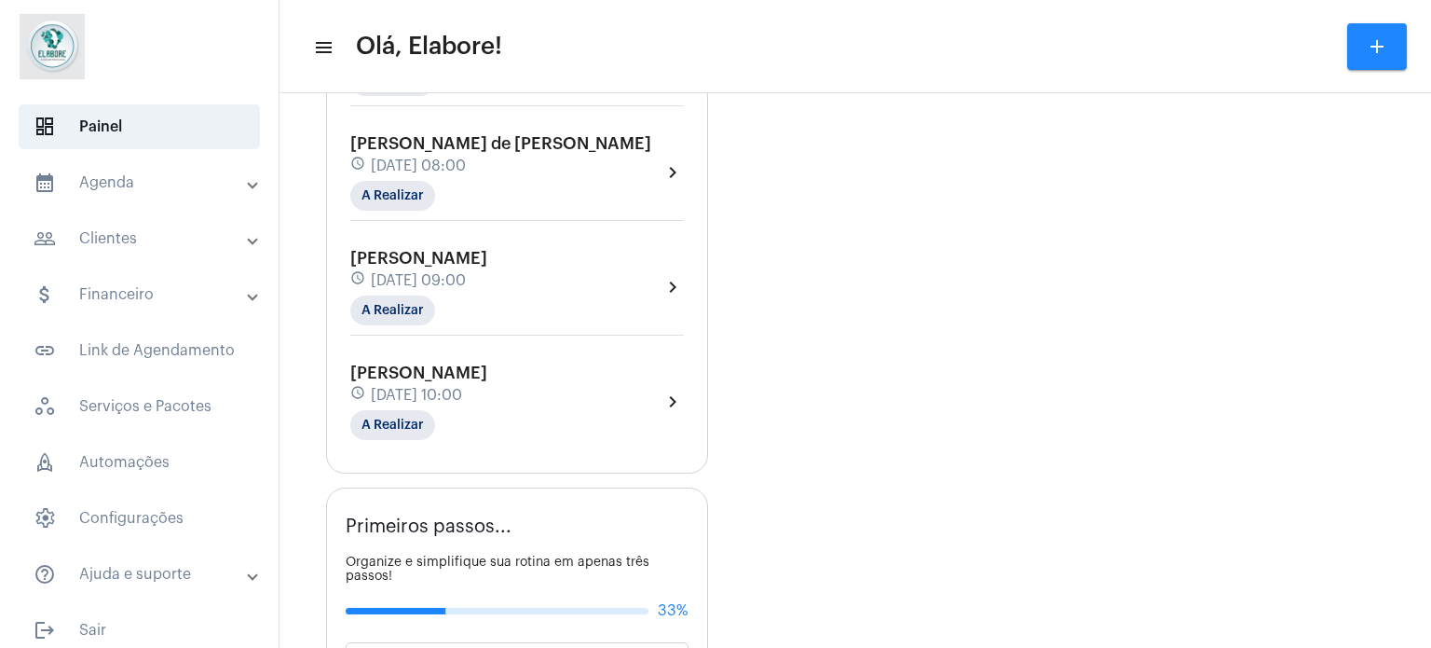
scroll to position [1584, 0]
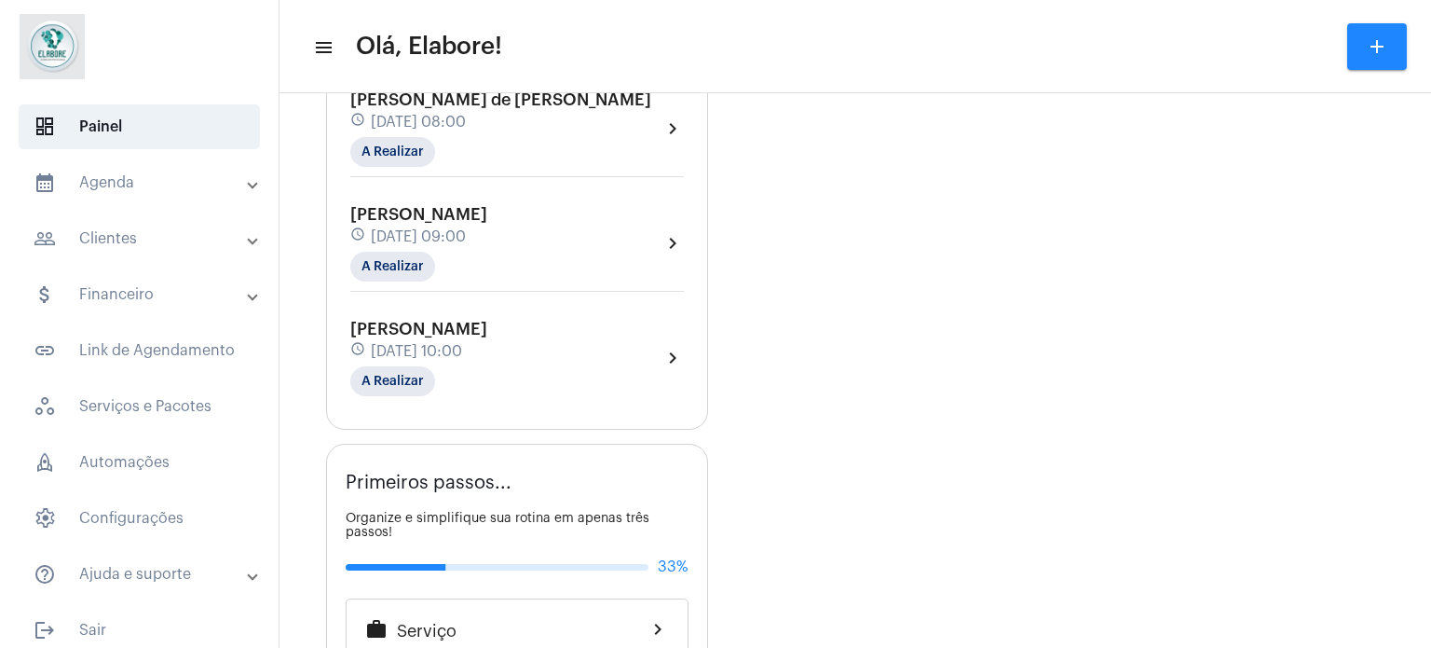
click at [462, 343] on span "[DATE] 10:00" at bounding box center [416, 351] width 91 height 17
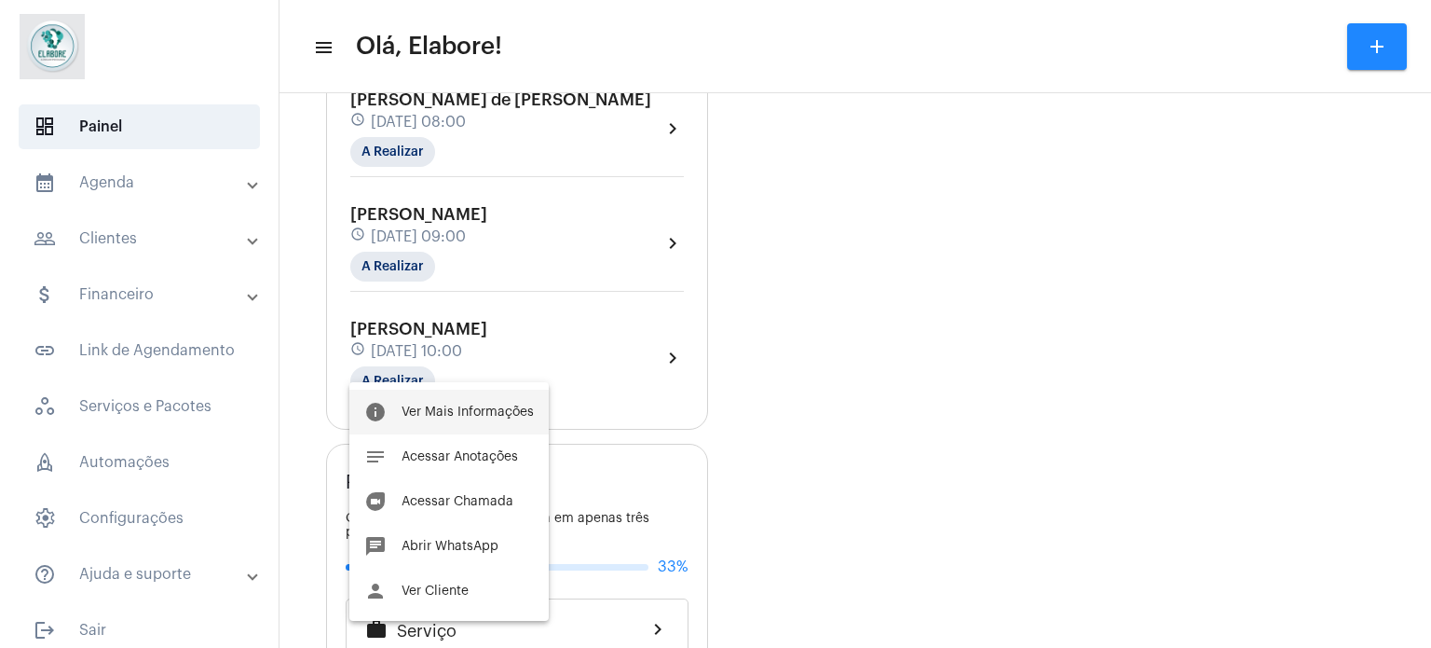
click at [496, 408] on span "Ver Mais Informações" at bounding box center [468, 411] width 132 height 13
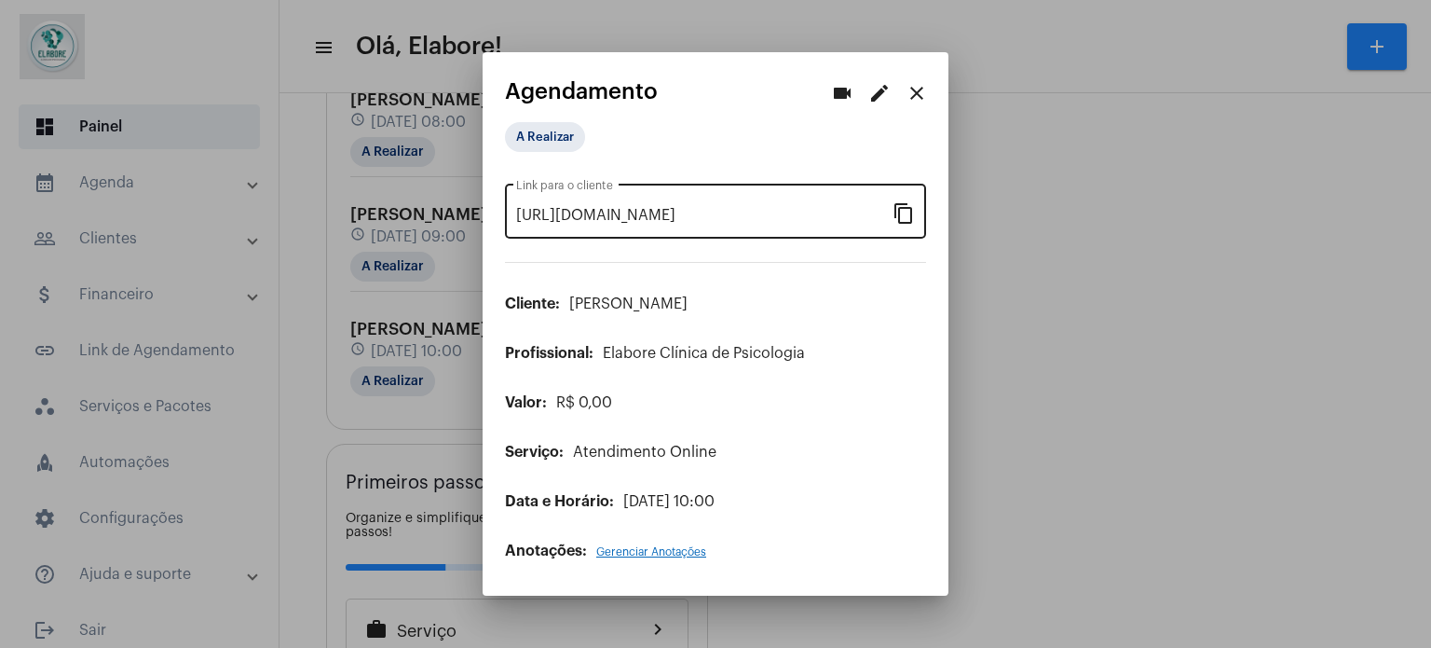
click at [905, 217] on mat-icon "content_copy" at bounding box center [904, 212] width 22 height 22
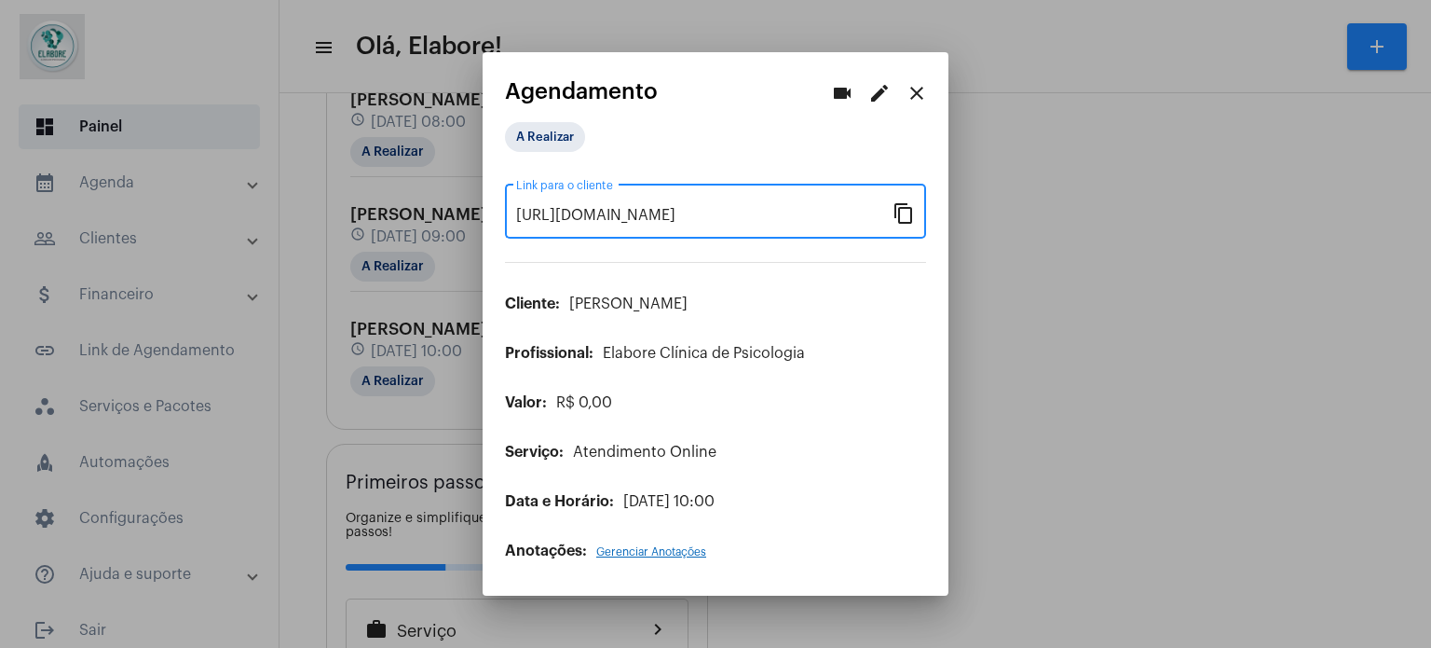
click at [920, 104] on mat-icon "close" at bounding box center [917, 93] width 22 height 22
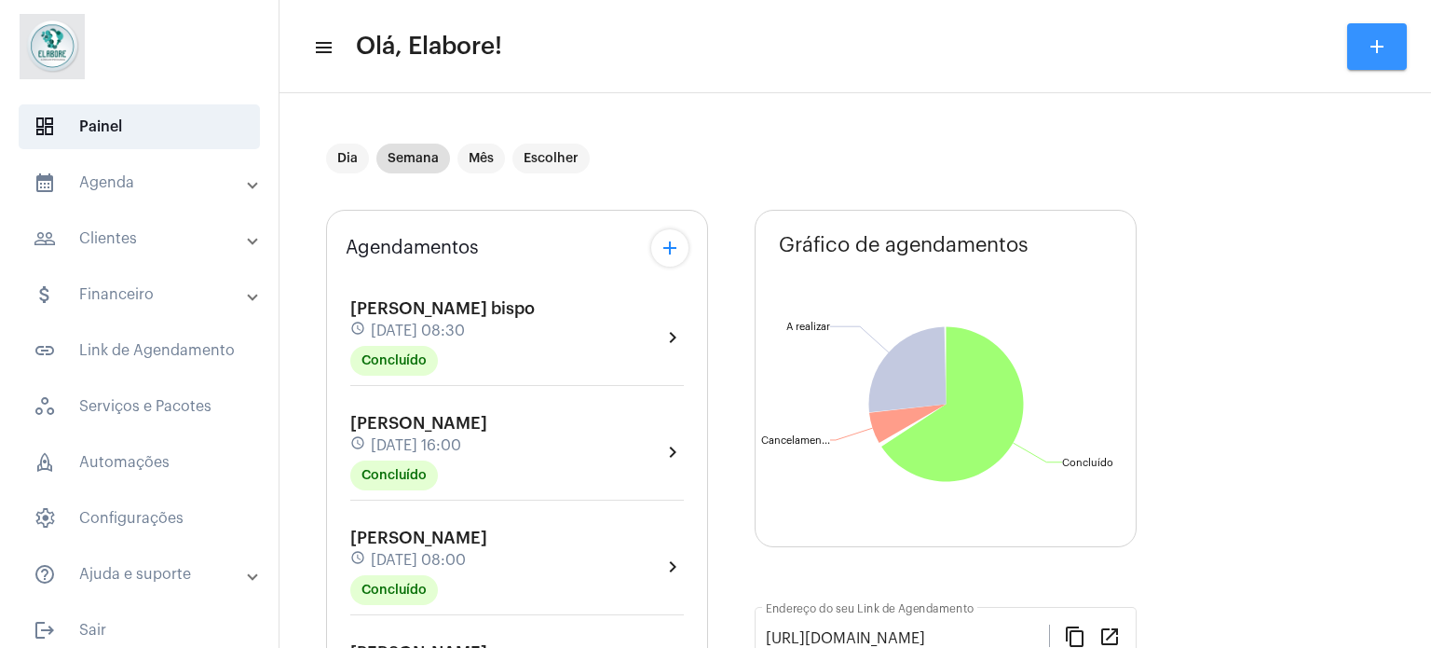
click at [1379, 48] on mat-icon "add" at bounding box center [1377, 46] width 22 height 22
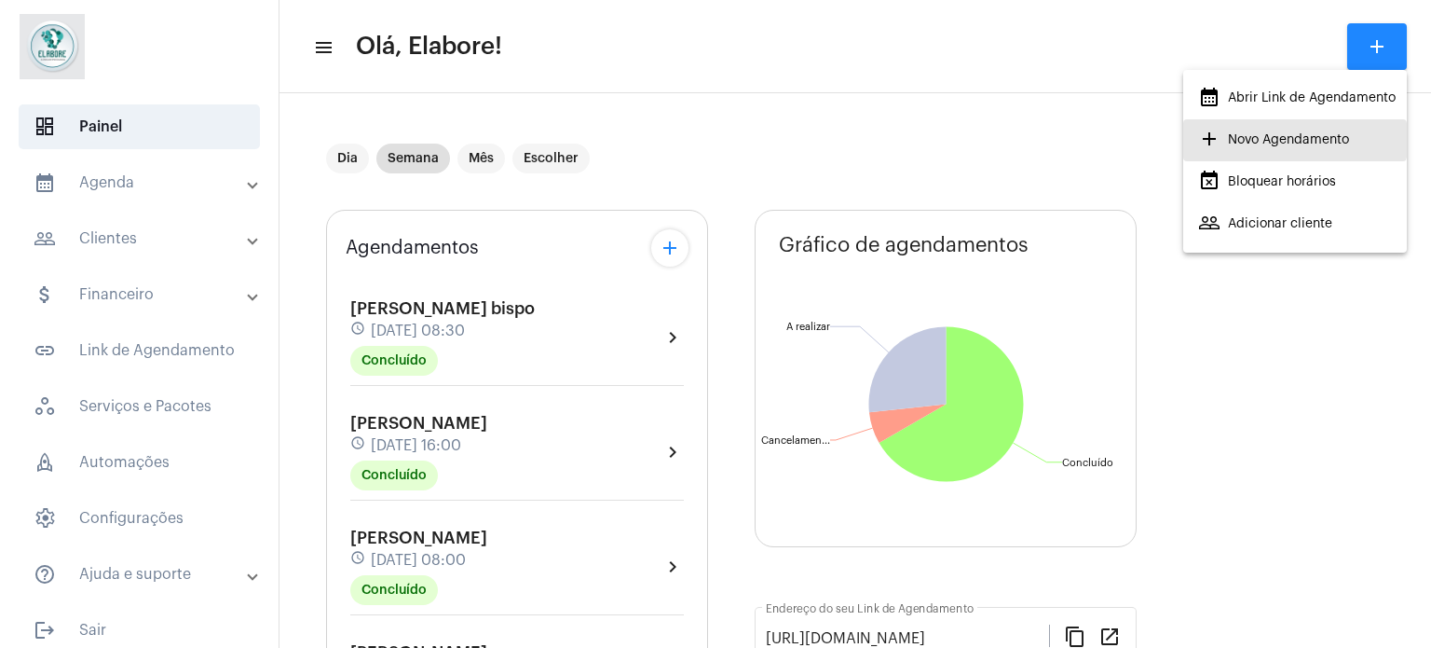
click at [1245, 141] on span "add Novo Agendamento" at bounding box center [1273, 140] width 151 height 34
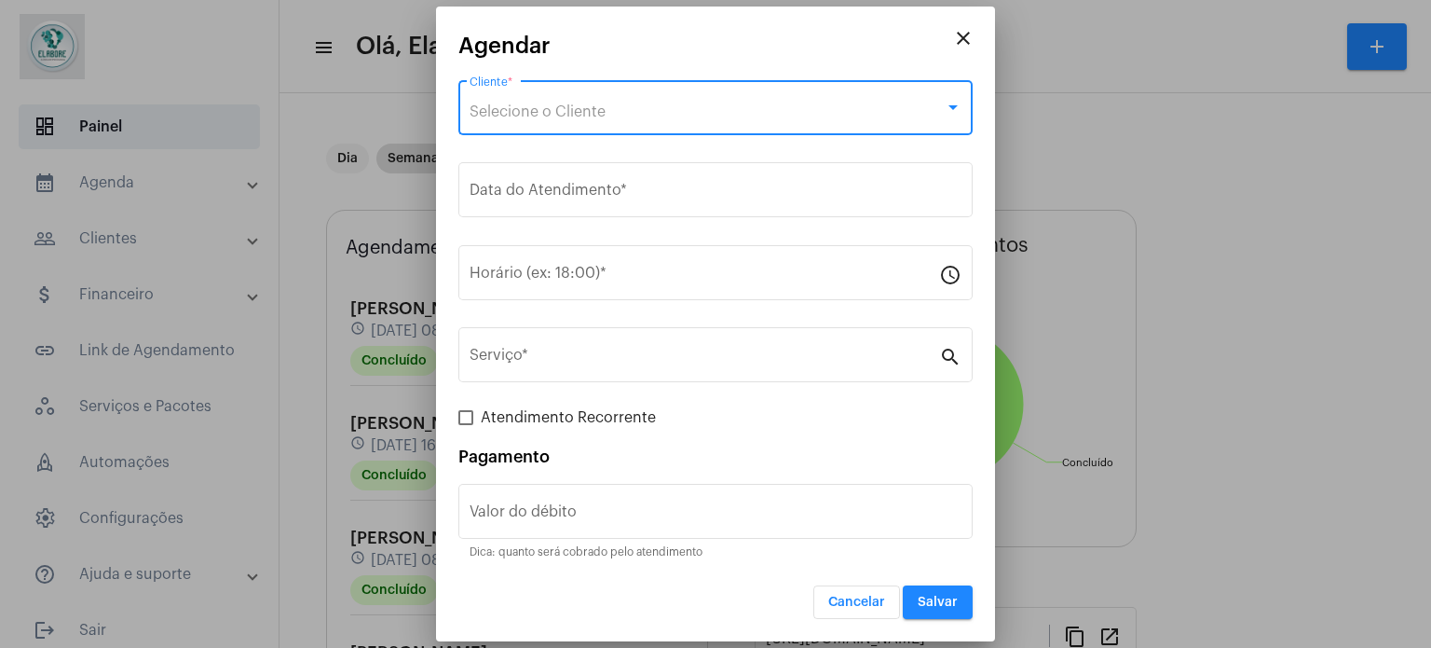
click at [572, 115] on span "Selecione o Cliente" at bounding box center [538, 111] width 136 height 15
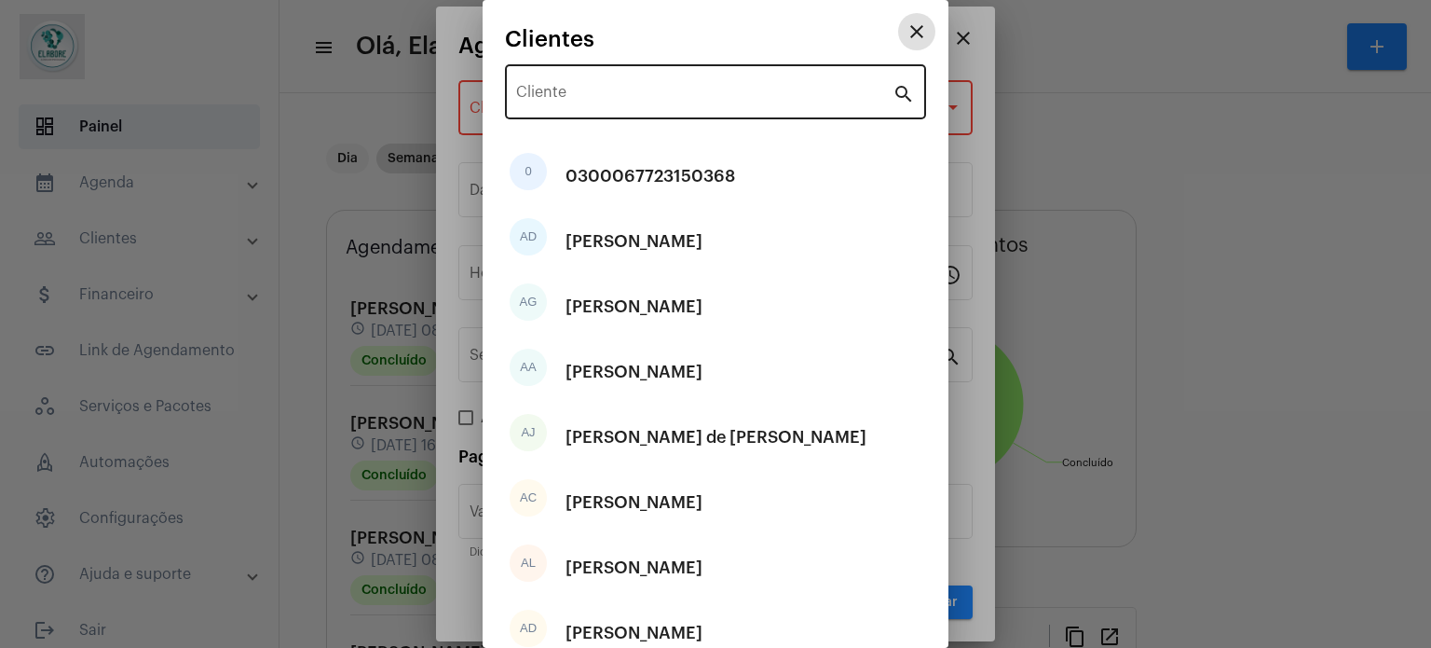
click at [597, 70] on div "Cliente" at bounding box center [704, 90] width 376 height 59
click at [593, 77] on div "Cliente" at bounding box center [704, 90] width 376 height 59
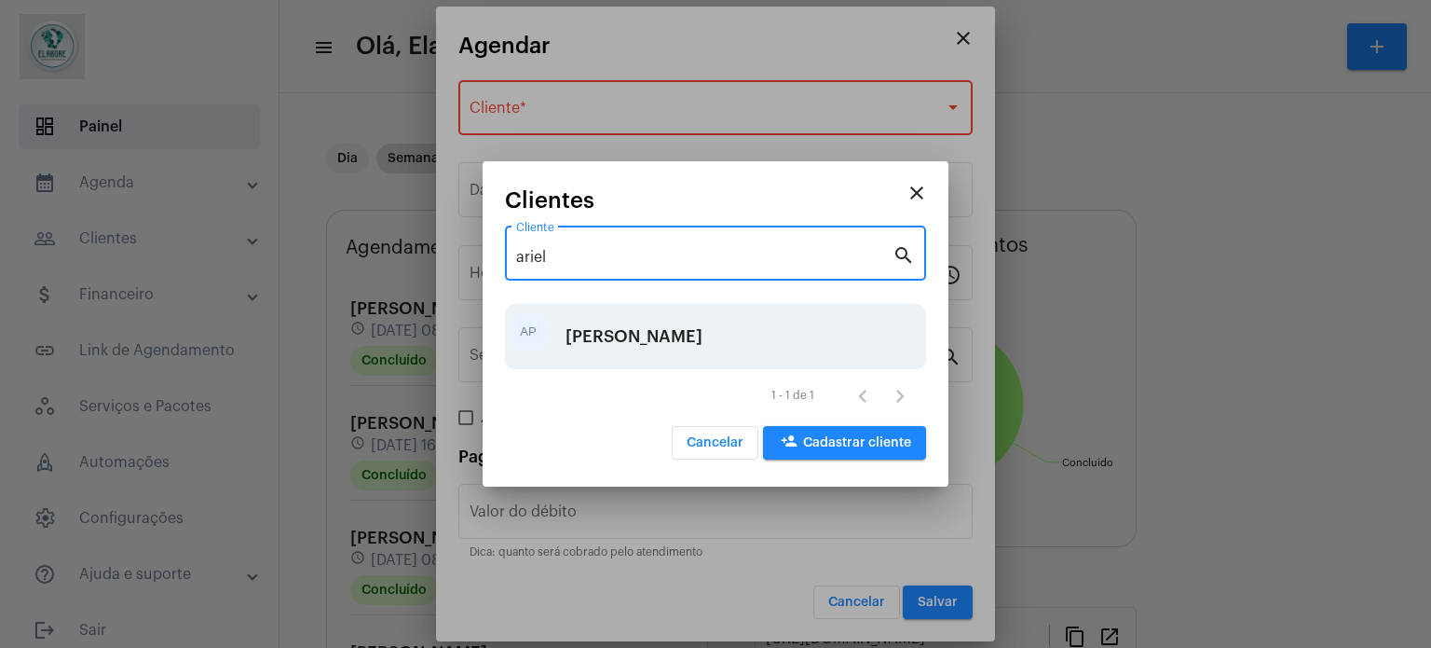
type input "ariel"
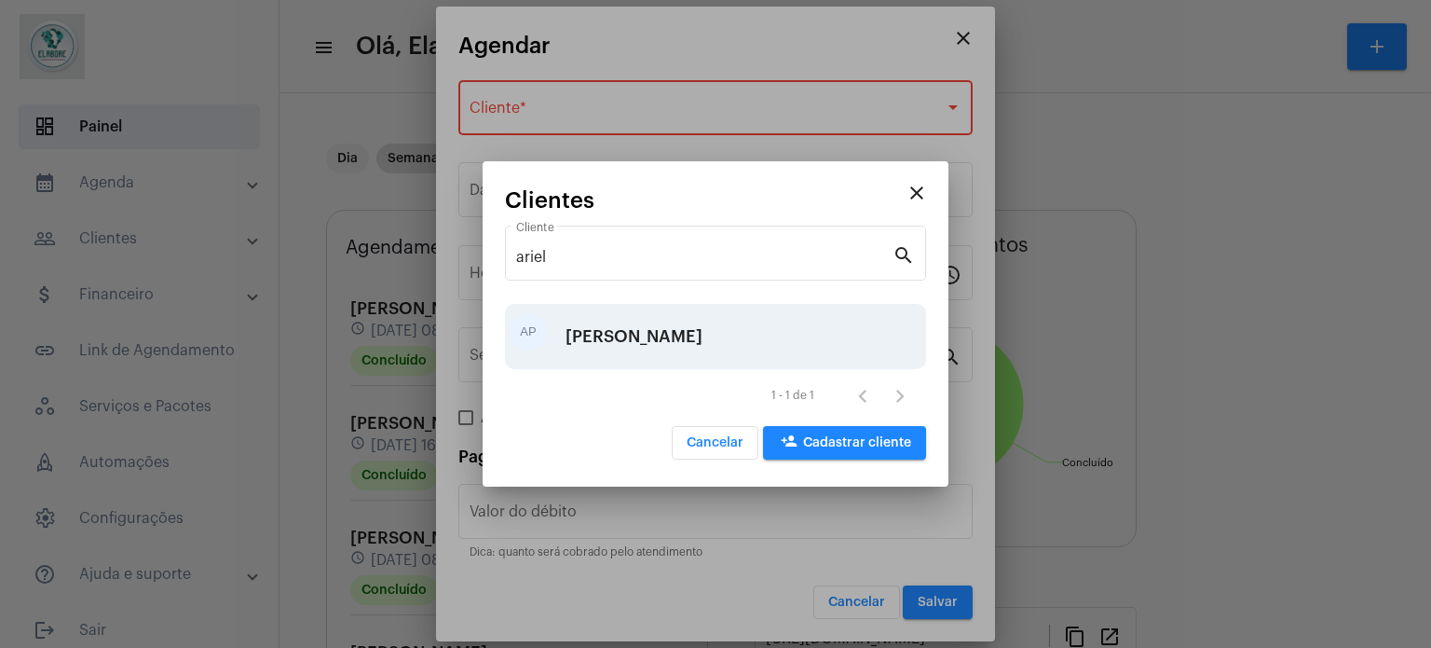
click at [651, 340] on div "[PERSON_NAME]" at bounding box center [634, 336] width 137 height 56
type input "R$"
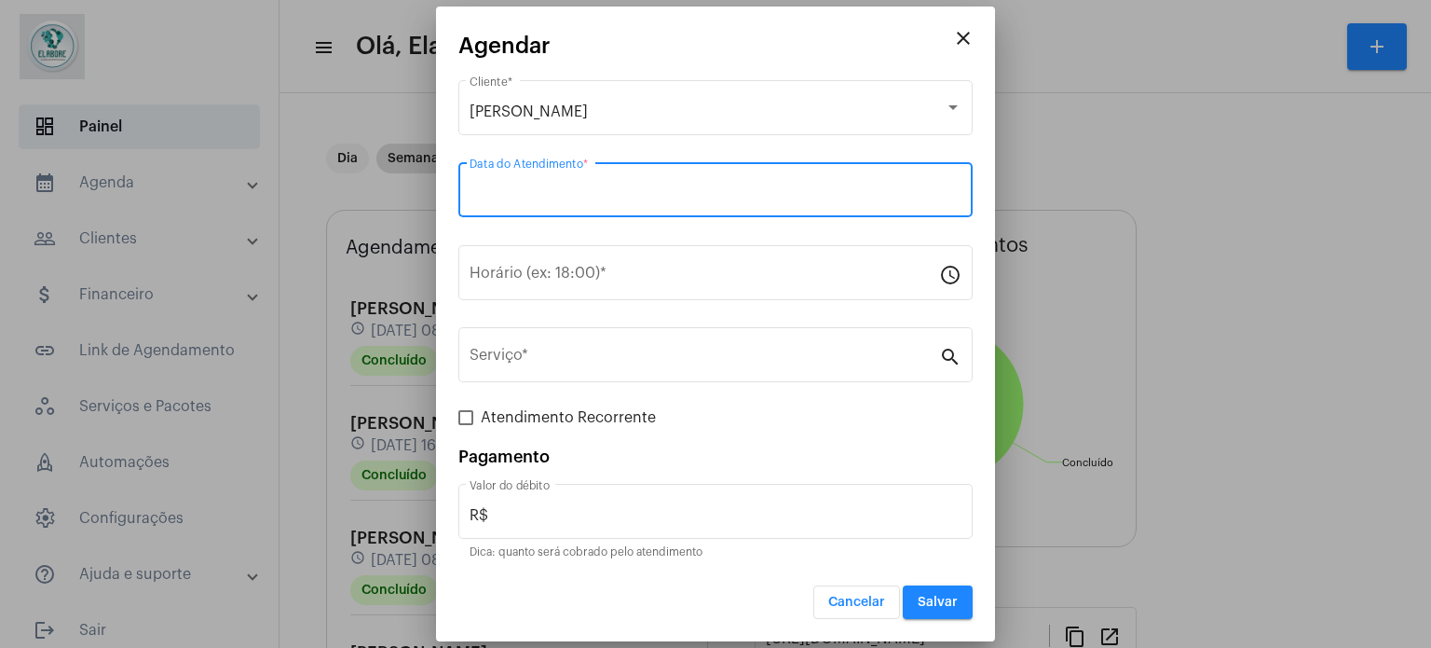
click at [651, 198] on input "Data do Atendimento *" at bounding box center [716, 193] width 492 height 17
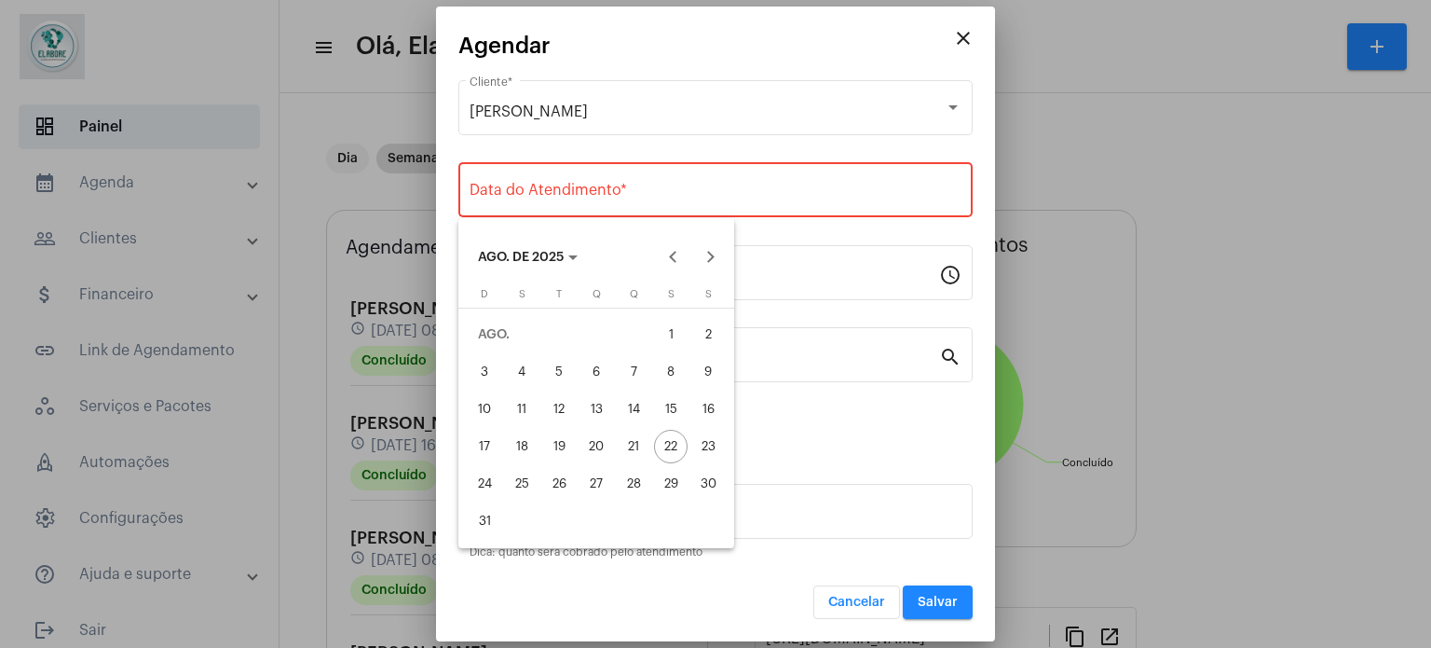
click at [703, 451] on div "23" at bounding box center [708, 447] width 34 height 34
type input "[DATE]"
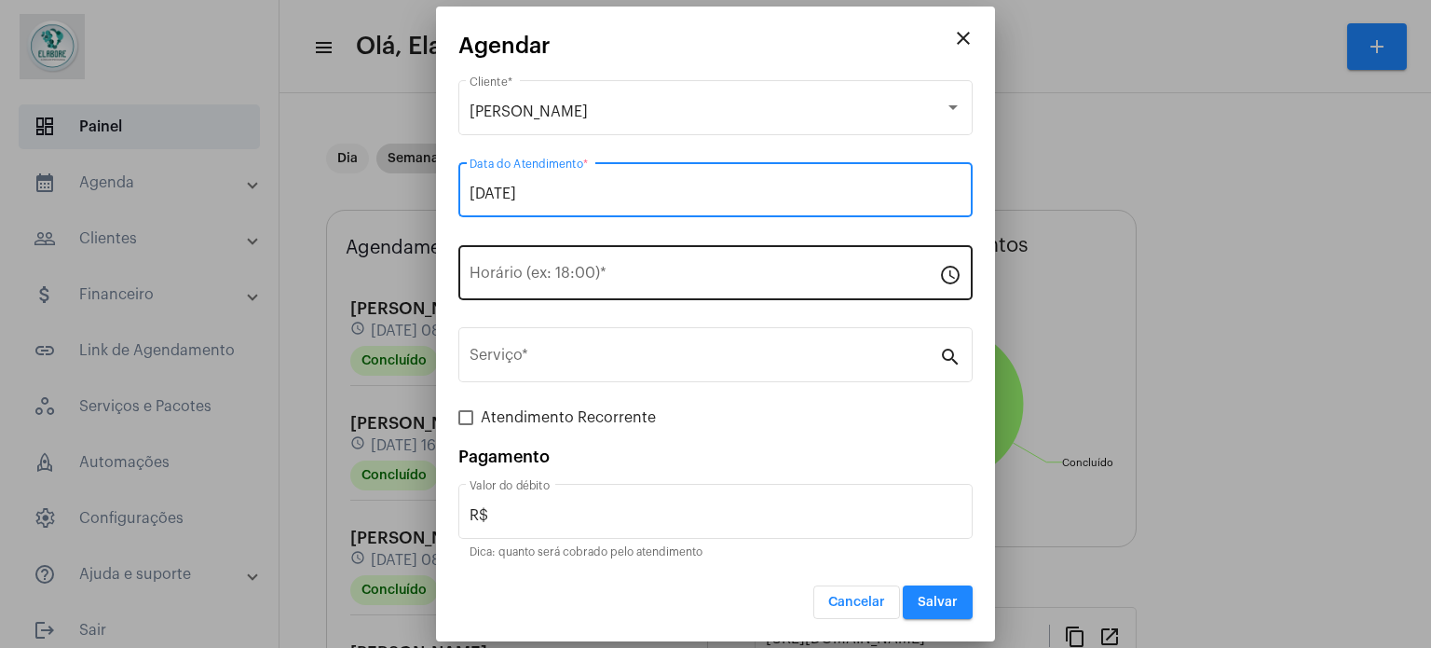
click at [615, 271] on input "Horário (ex: 18:00) *" at bounding box center [705, 276] width 470 height 17
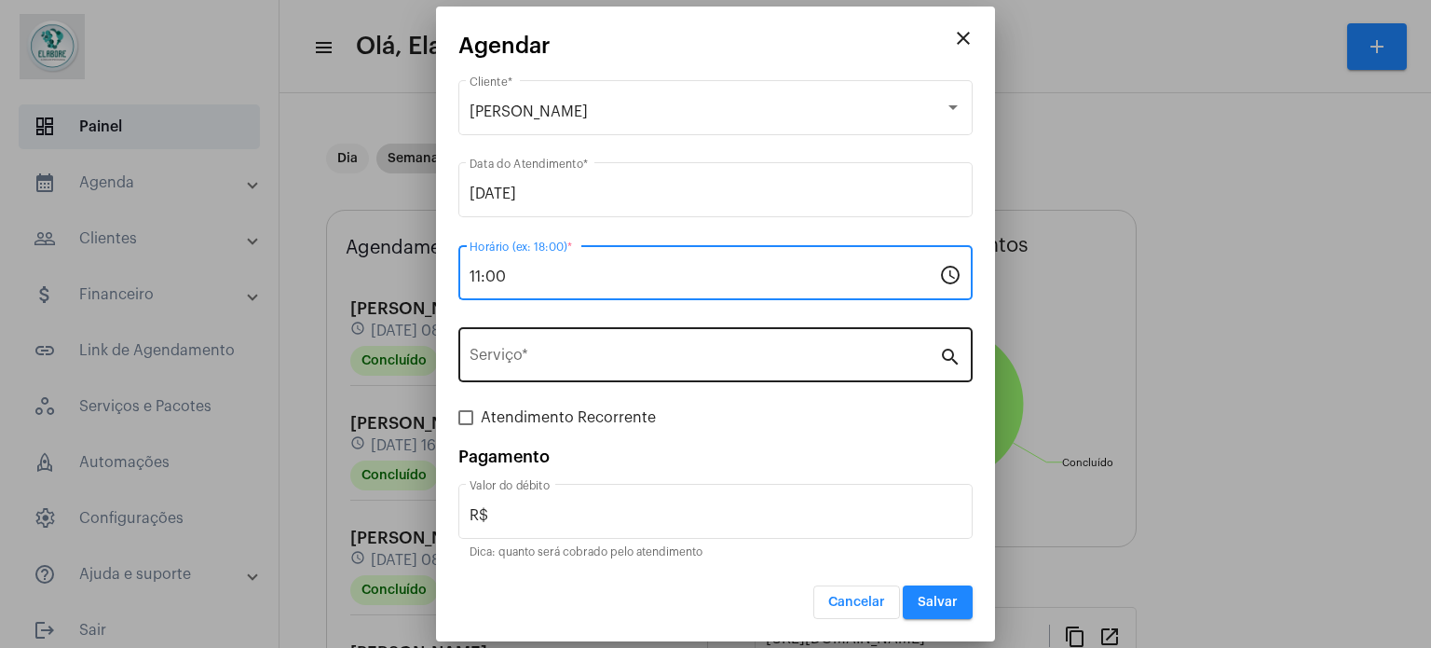
type input "11:00"
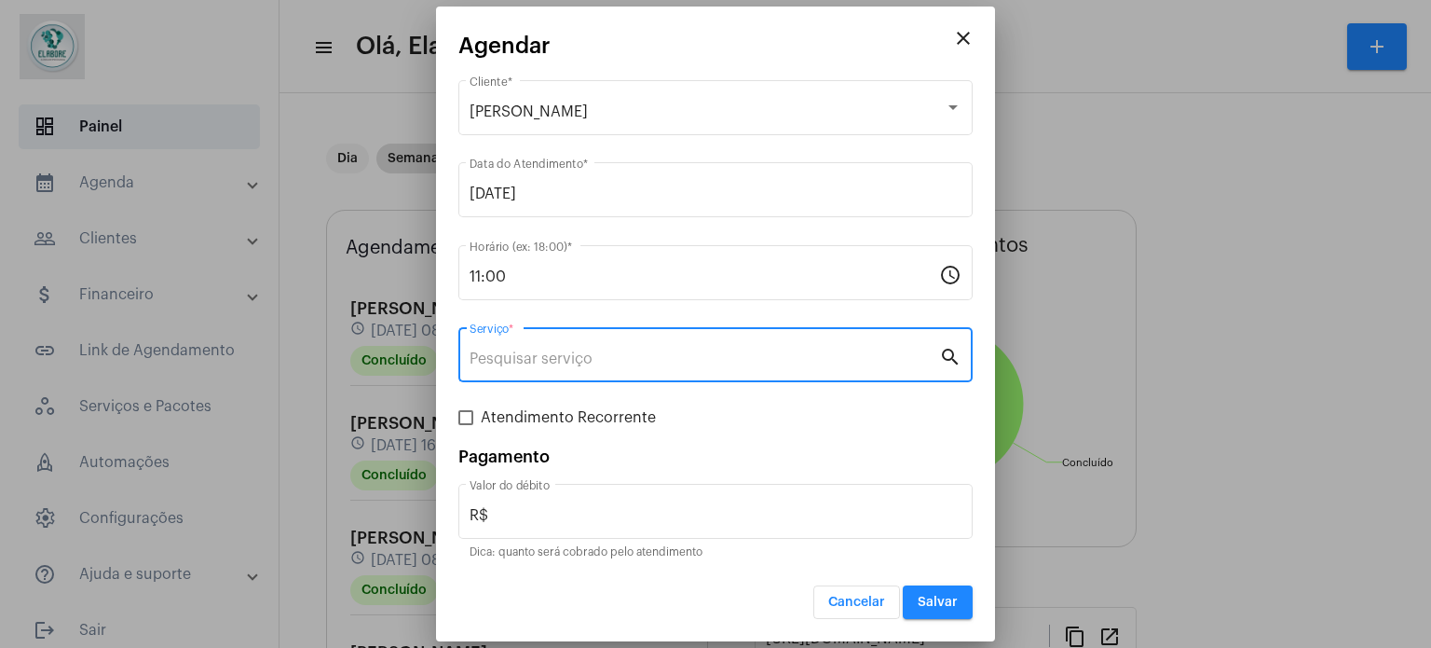
click at [547, 351] on input "Serviço *" at bounding box center [705, 358] width 470 height 17
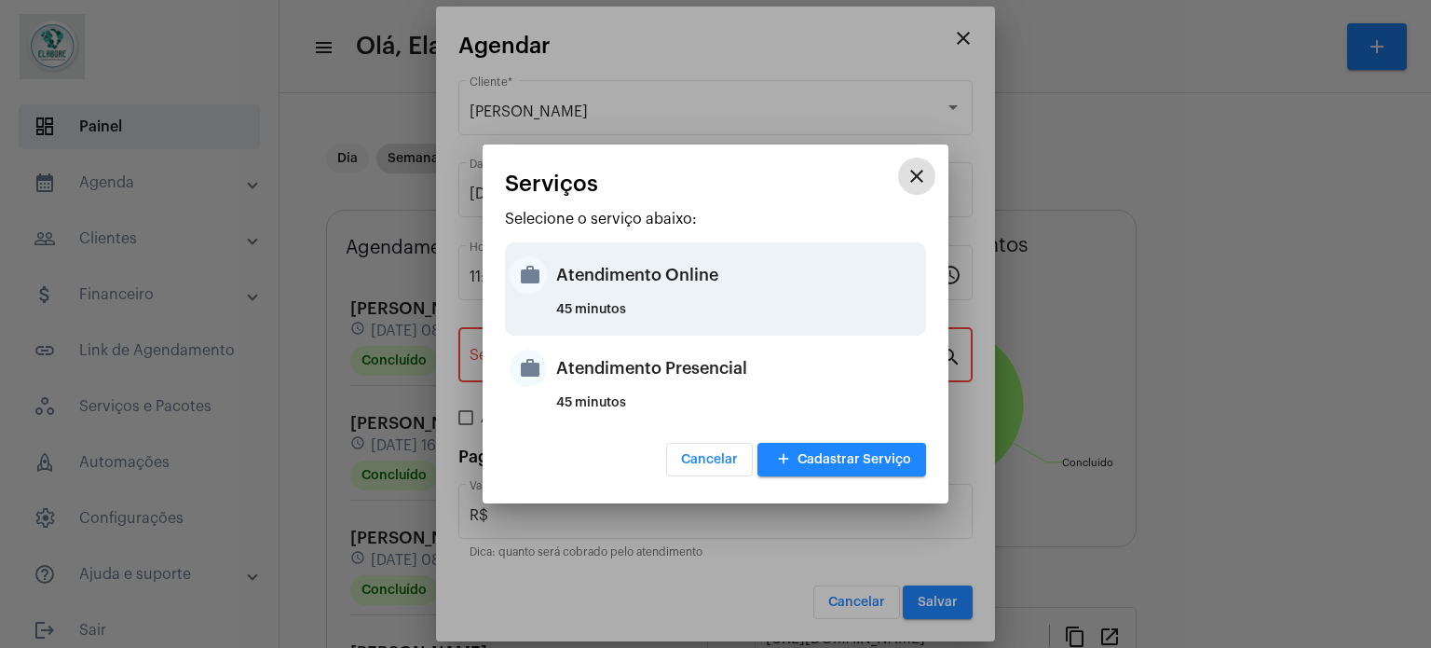
click at [637, 286] on div "Atendimento Online" at bounding box center [738, 275] width 365 height 56
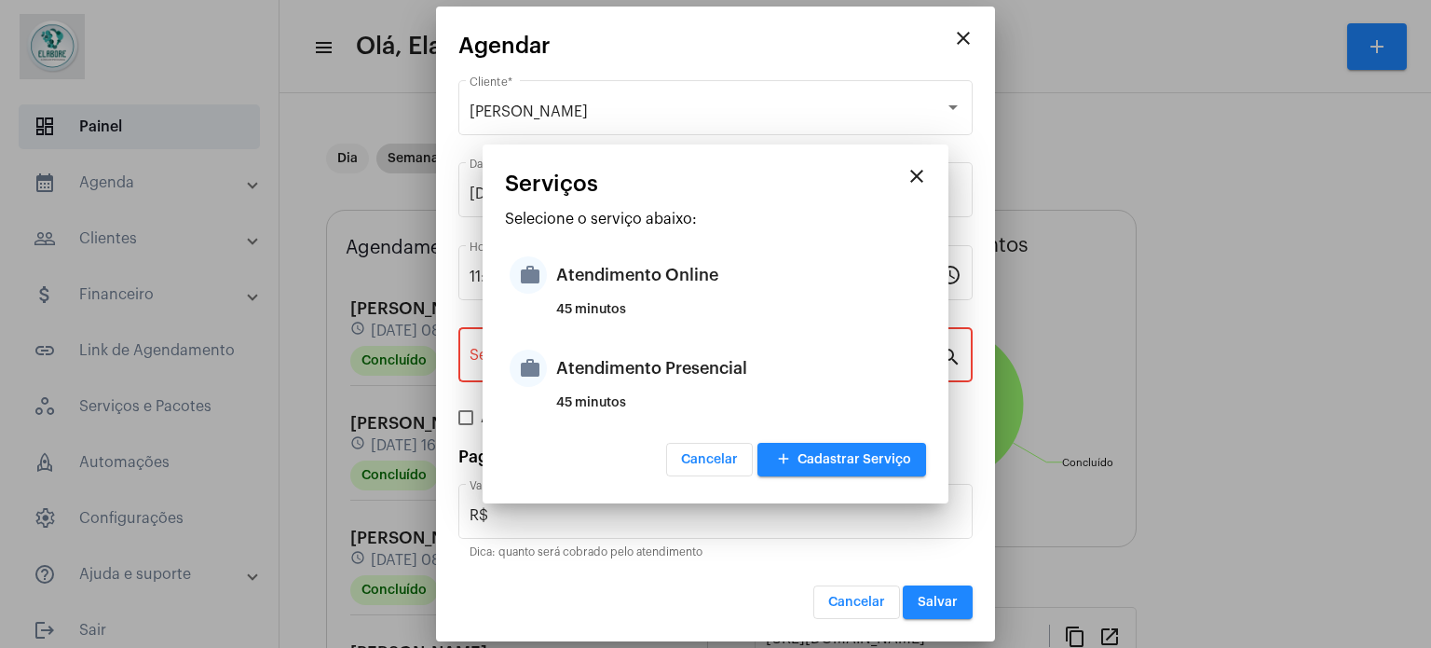
type input "Atendimento Online"
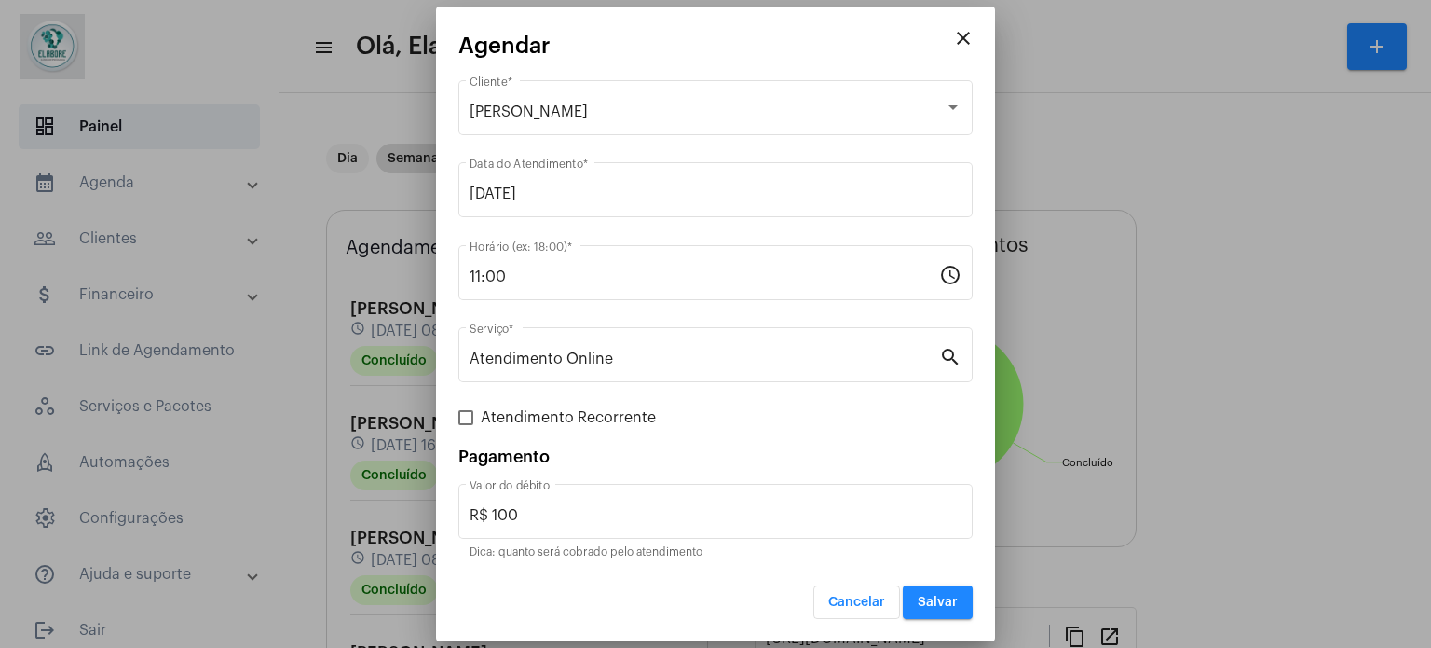
drag, startPoint x: 505, startPoint y: 520, endPoint x: 444, endPoint y: 518, distance: 60.6
click at [444, 518] on mat-dialog-container "close Agendar [PERSON_NAME] Cliente * [DATE] Data do Atendimento * 11:00 Horári…" at bounding box center [715, 324] width 559 height 635
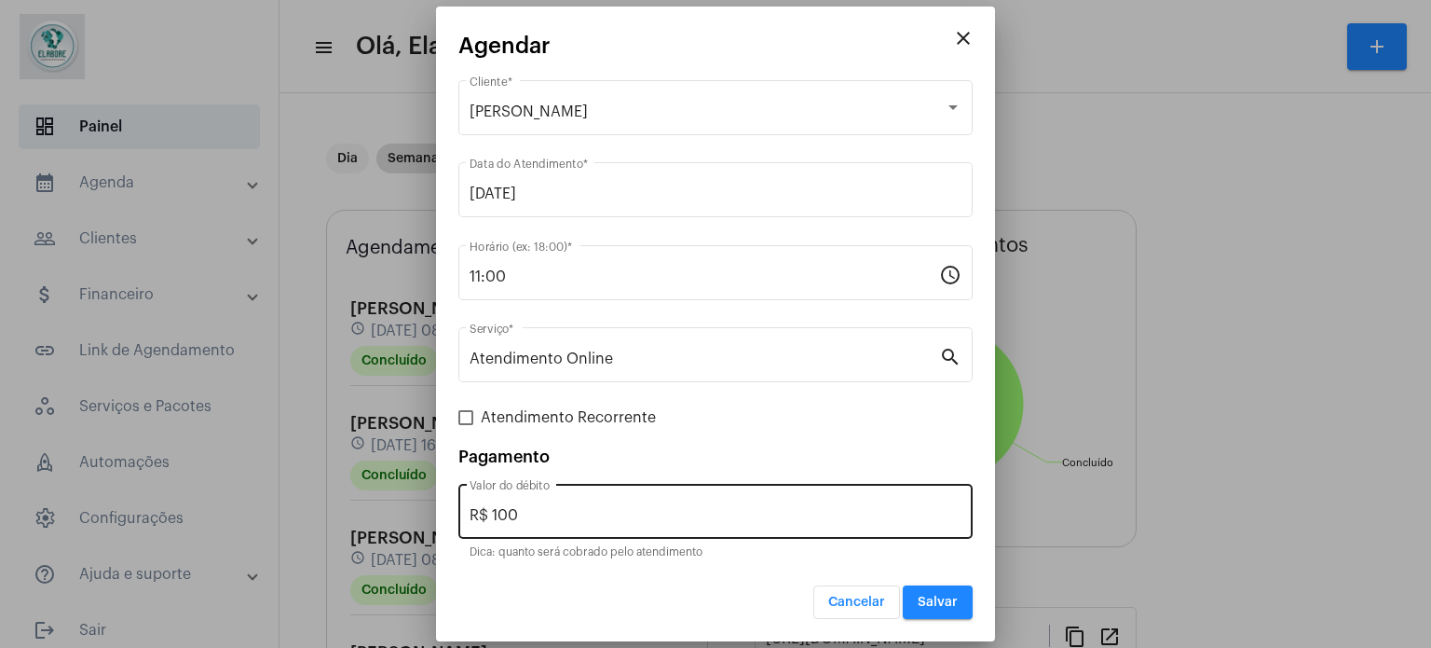
click at [547, 520] on input "R$ 100" at bounding box center [716, 515] width 492 height 17
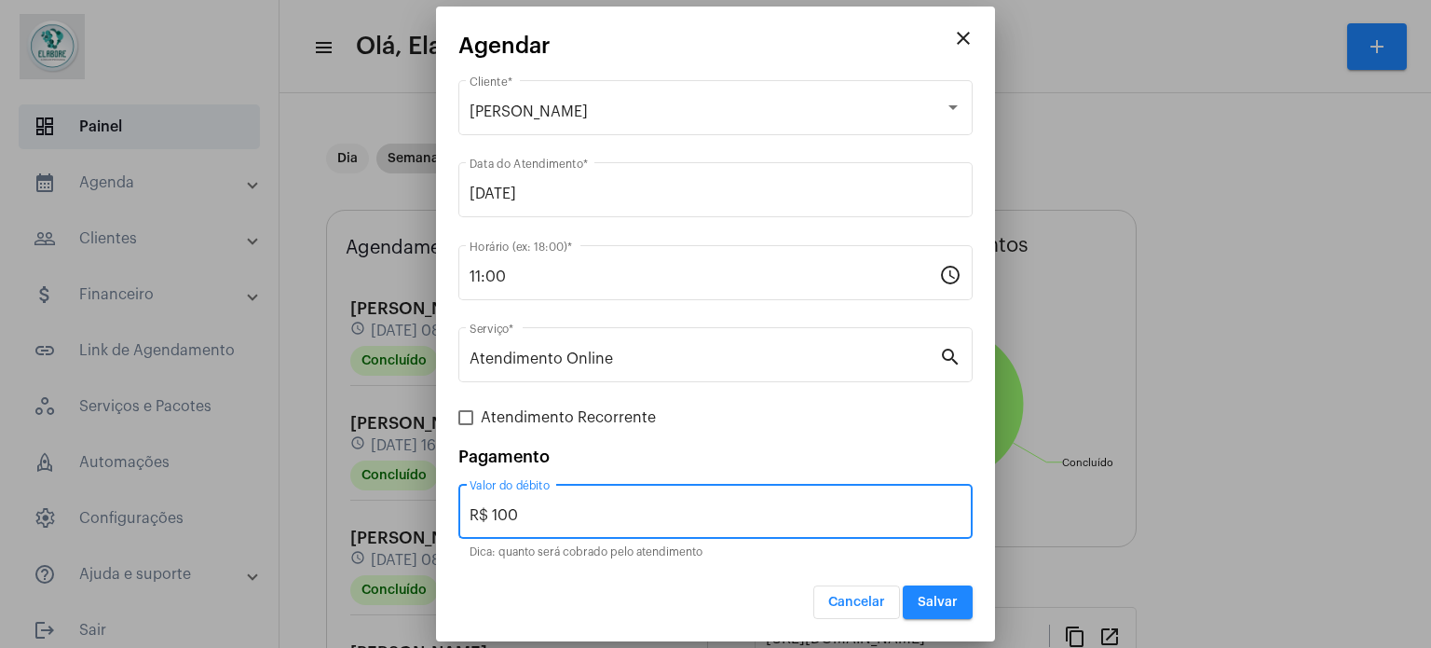
click at [550, 518] on input "R$ 100" at bounding box center [716, 515] width 492 height 17
drag, startPoint x: 550, startPoint y: 518, endPoint x: 406, endPoint y: 495, distance: 145.4
click at [406, 495] on div "close Agendar [PERSON_NAME] Cliente * [DATE] Data do Atendimento * 11:00 Horári…" at bounding box center [715, 324] width 1431 height 648
click at [891, 510] on input "R$" at bounding box center [716, 515] width 492 height 17
type input "R$ 0"
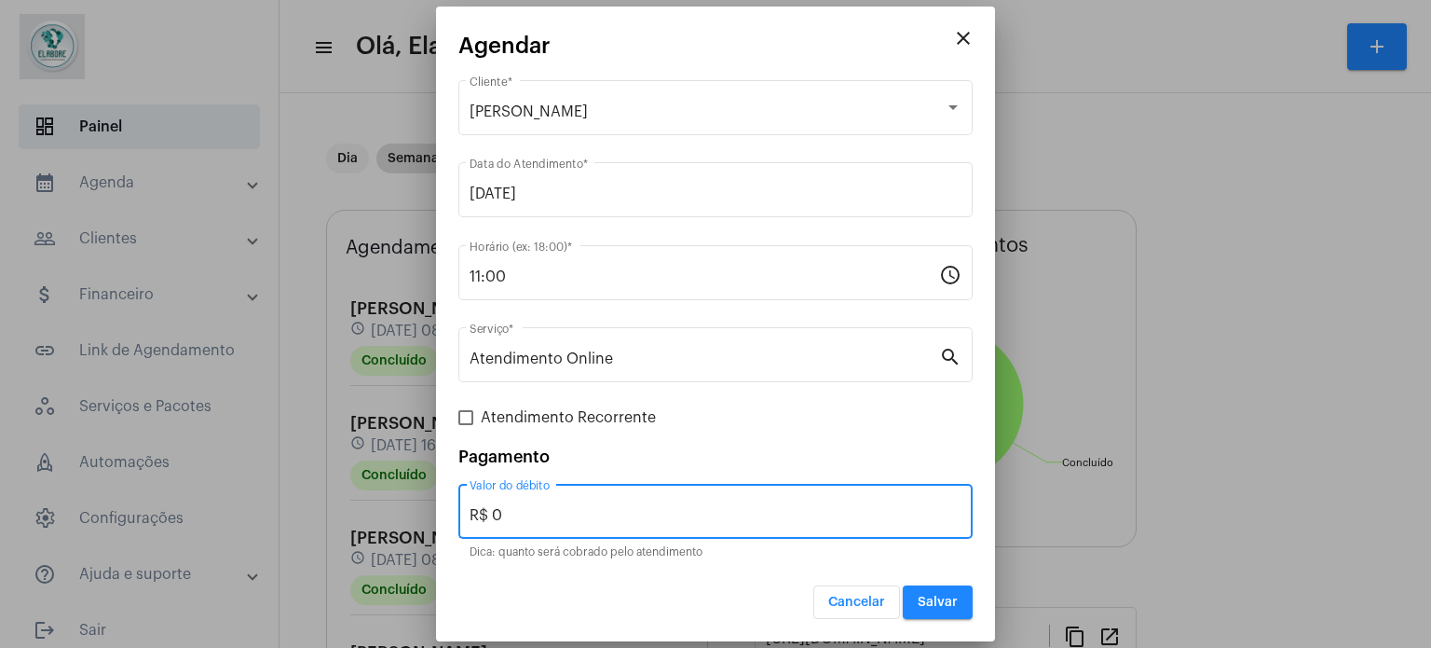
click at [950, 596] on span "Salvar" at bounding box center [938, 601] width 40 height 13
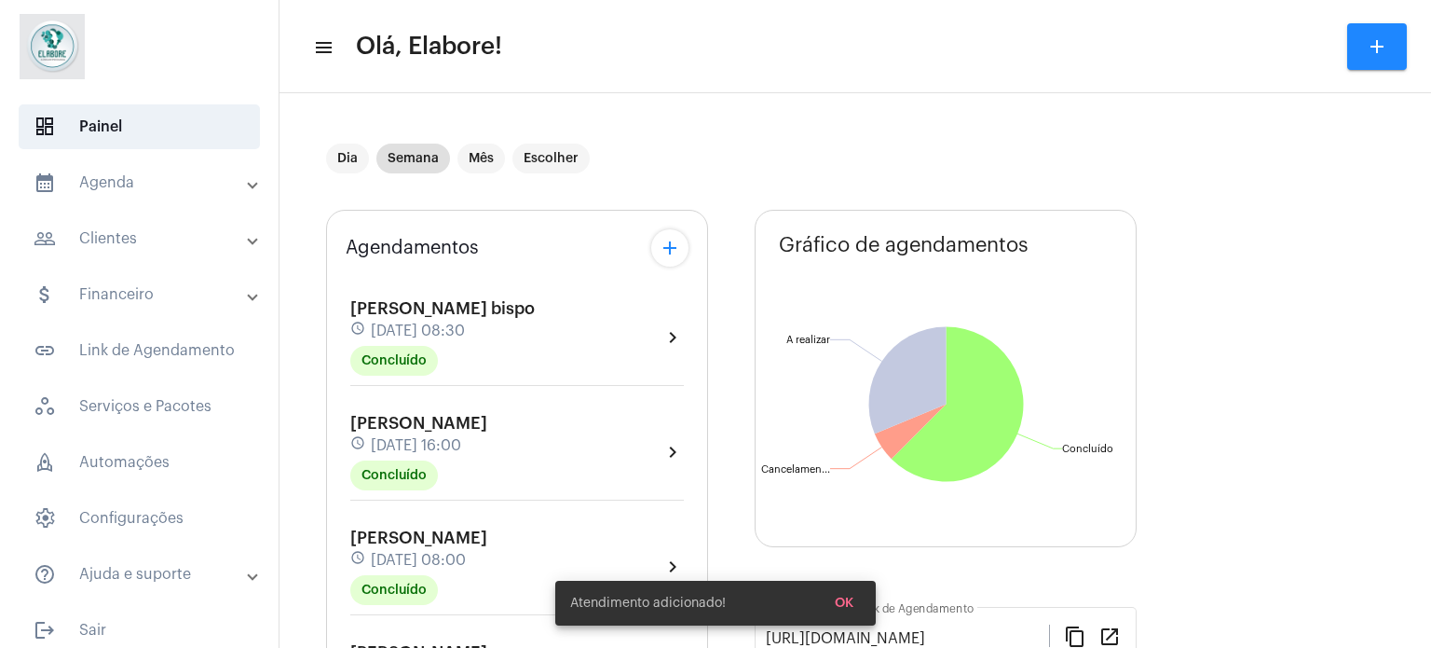
click at [853, 606] on button "OK" at bounding box center [844, 603] width 48 height 34
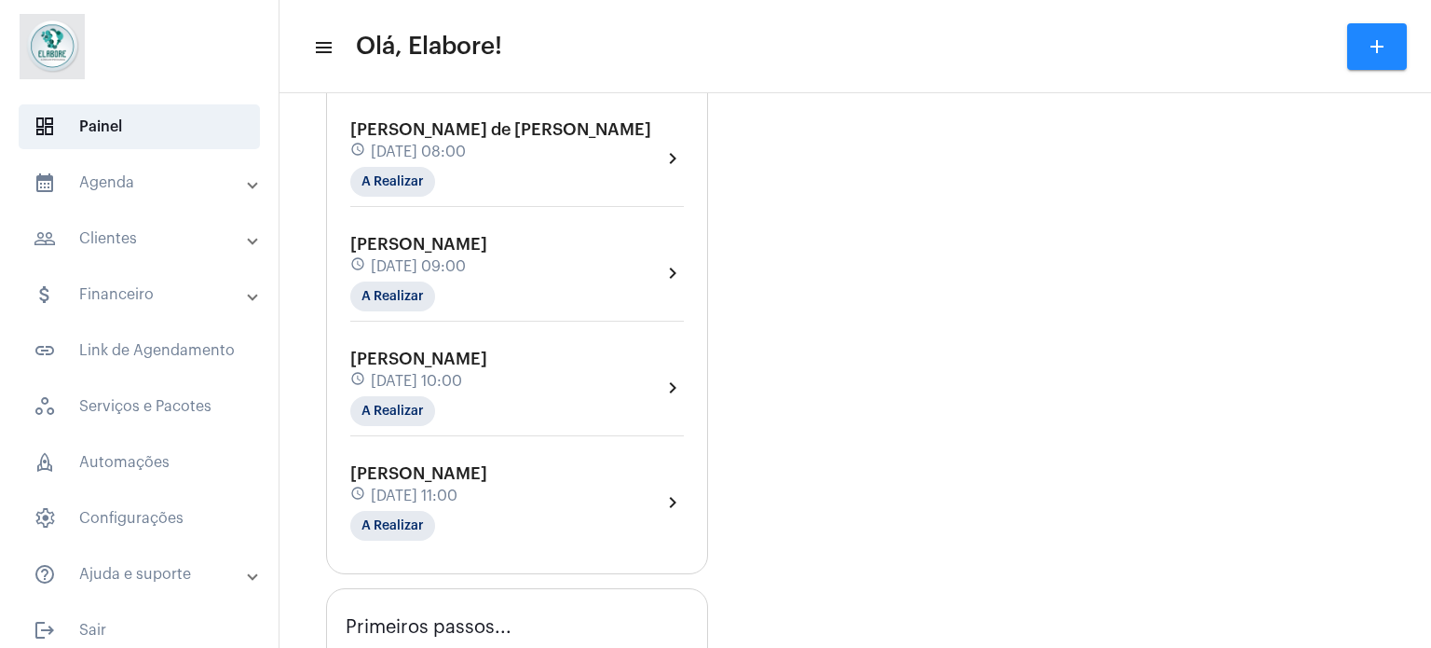
scroll to position [1584, 0]
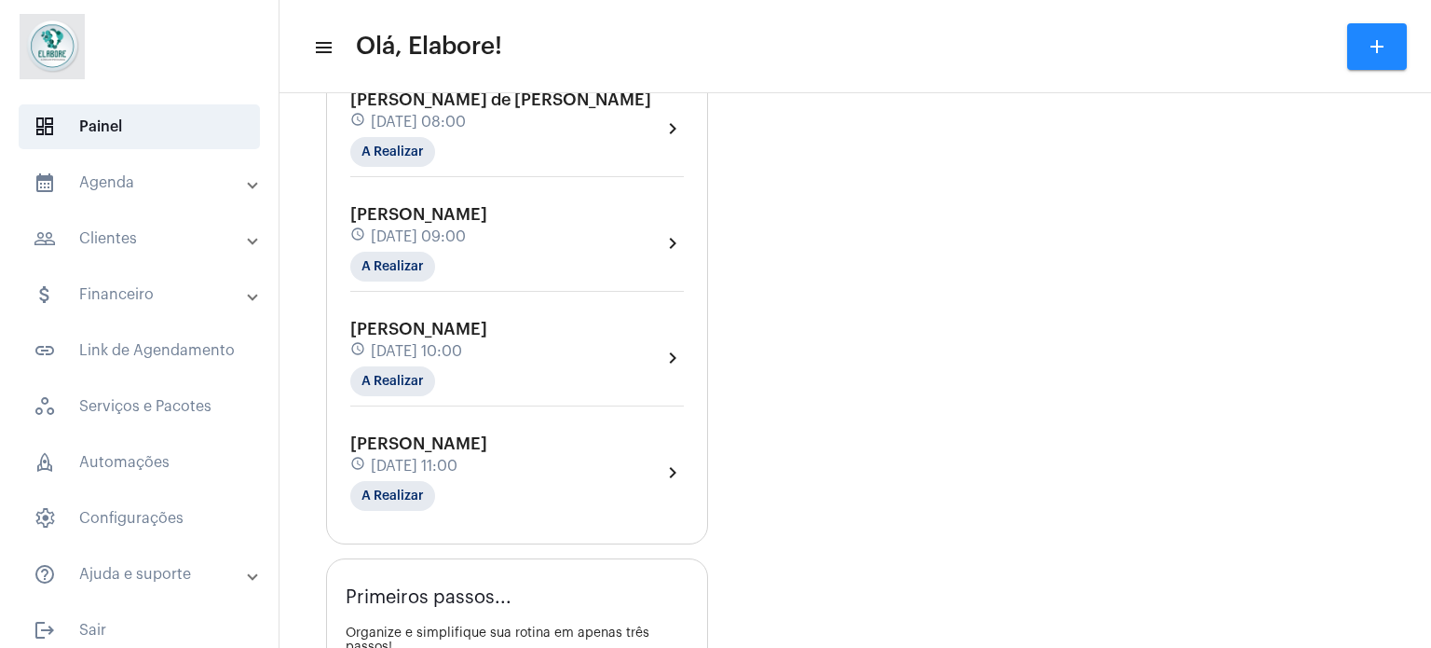
click at [457, 457] on span "[DATE] 11:00" at bounding box center [414, 465] width 87 height 17
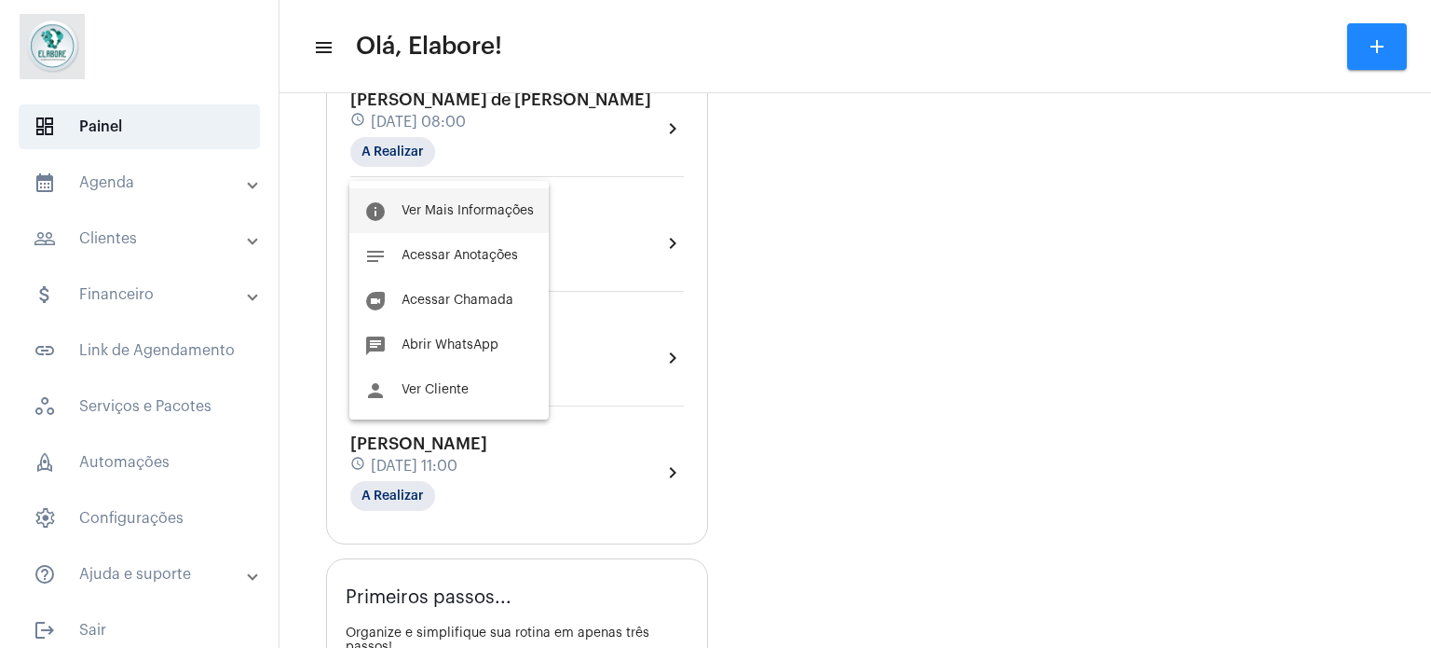
click at [492, 215] on span "Ver Mais Informações" at bounding box center [468, 210] width 132 height 13
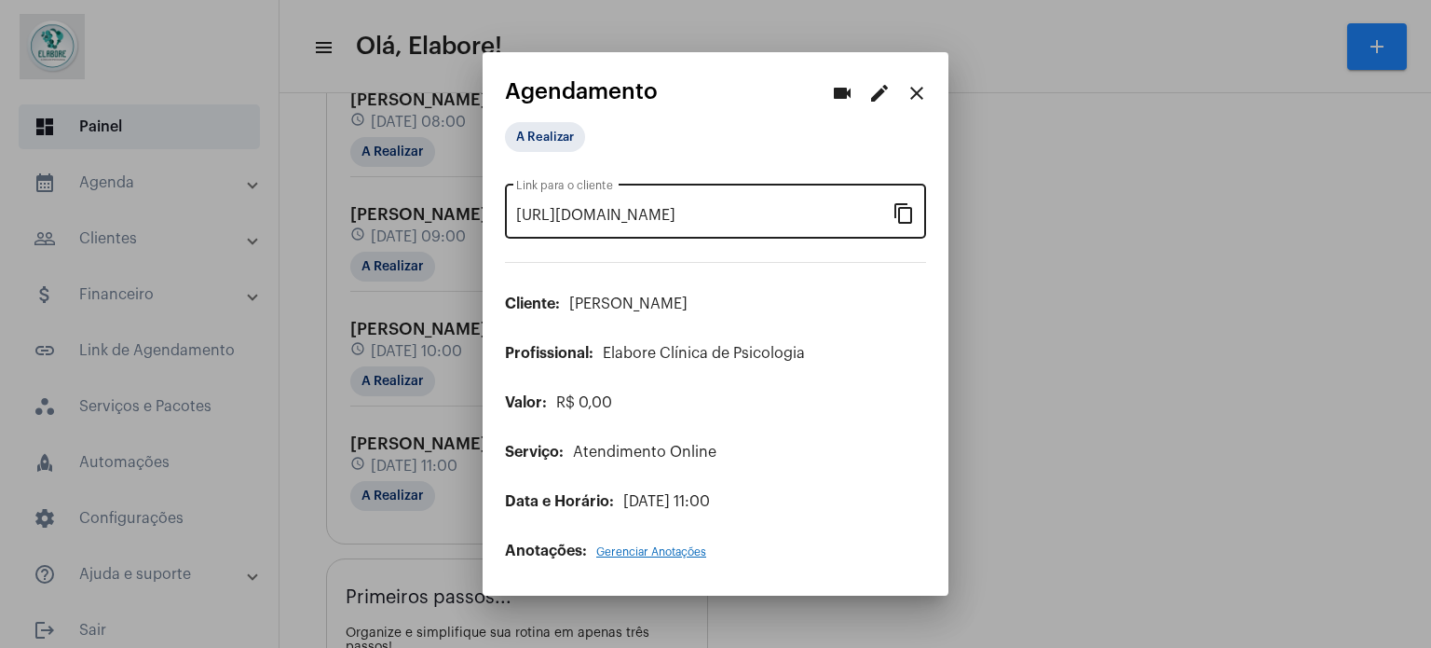
click at [904, 219] on mat-icon "content_copy" at bounding box center [904, 212] width 22 height 22
